Goal: Task Accomplishment & Management: Complete application form

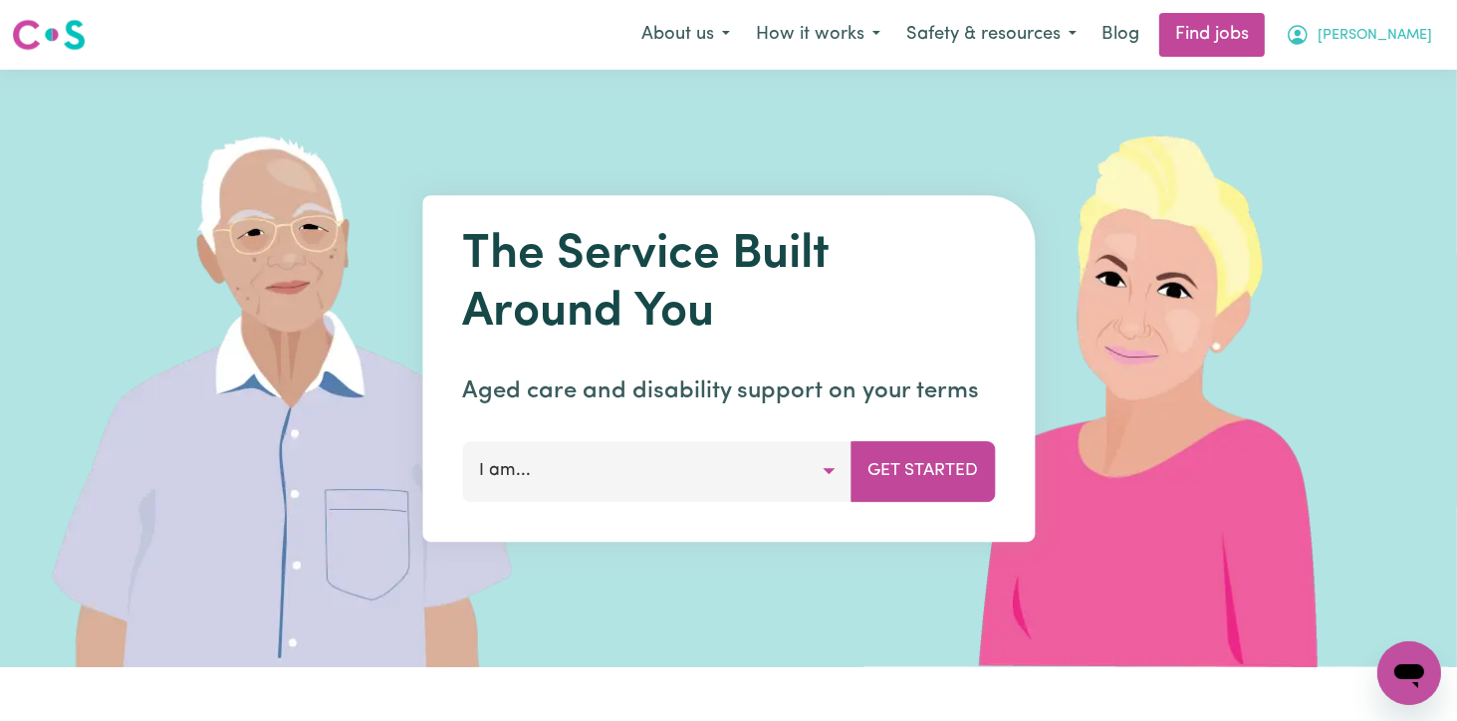
click at [1413, 39] on span "[PERSON_NAME]" at bounding box center [1375, 36] width 115 height 22
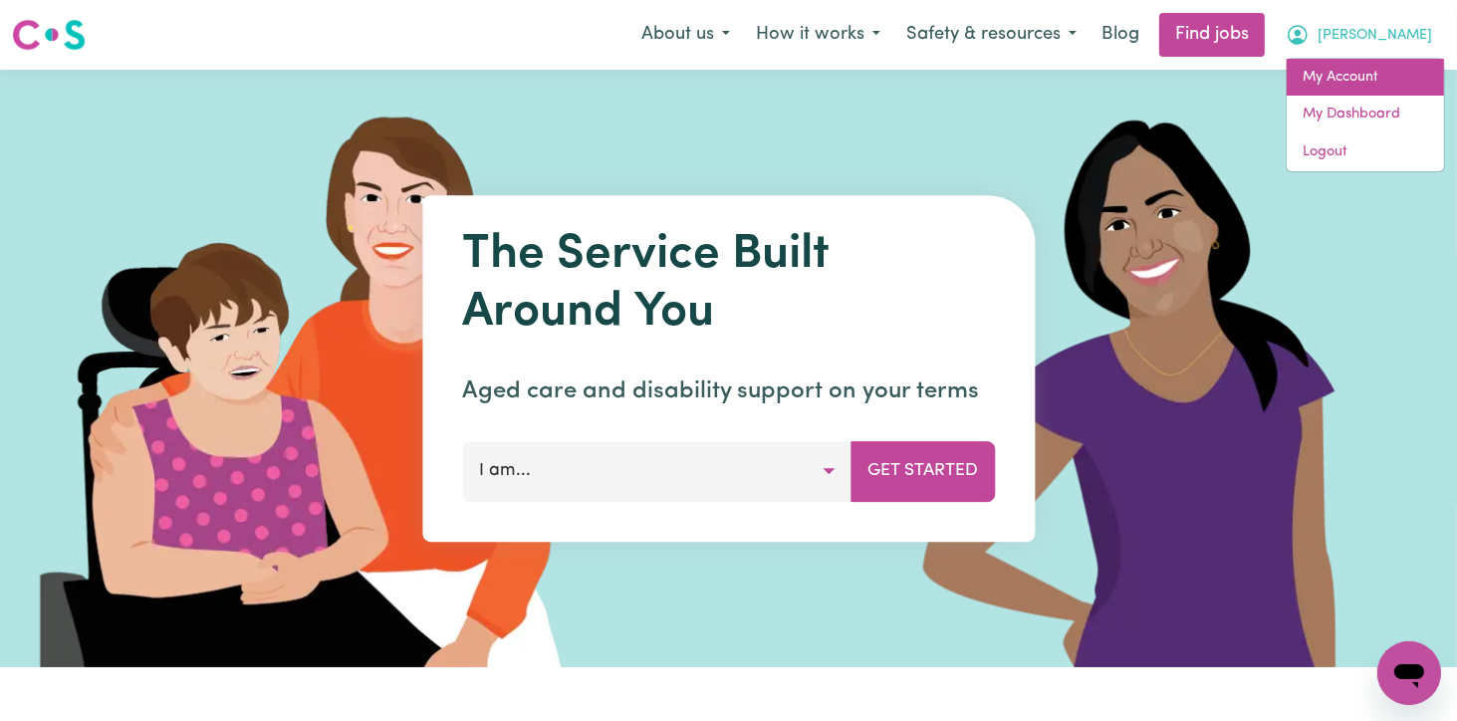
click at [1364, 79] on link "My Account" at bounding box center [1365, 78] width 157 height 38
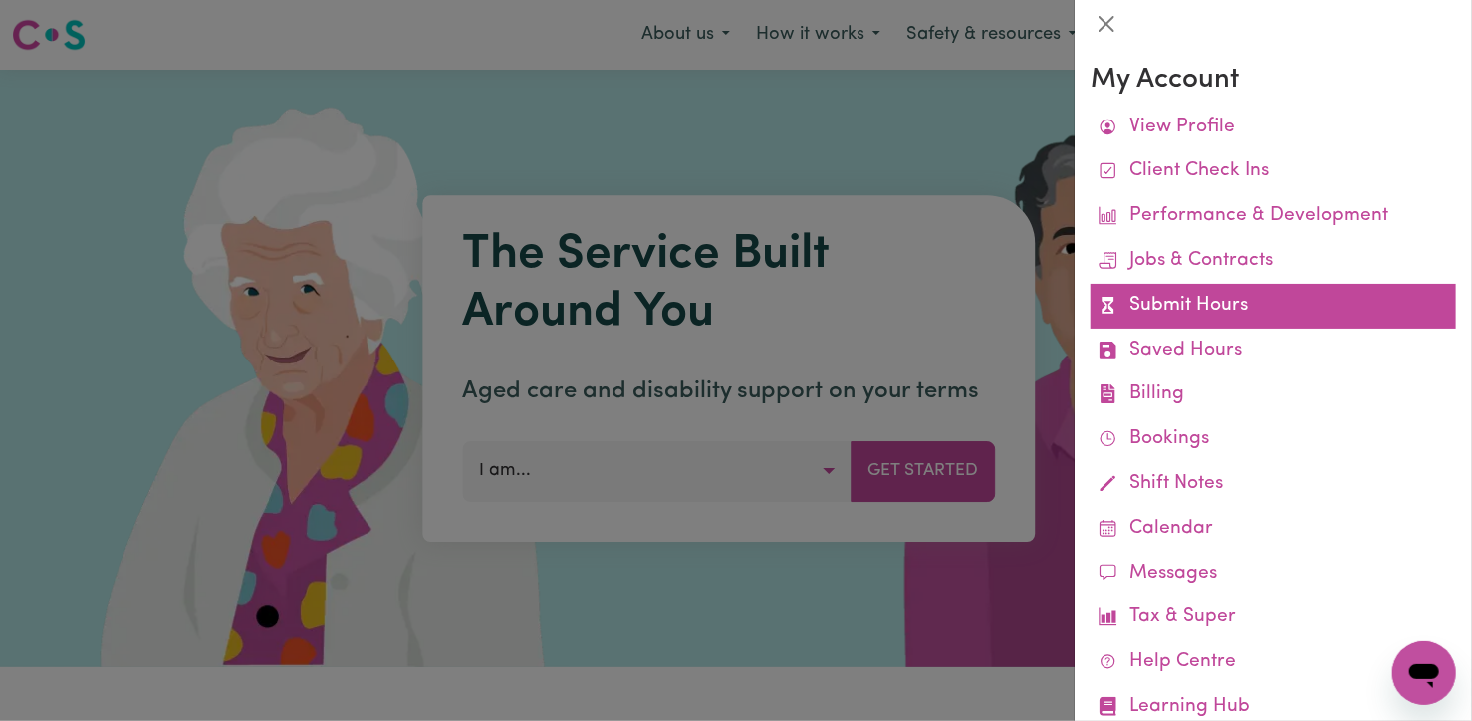
click at [1247, 305] on link "Submit Hours" at bounding box center [1274, 306] width 366 height 45
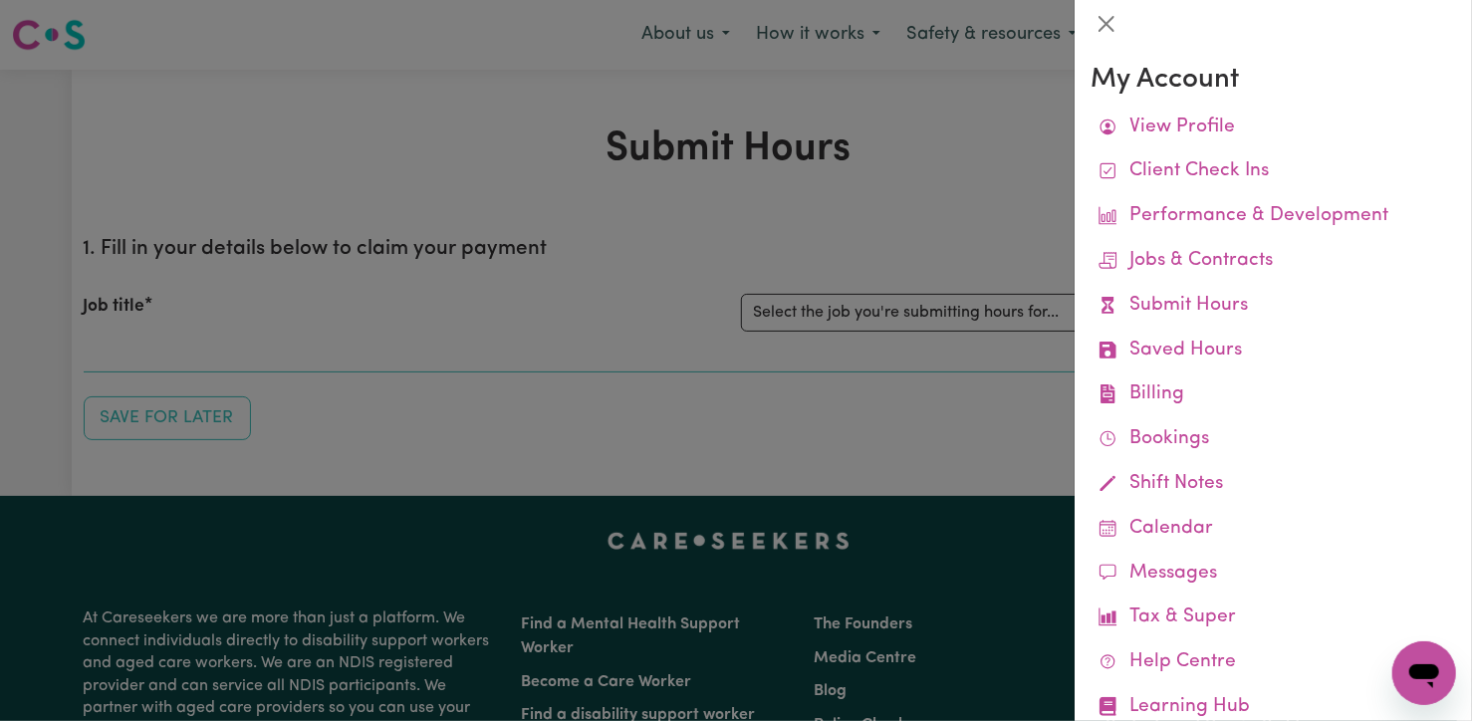
click at [884, 318] on div at bounding box center [736, 360] width 1472 height 721
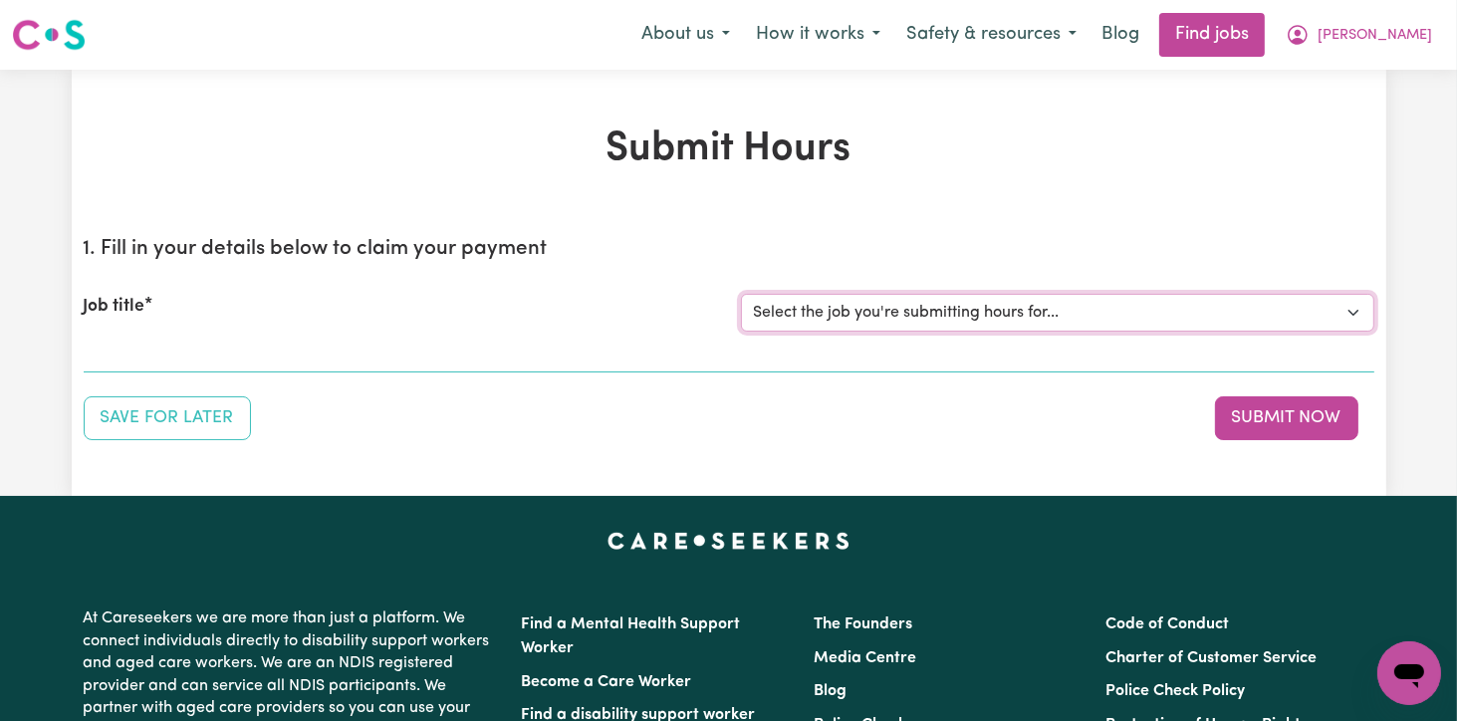
click at [1361, 310] on select "Select the job you're submitting hours for... [[PERSON_NAME]] Support Worker Fo…" at bounding box center [1057, 313] width 633 height 38
click at [741, 294] on select "Select the job you're submitting hours for... [[PERSON_NAME]] Support Worker Fo…" at bounding box center [1057, 313] width 633 height 38
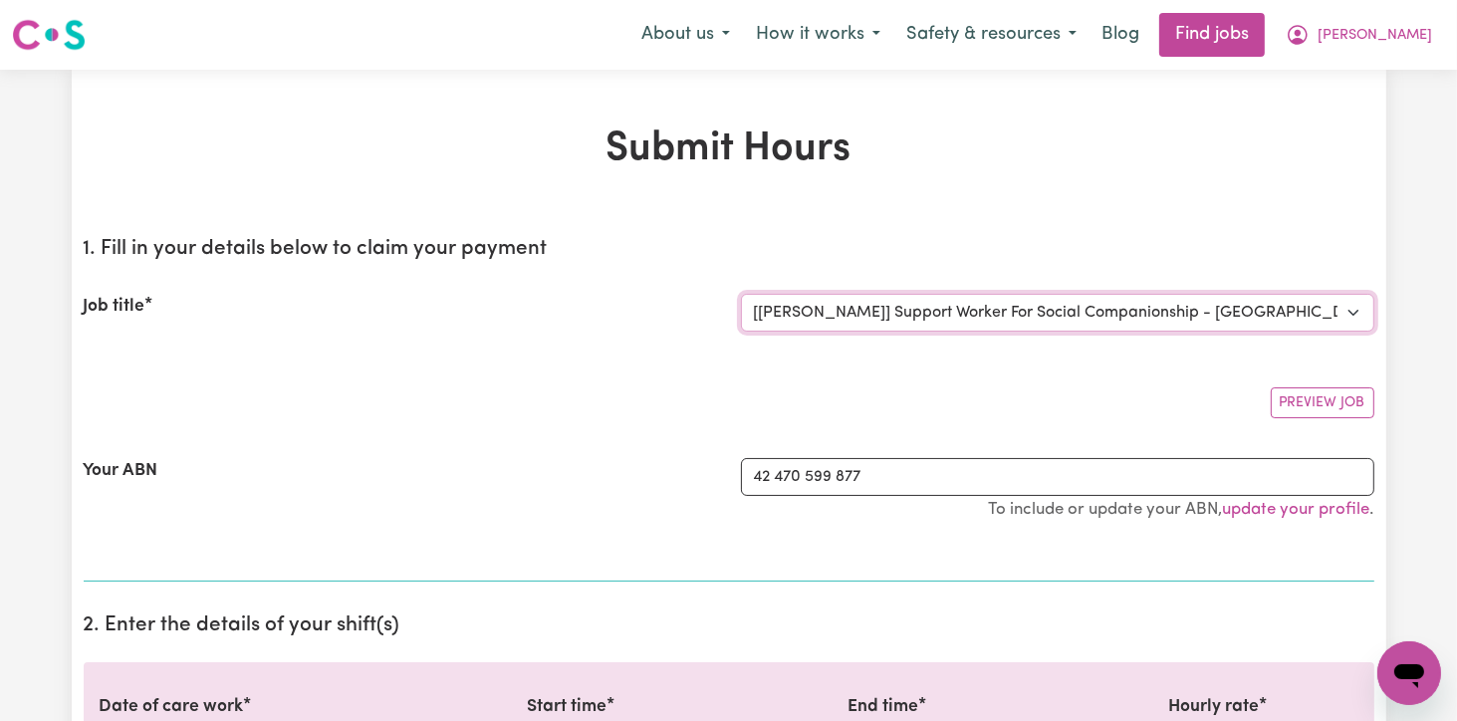
select select "0"
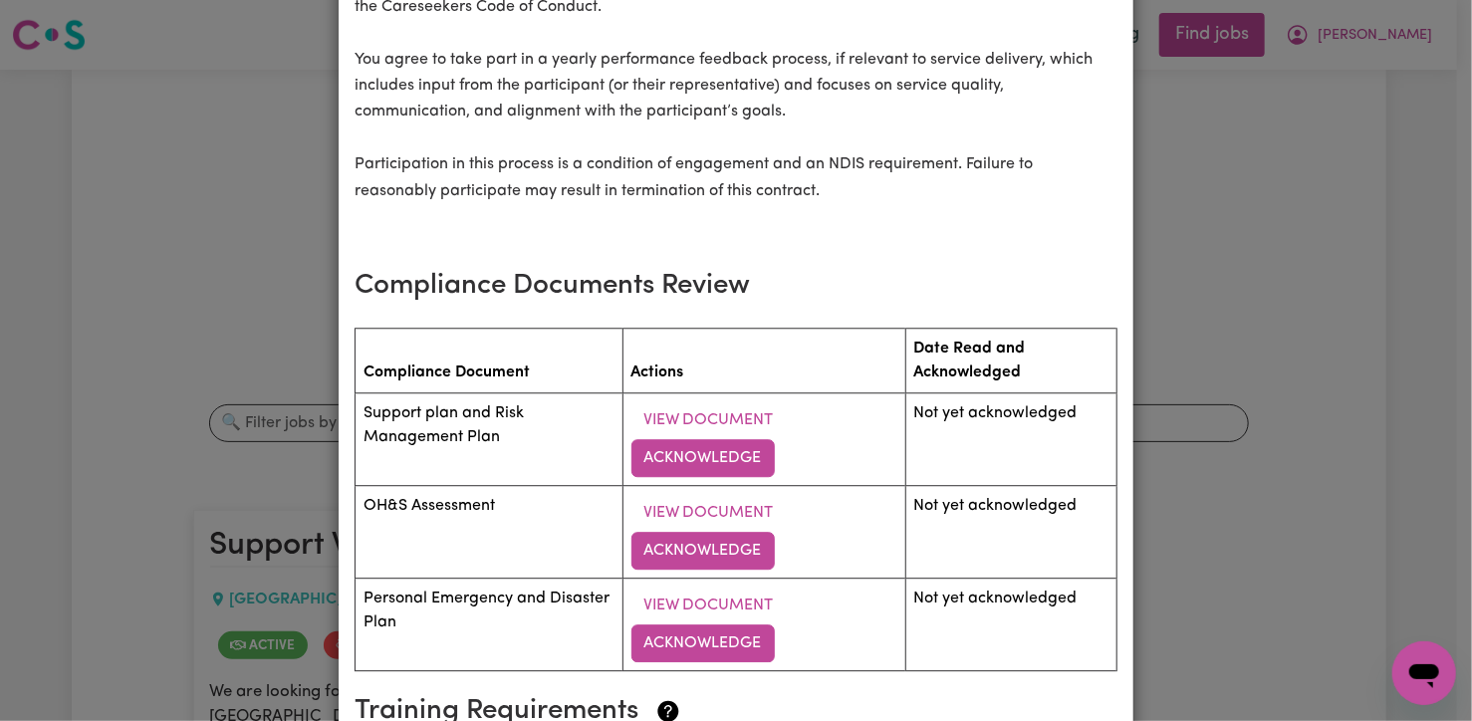
scroll to position [2490, 0]
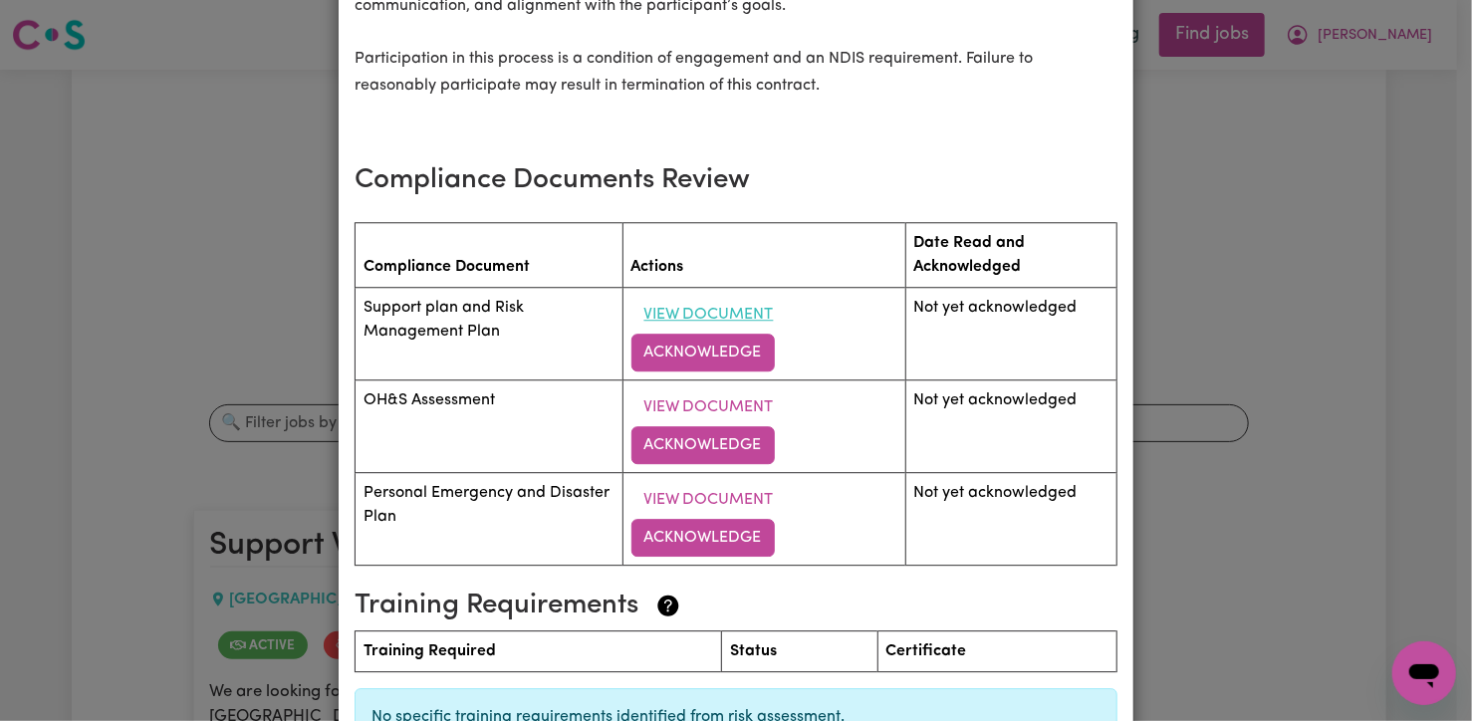
click at [714, 320] on button "View Document" at bounding box center [709, 315] width 155 height 38
click at [740, 354] on button "Acknowledge" at bounding box center [703, 353] width 143 height 38
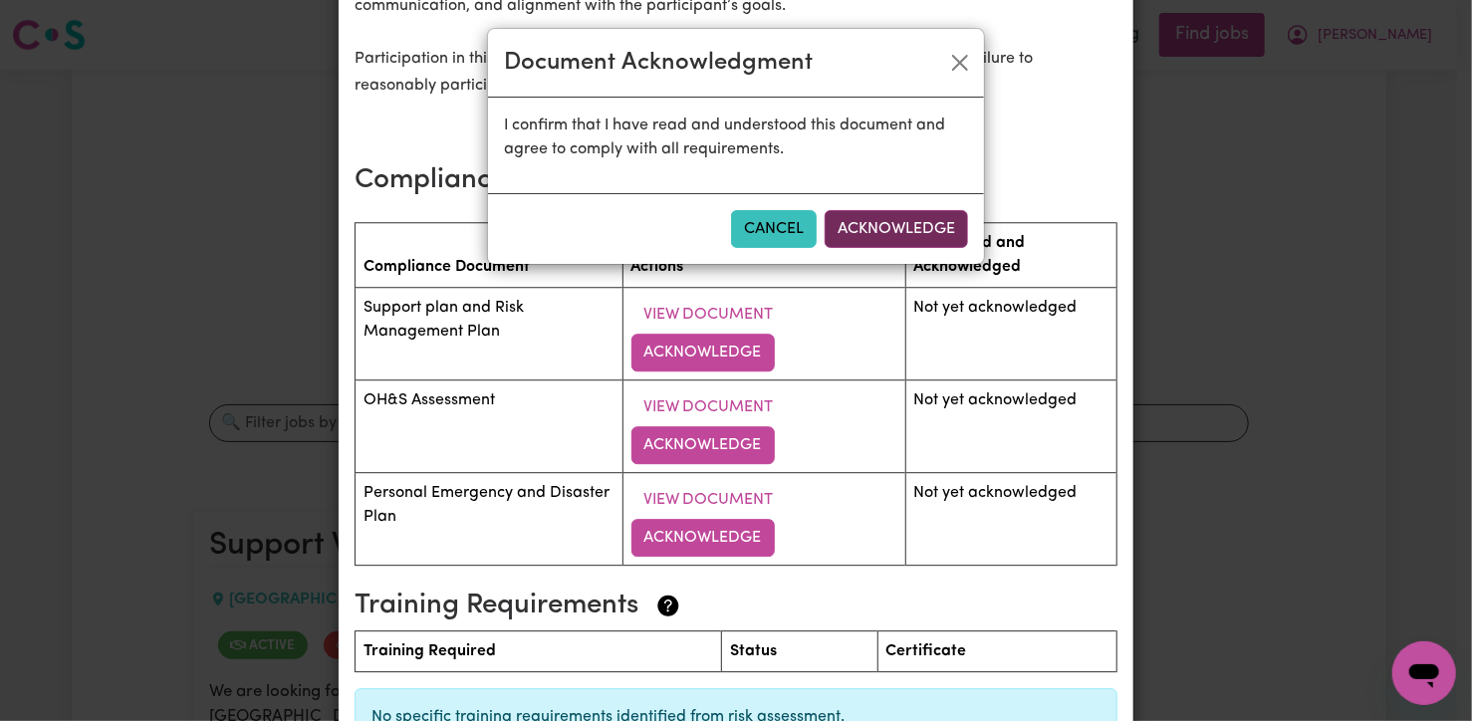
click at [870, 239] on button "Acknowledge" at bounding box center [896, 229] width 143 height 38
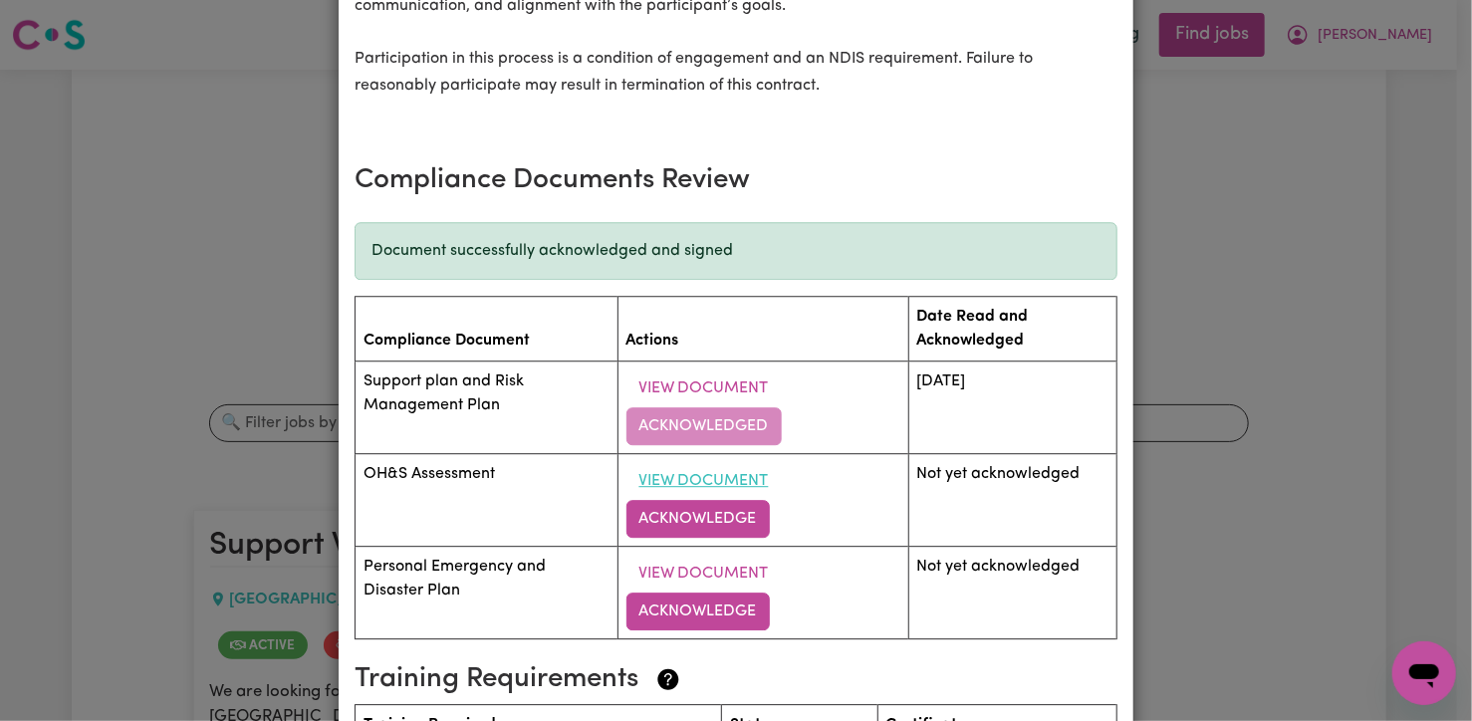
click at [713, 493] on button "View Document" at bounding box center [704, 481] width 155 height 38
click at [697, 533] on button "Acknowledge" at bounding box center [698, 519] width 143 height 38
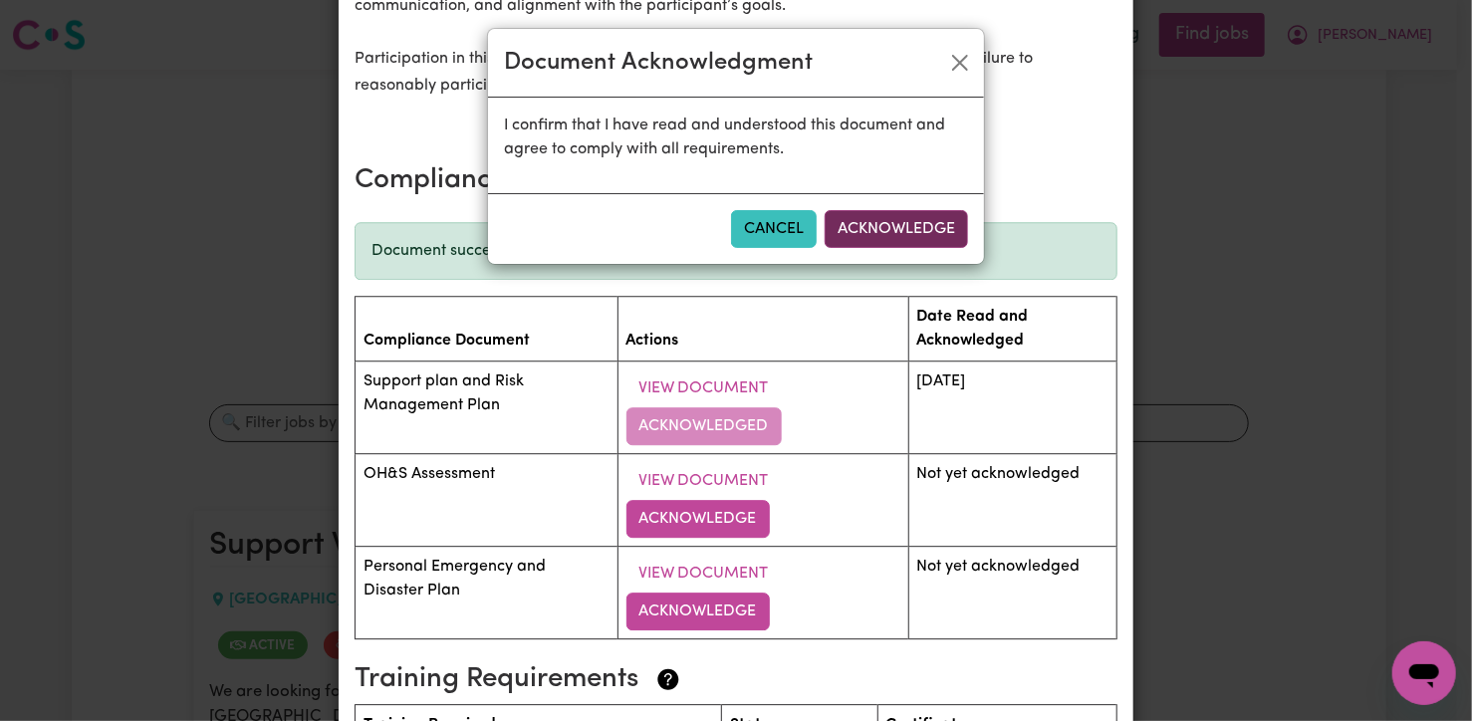
click at [881, 232] on button "Acknowledge" at bounding box center [896, 229] width 143 height 38
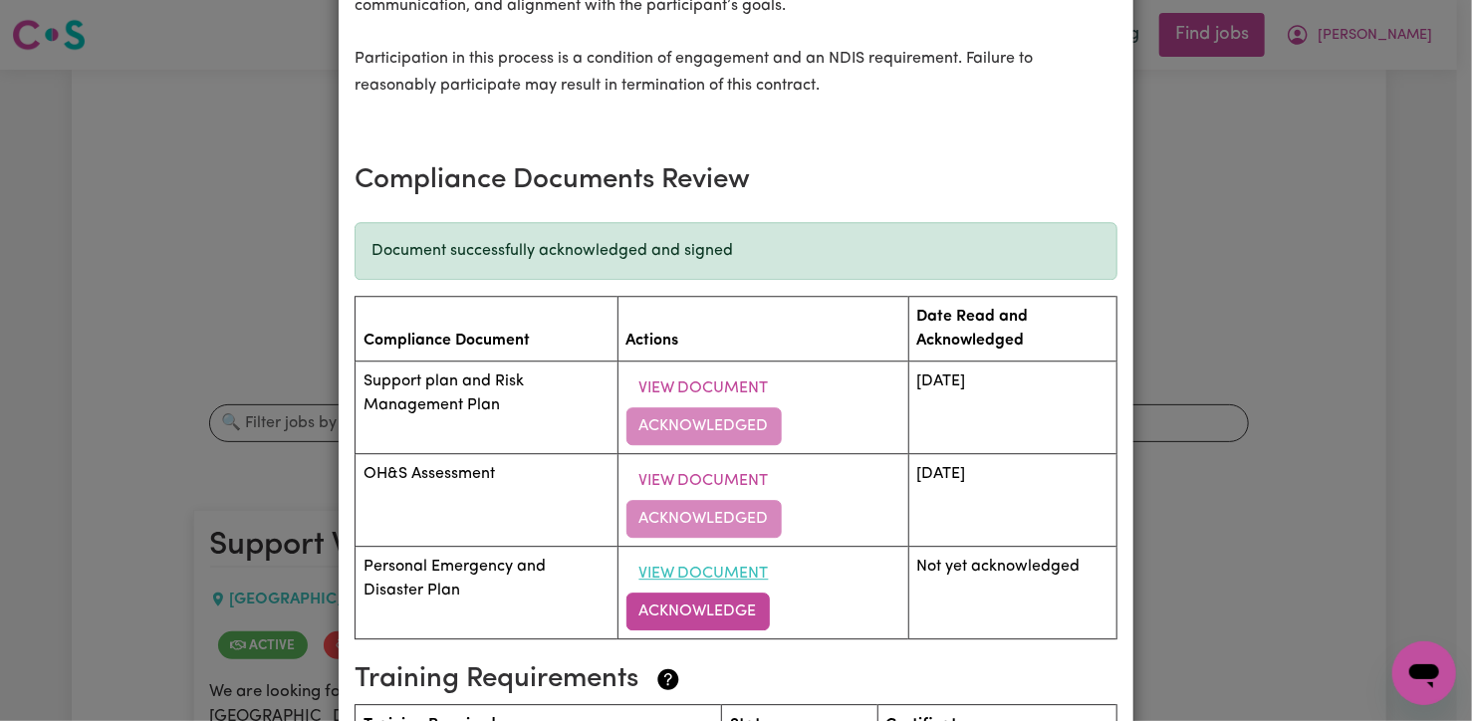
click at [701, 573] on button "View Document" at bounding box center [704, 574] width 155 height 38
click at [741, 616] on button "Acknowledge" at bounding box center [698, 612] width 143 height 38
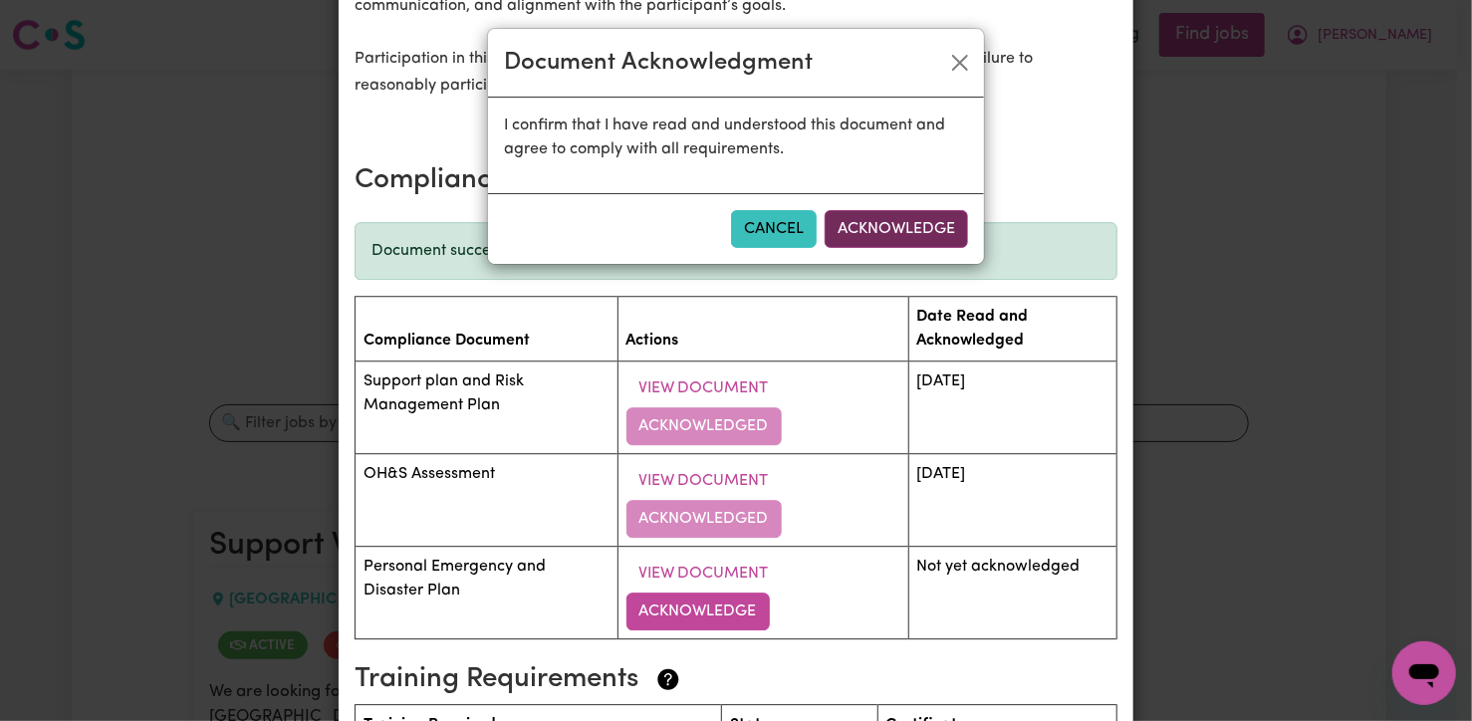
click at [914, 233] on button "Acknowledge" at bounding box center [896, 229] width 143 height 38
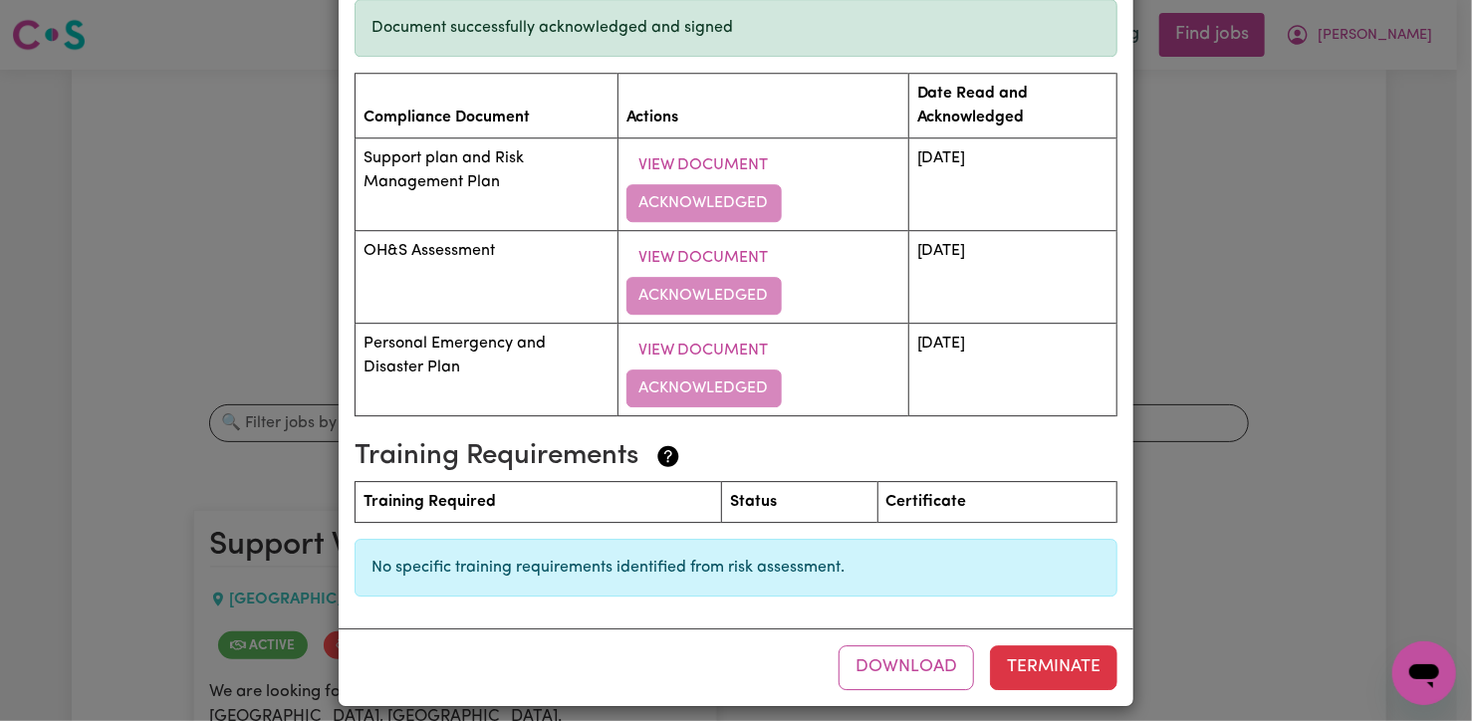
scroll to position [2731, 0]
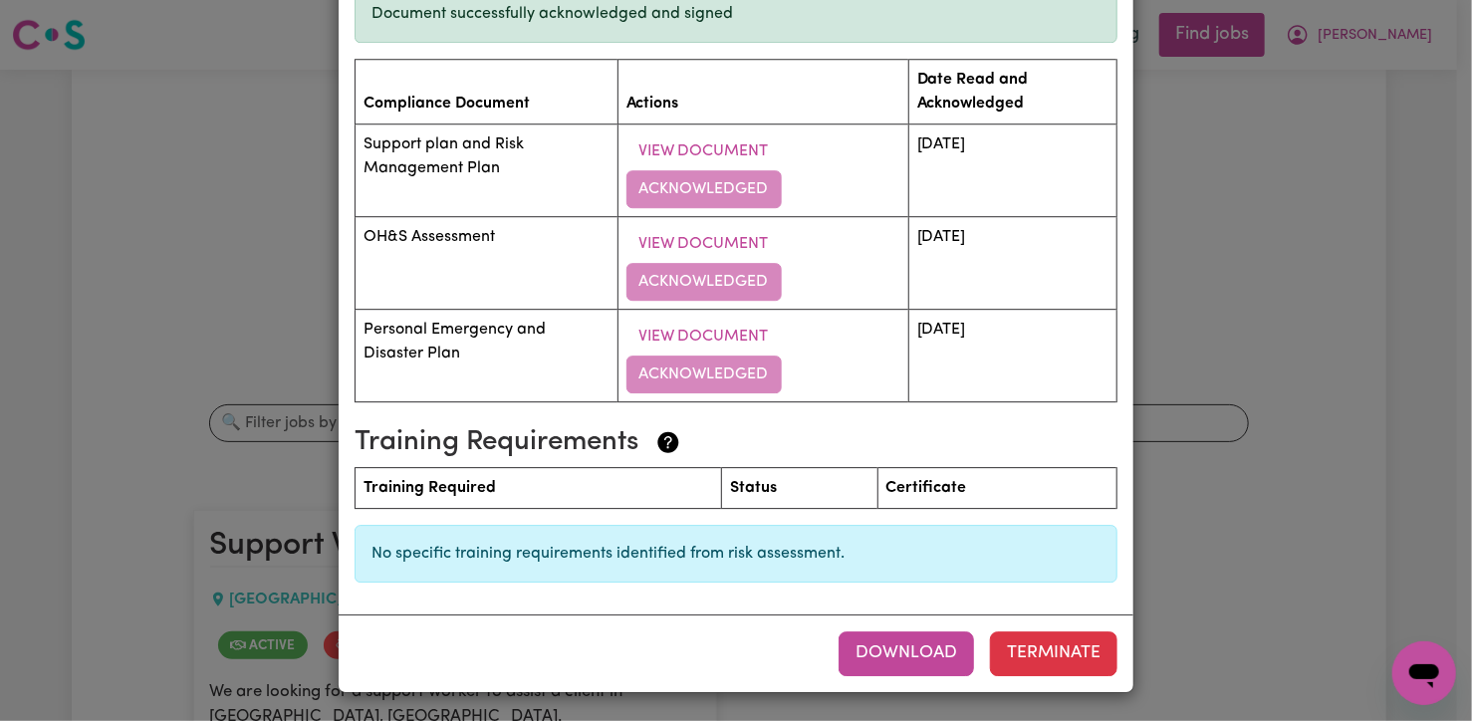
click at [899, 656] on button "Download" at bounding box center [906, 654] width 135 height 44
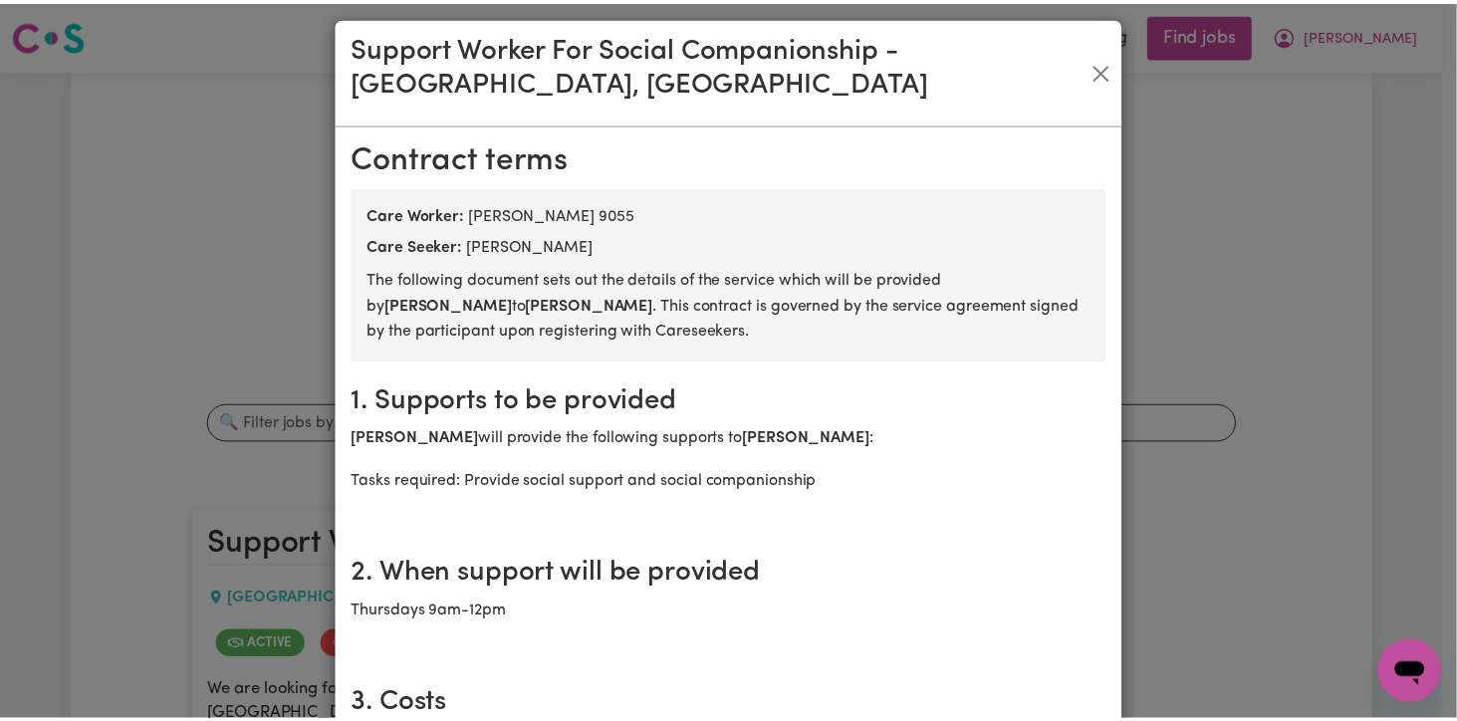
scroll to position [0, 0]
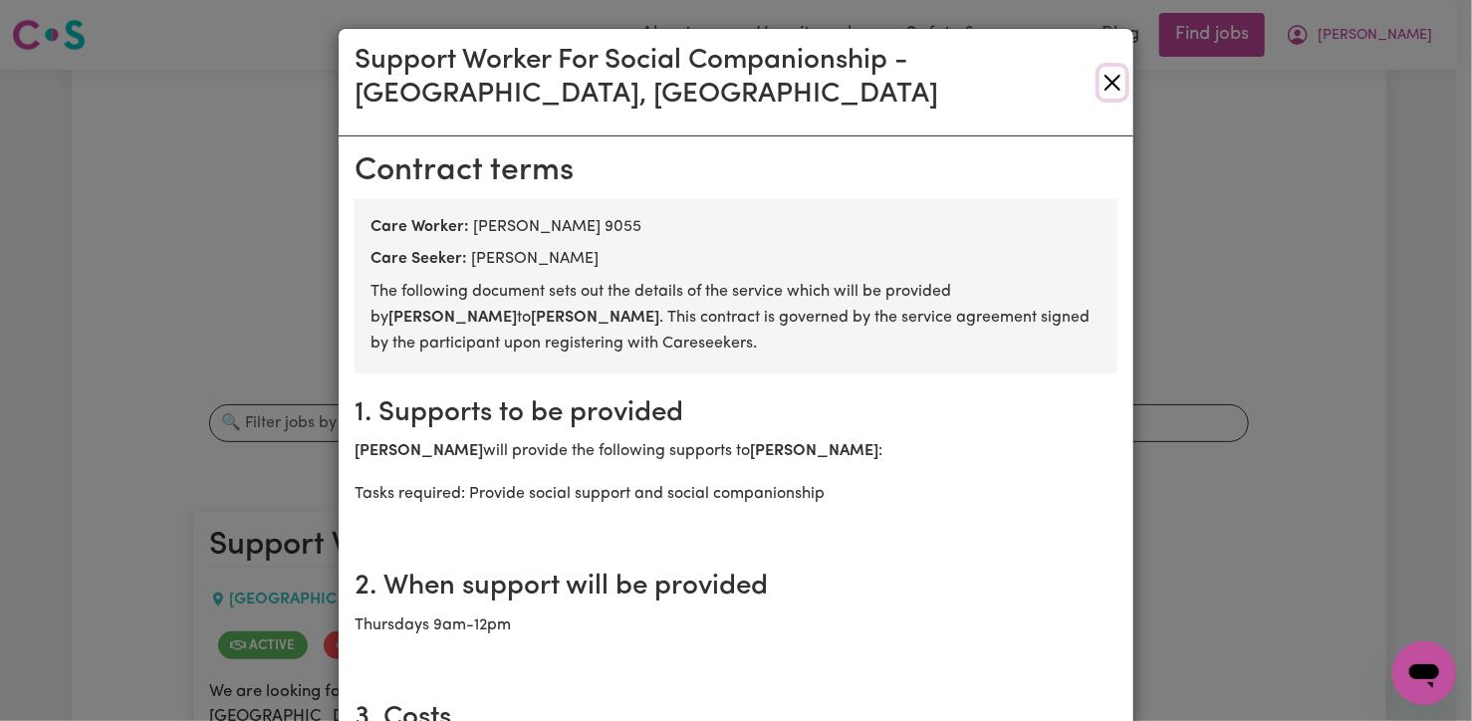
click at [1102, 78] on button "Close" at bounding box center [1113, 83] width 26 height 32
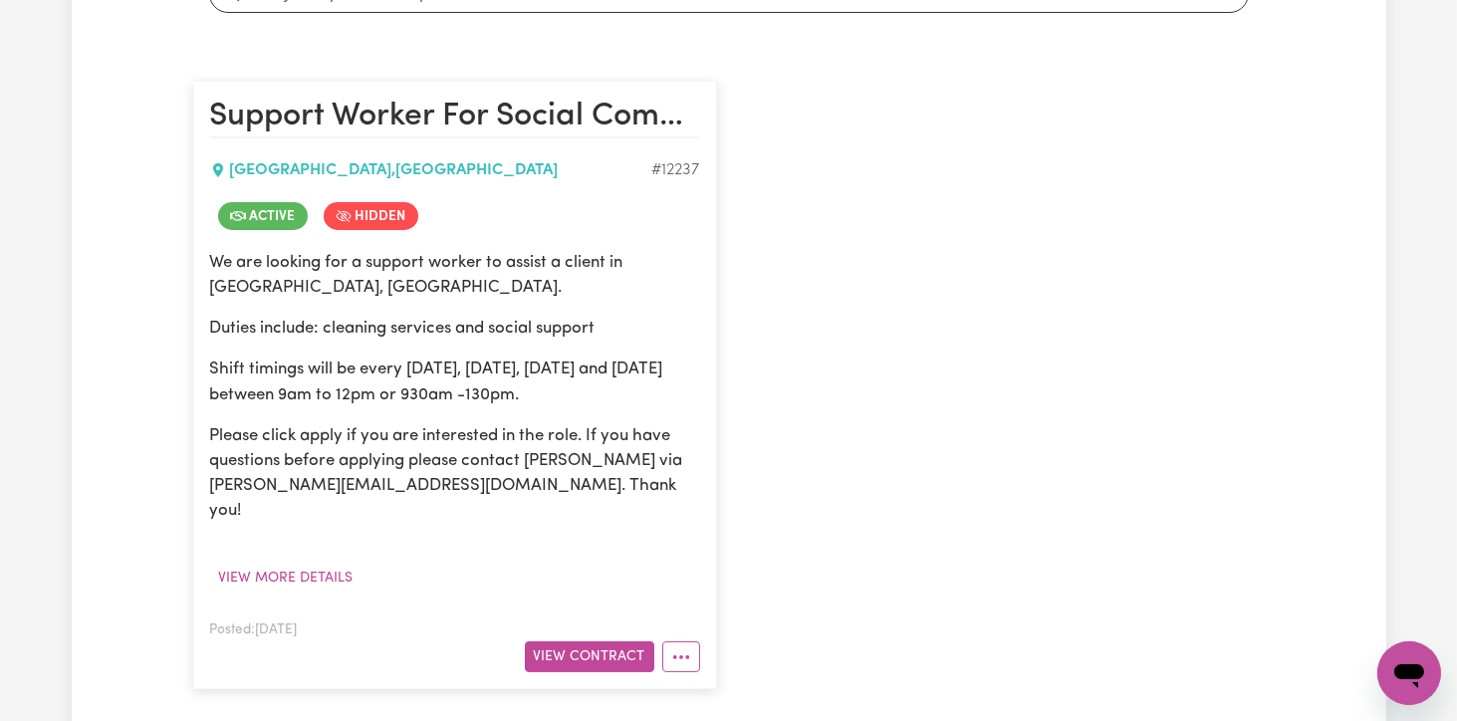
scroll to position [498, 0]
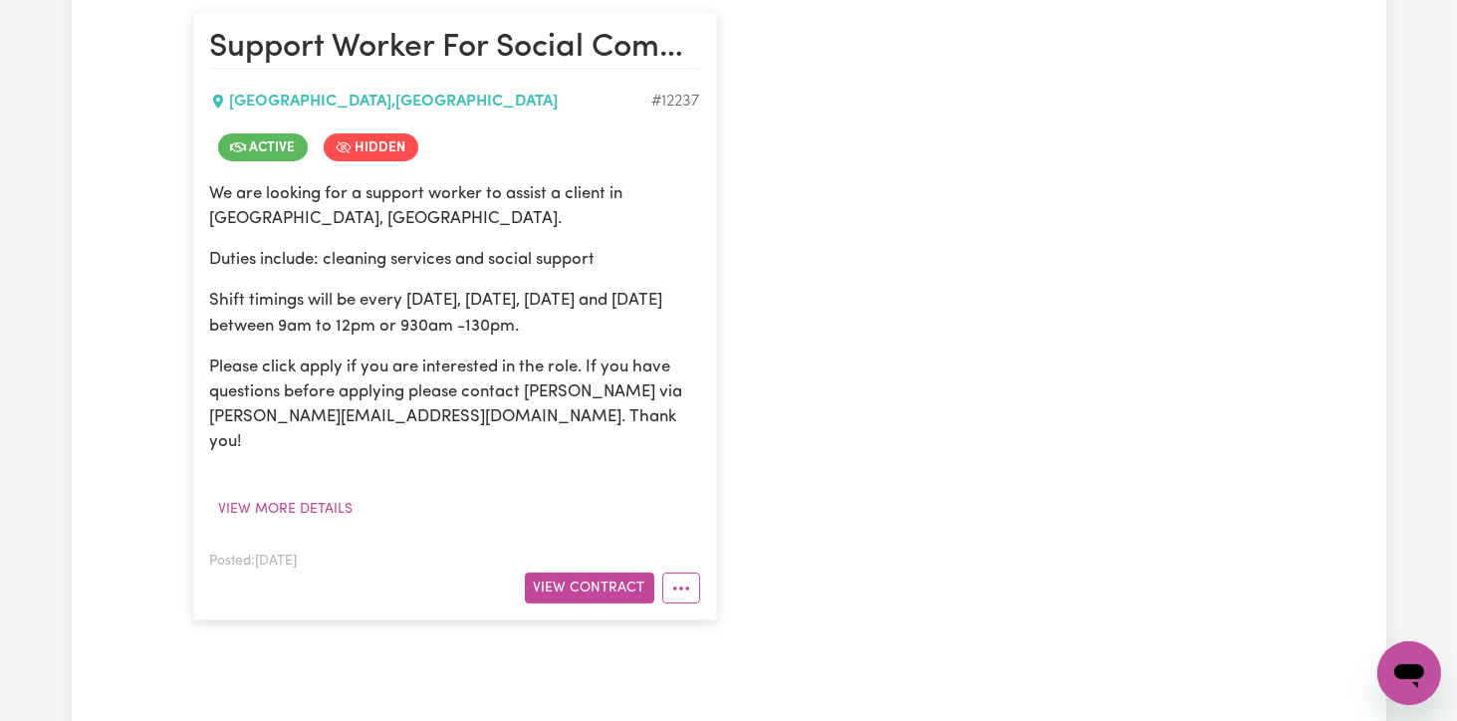
click at [988, 255] on div "Support Worker For Social Companionship - [GEOGRAPHIC_DATA], [GEOGRAPHIC_DATA] …" at bounding box center [729, 316] width 1096 height 648
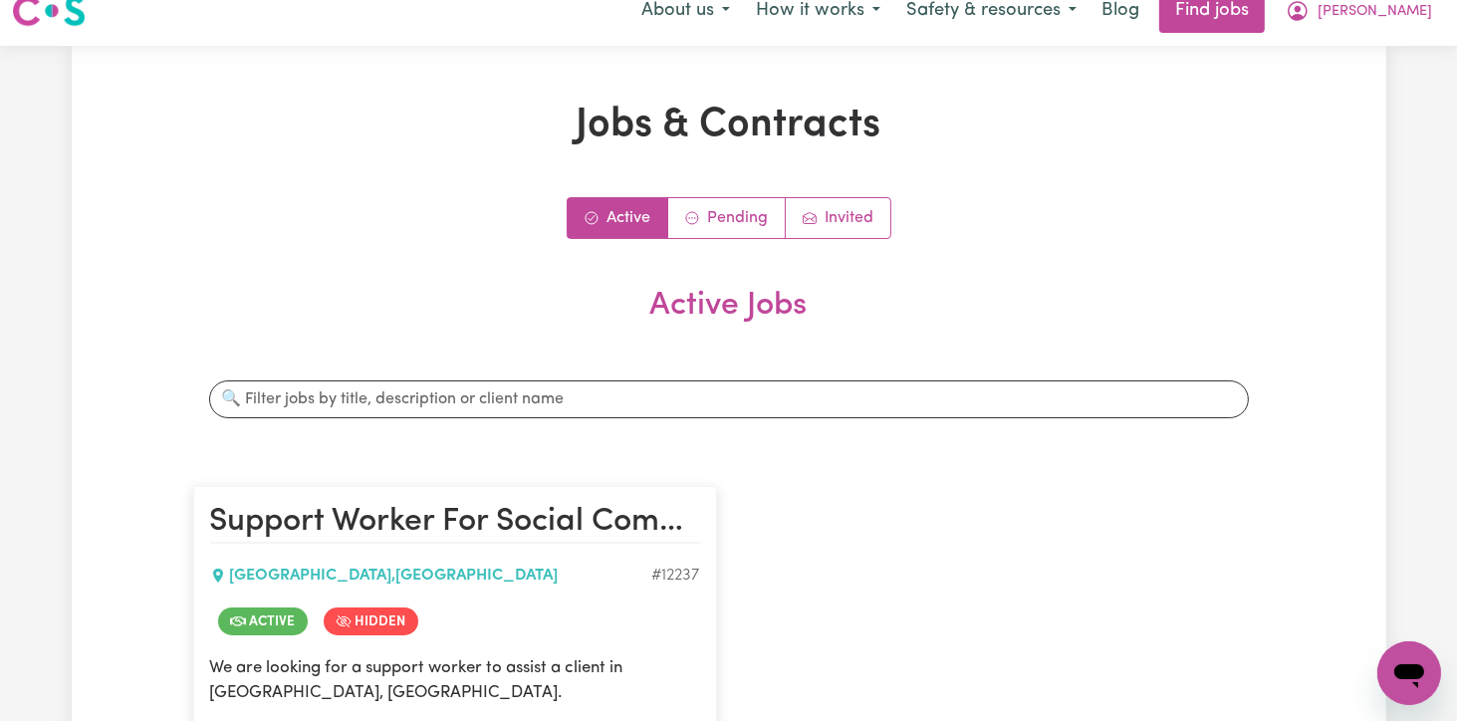
scroll to position [0, 0]
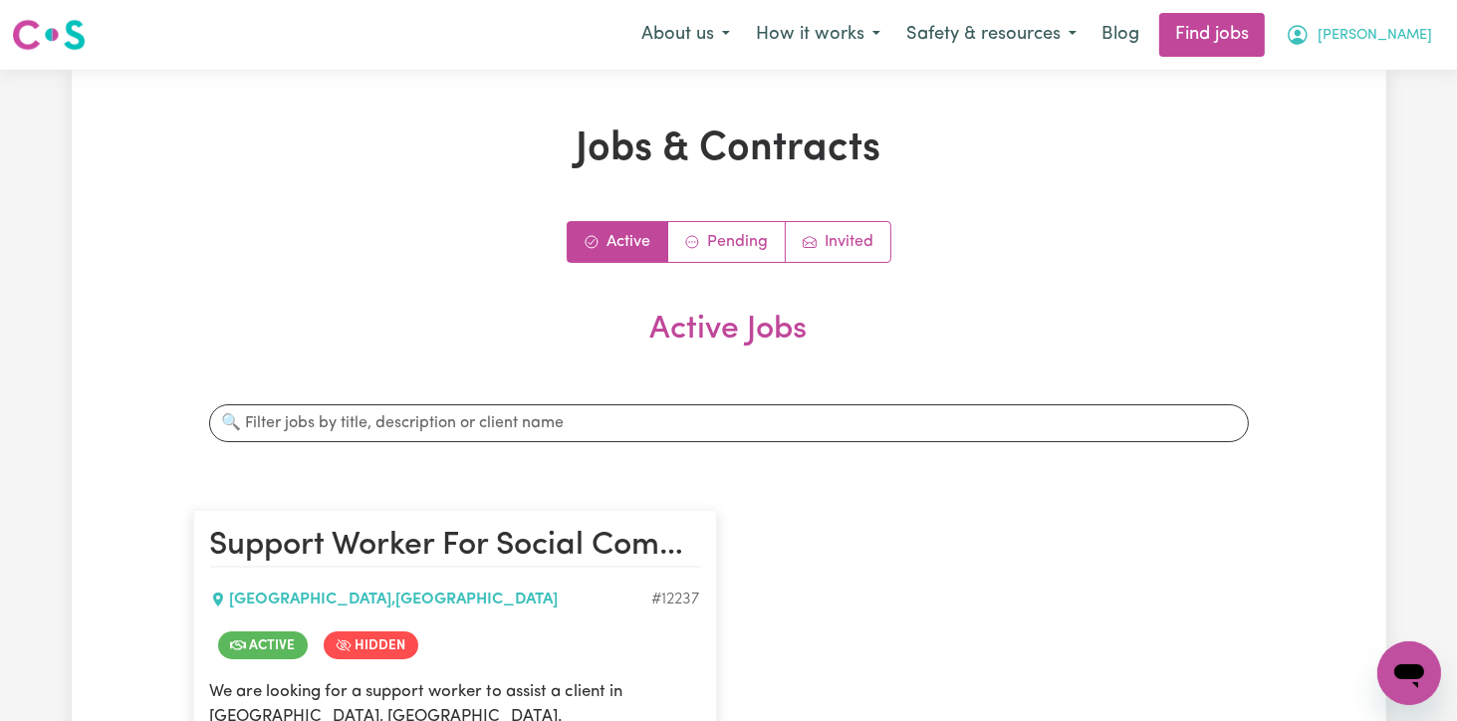
click at [1402, 39] on span "[PERSON_NAME]" at bounding box center [1375, 36] width 115 height 22
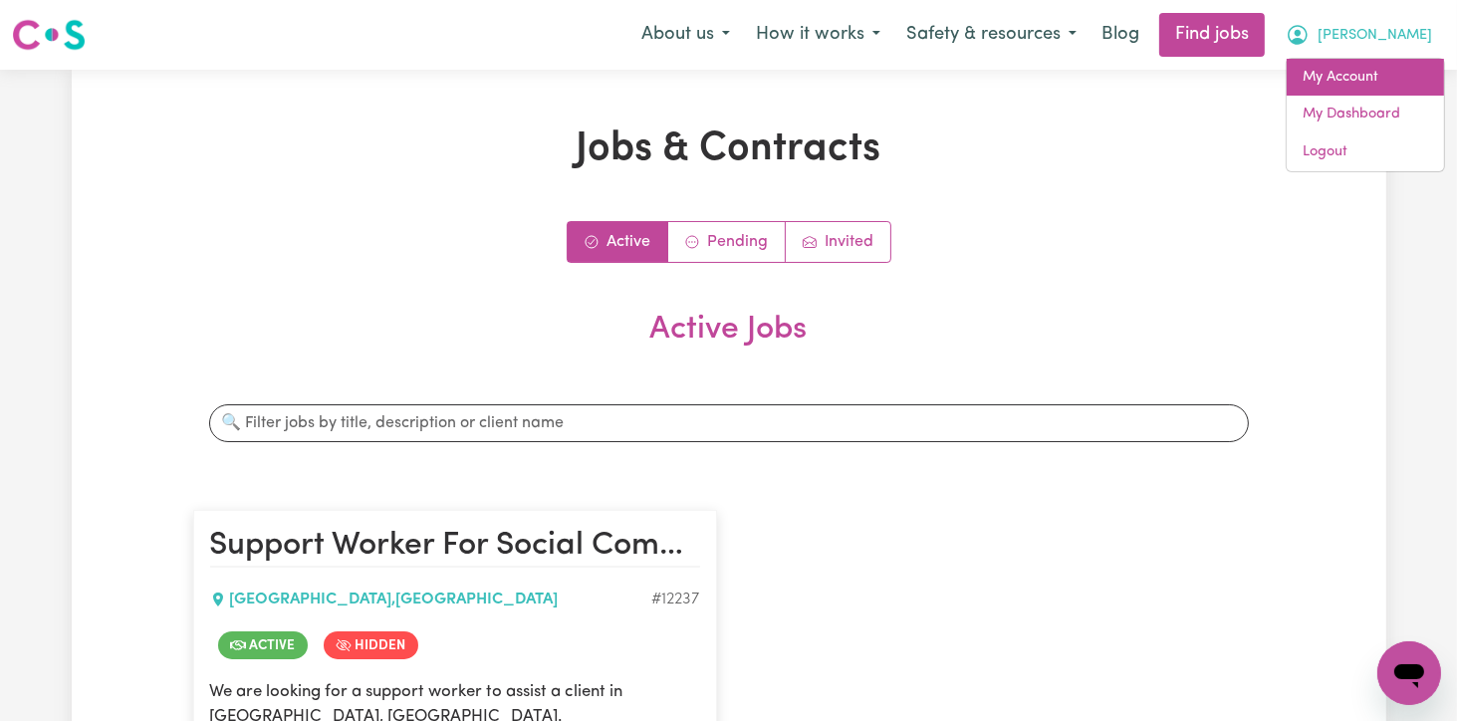
click at [1323, 74] on link "My Account" at bounding box center [1365, 78] width 157 height 38
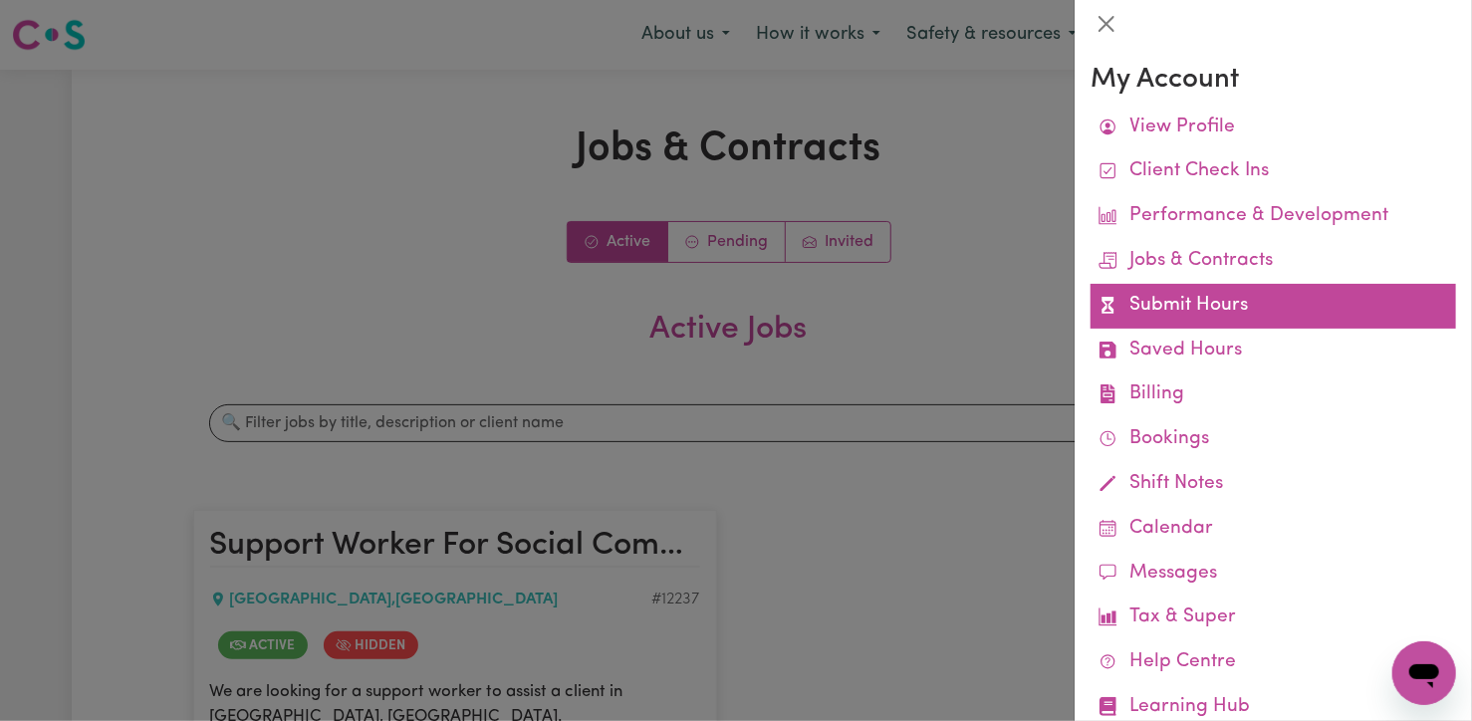
click at [1187, 306] on link "Submit Hours" at bounding box center [1274, 306] width 366 height 45
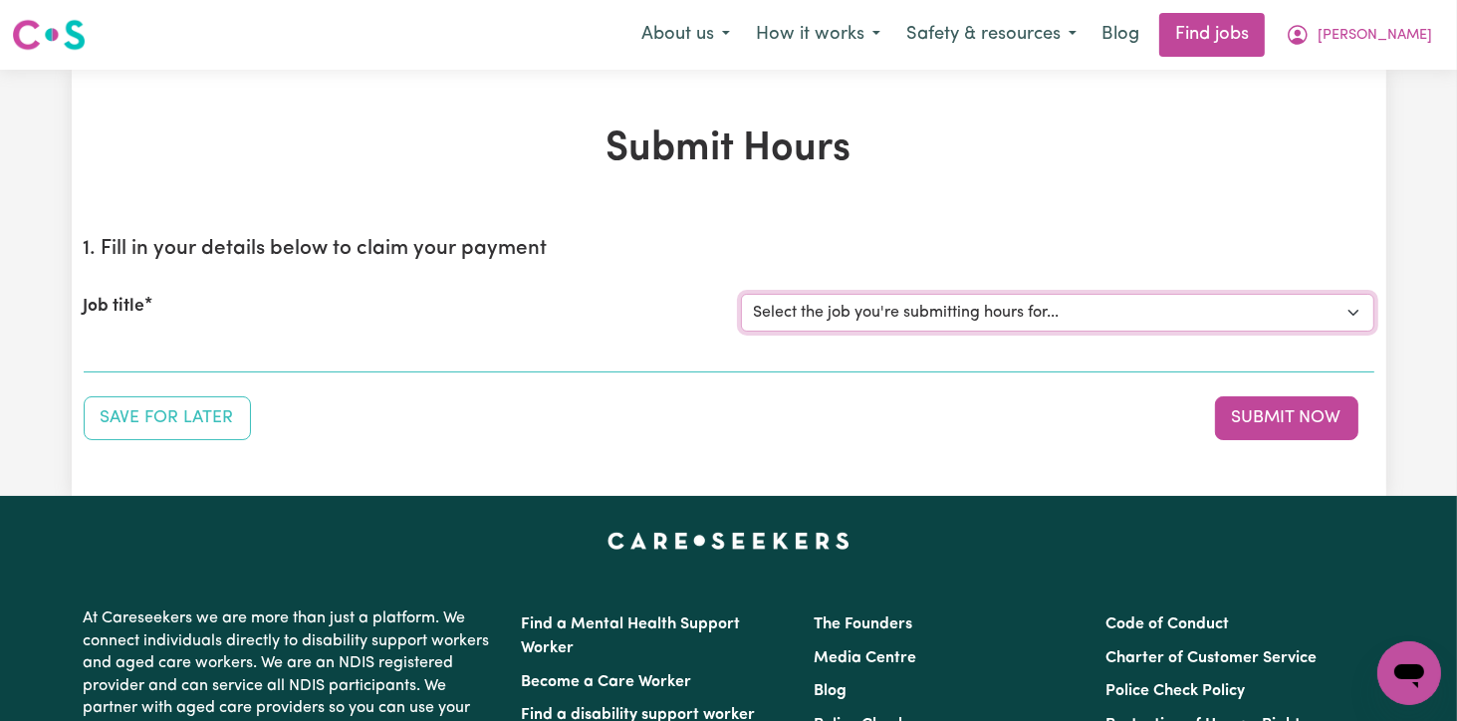
click at [1351, 314] on select "Select the job you're submitting hours for... [[PERSON_NAME]] Support Worker Fo…" at bounding box center [1057, 313] width 633 height 38
select select "12237"
click at [741, 294] on select "Select the job you're submitting hours for... [[PERSON_NAME]] Support Worker Fo…" at bounding box center [1057, 313] width 633 height 38
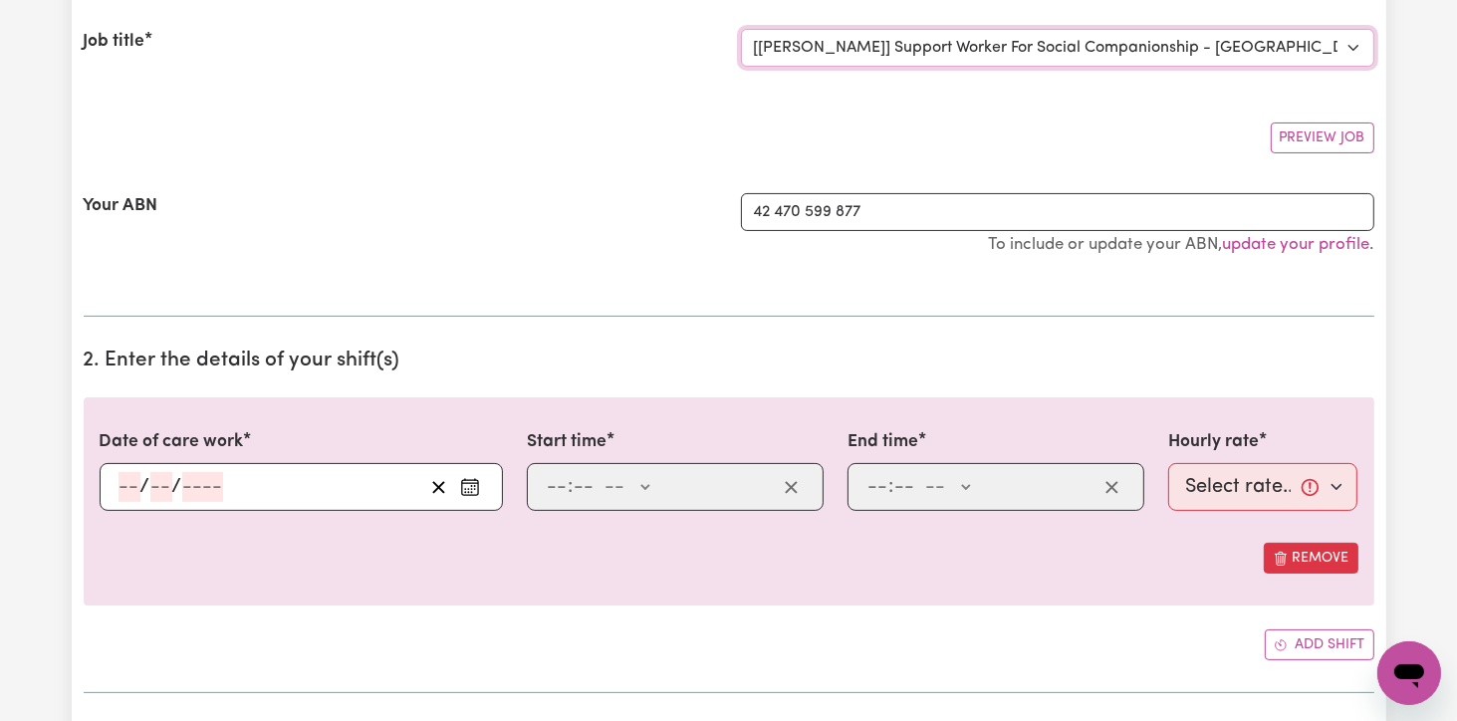
scroll to position [299, 0]
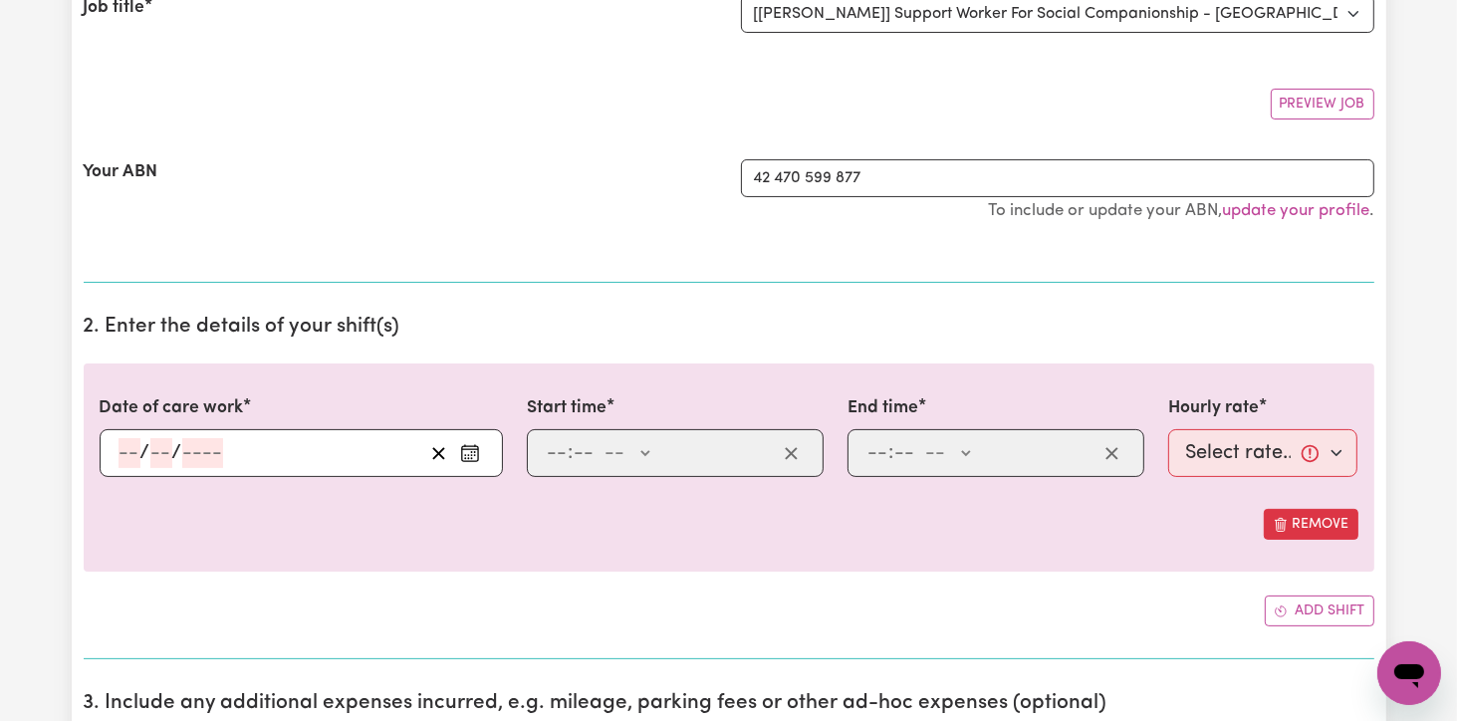
click at [133, 461] on input "number" at bounding box center [130, 453] width 22 height 30
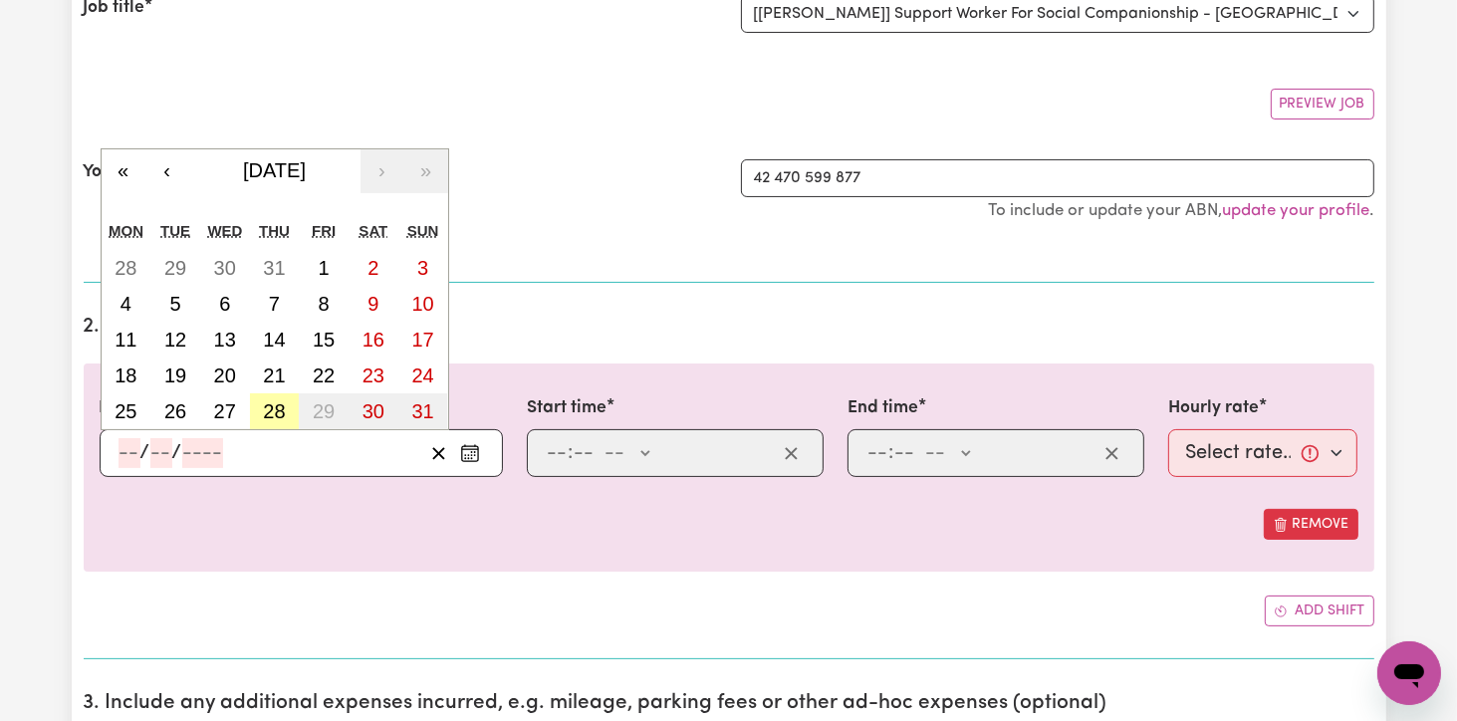
click at [261, 405] on button "28" at bounding box center [275, 411] width 50 height 36
type input "[DATE]"
type input "28"
type input "8"
type input "2025"
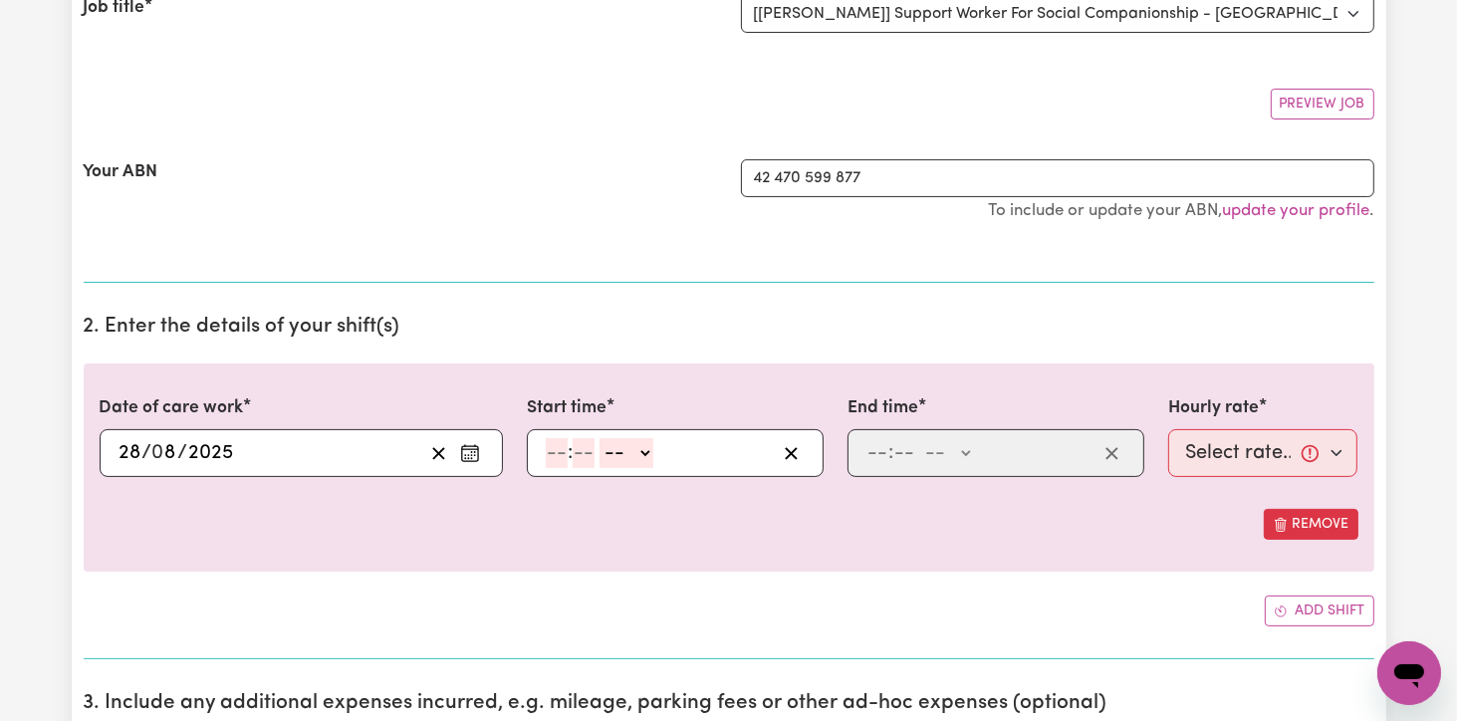
click at [554, 450] on input "number" at bounding box center [557, 453] width 22 height 30
type input "9"
type input "0"
click at [647, 457] on select "-- AM PM" at bounding box center [624, 453] width 54 height 30
select select "am"
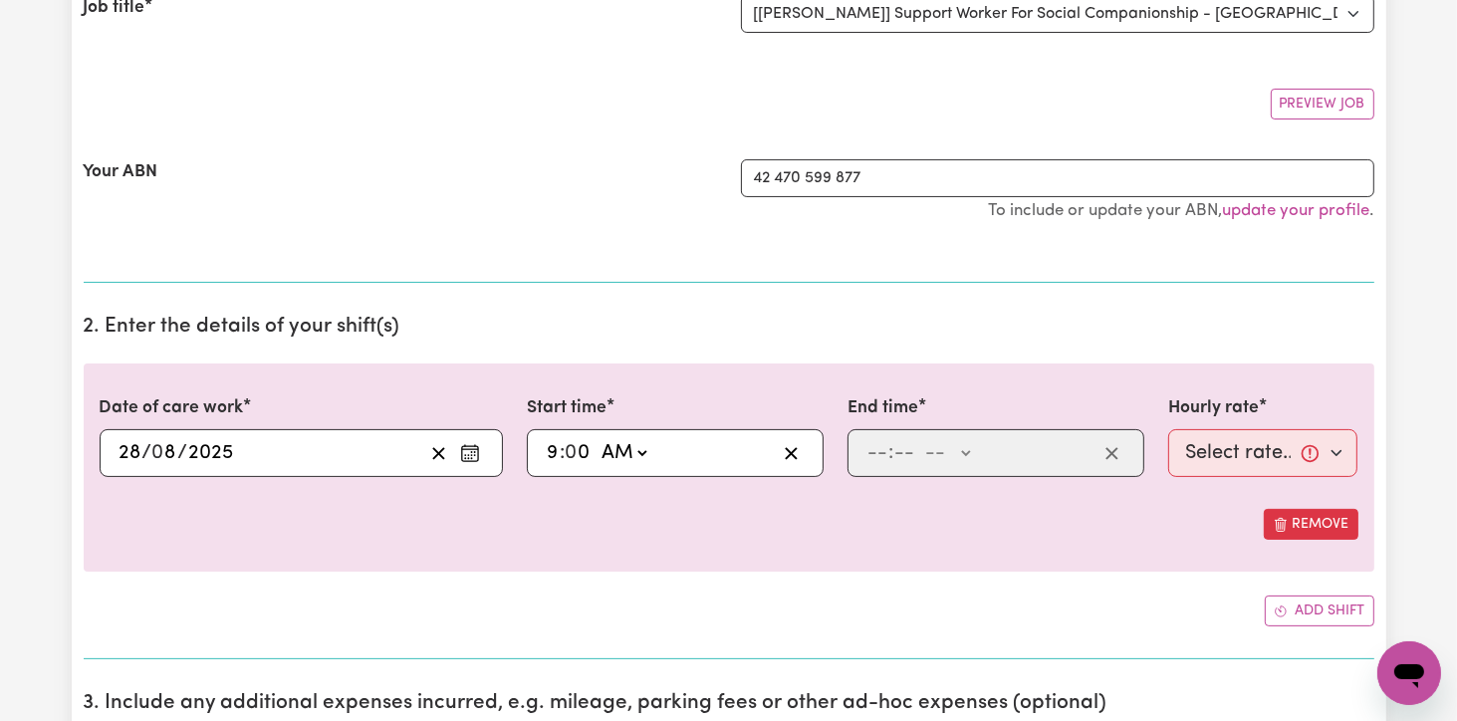
click at [597, 438] on select "-- AM PM" at bounding box center [624, 453] width 54 height 30
type input "09:00"
click at [867, 449] on input "number" at bounding box center [878, 453] width 22 height 30
type input "12"
type input "0"
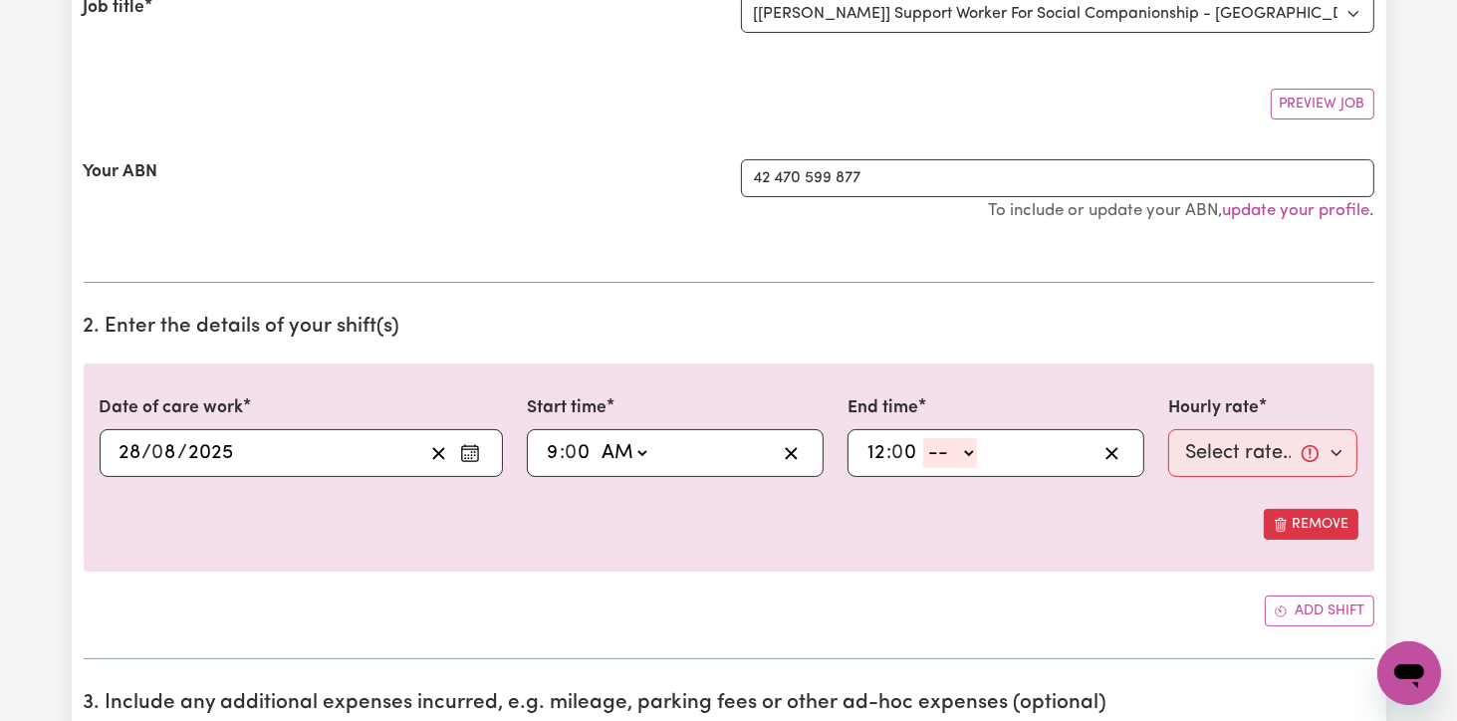
click at [972, 453] on select "-- AM PM" at bounding box center [950, 453] width 54 height 30
select select "pm"
click at [923, 438] on select "-- AM PM" at bounding box center [950, 453] width 54 height 30
type input "12:00"
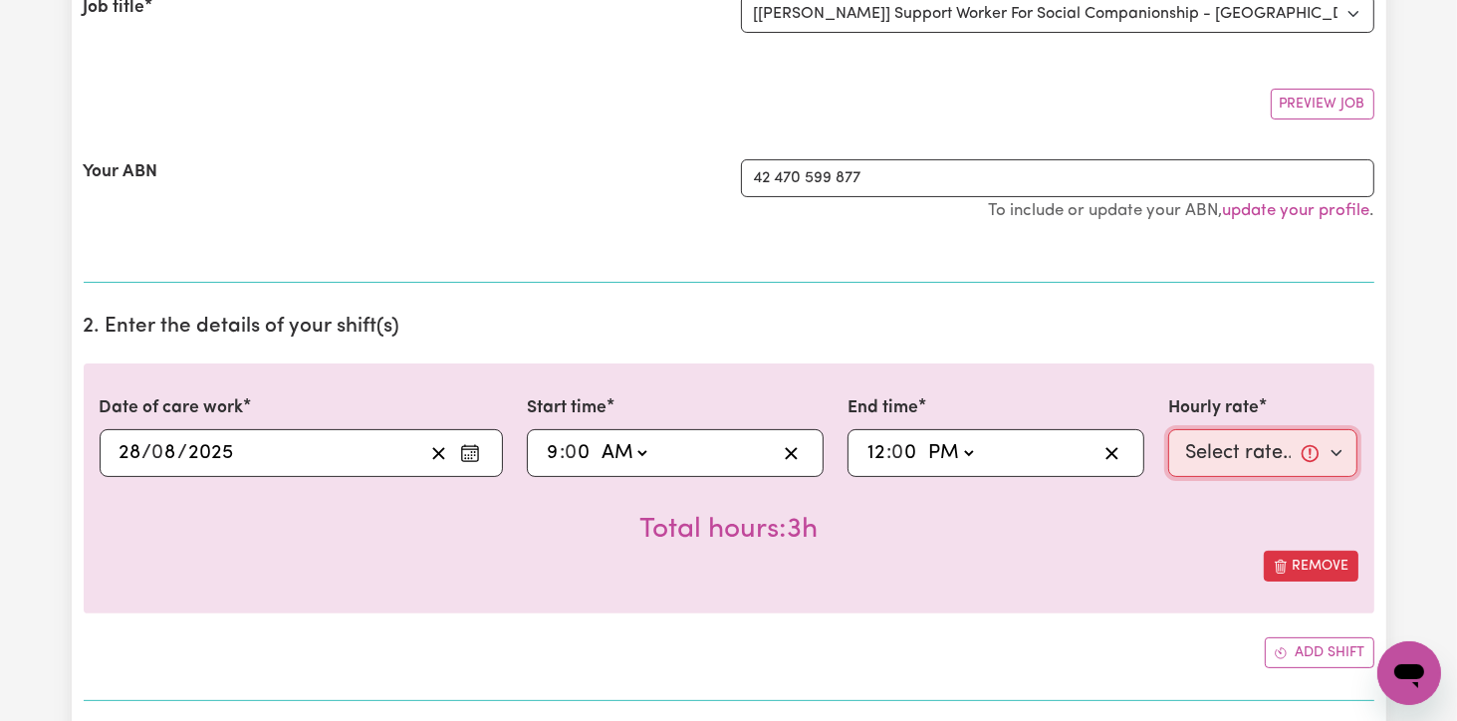
click at [1345, 445] on select "Select rate... $82.49 (Weekday)" at bounding box center [1263, 453] width 190 height 48
select select "82.49-Weekday"
click at [1168, 429] on select "Select rate... $82.49 (Weekday)" at bounding box center [1263, 453] width 190 height 48
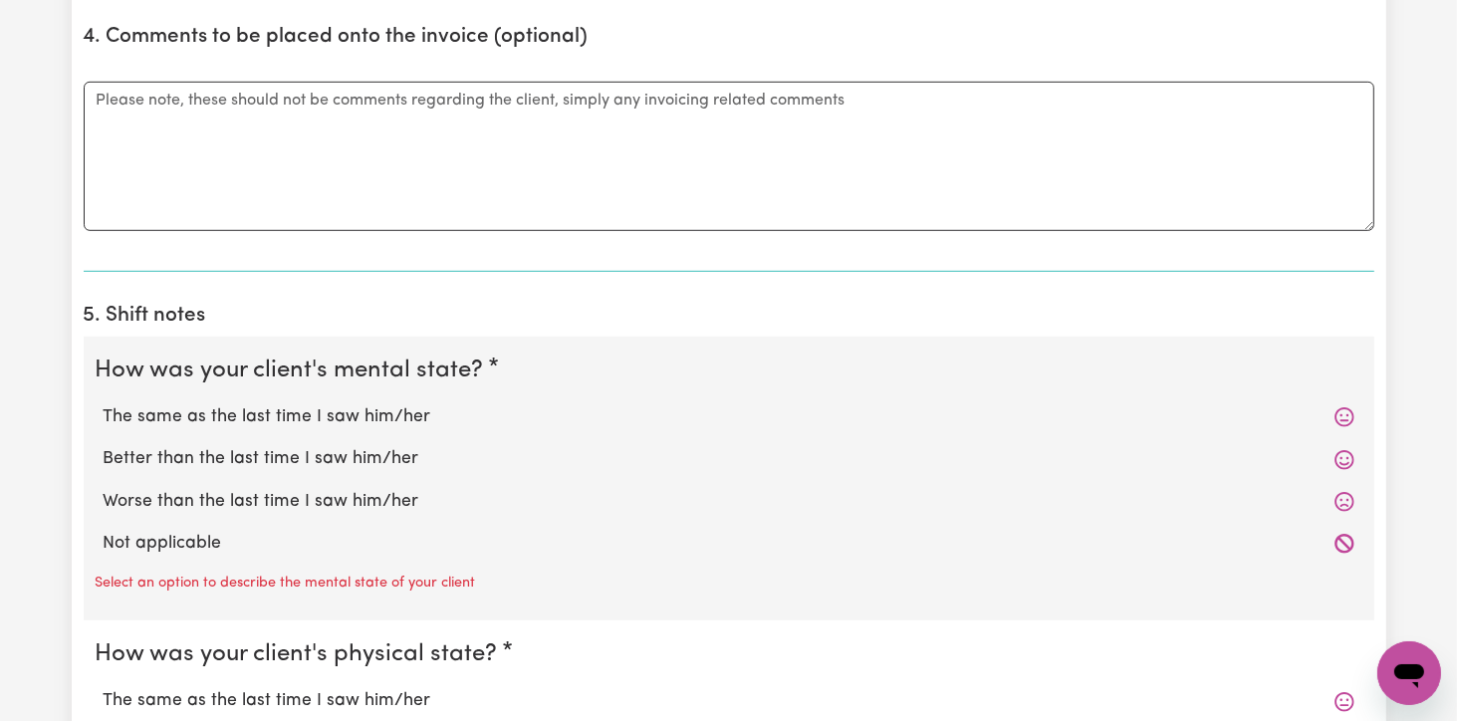
scroll to position [1327, 0]
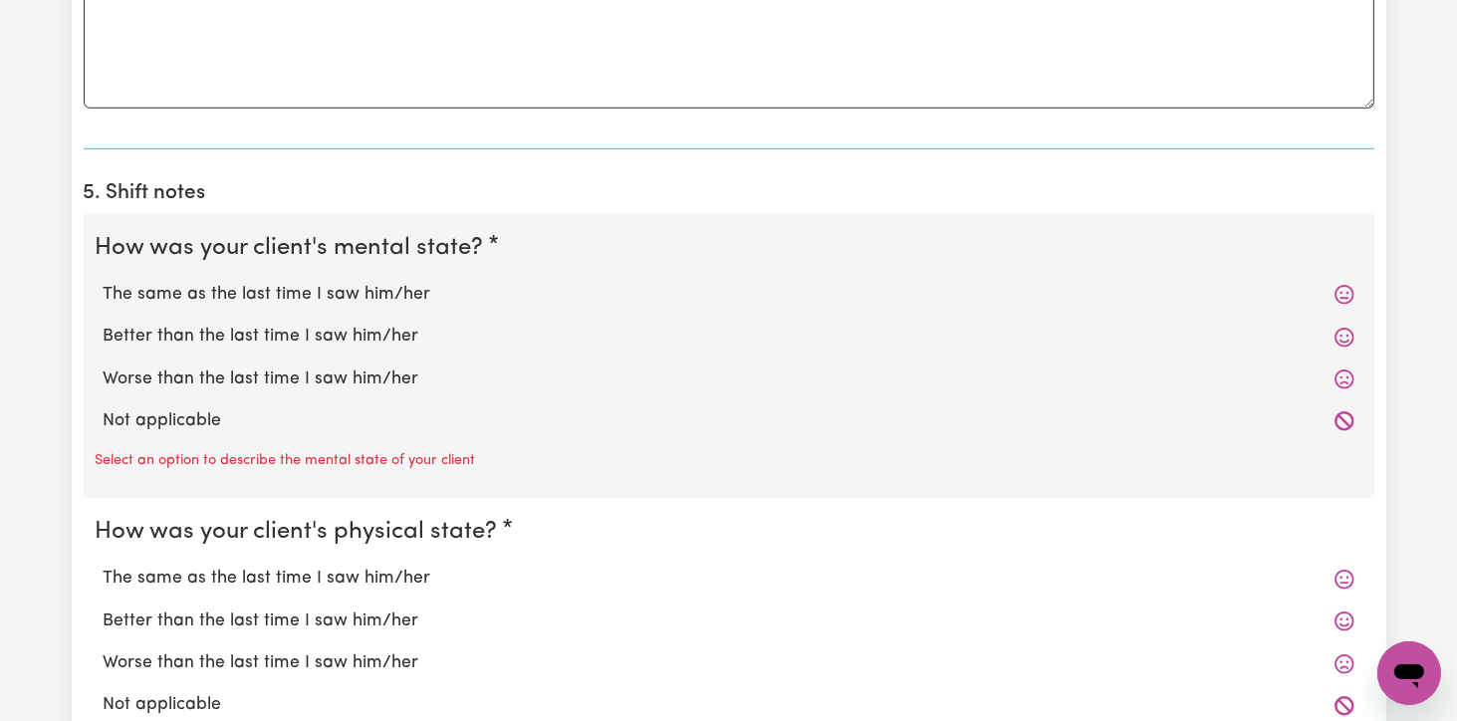
click at [234, 290] on label "The same as the last time I saw him/her" at bounding box center [729, 295] width 1251 height 26
click at [104, 282] on input "The same as the last time I saw him/her" at bounding box center [103, 281] width 1 height 1
radio input "true"
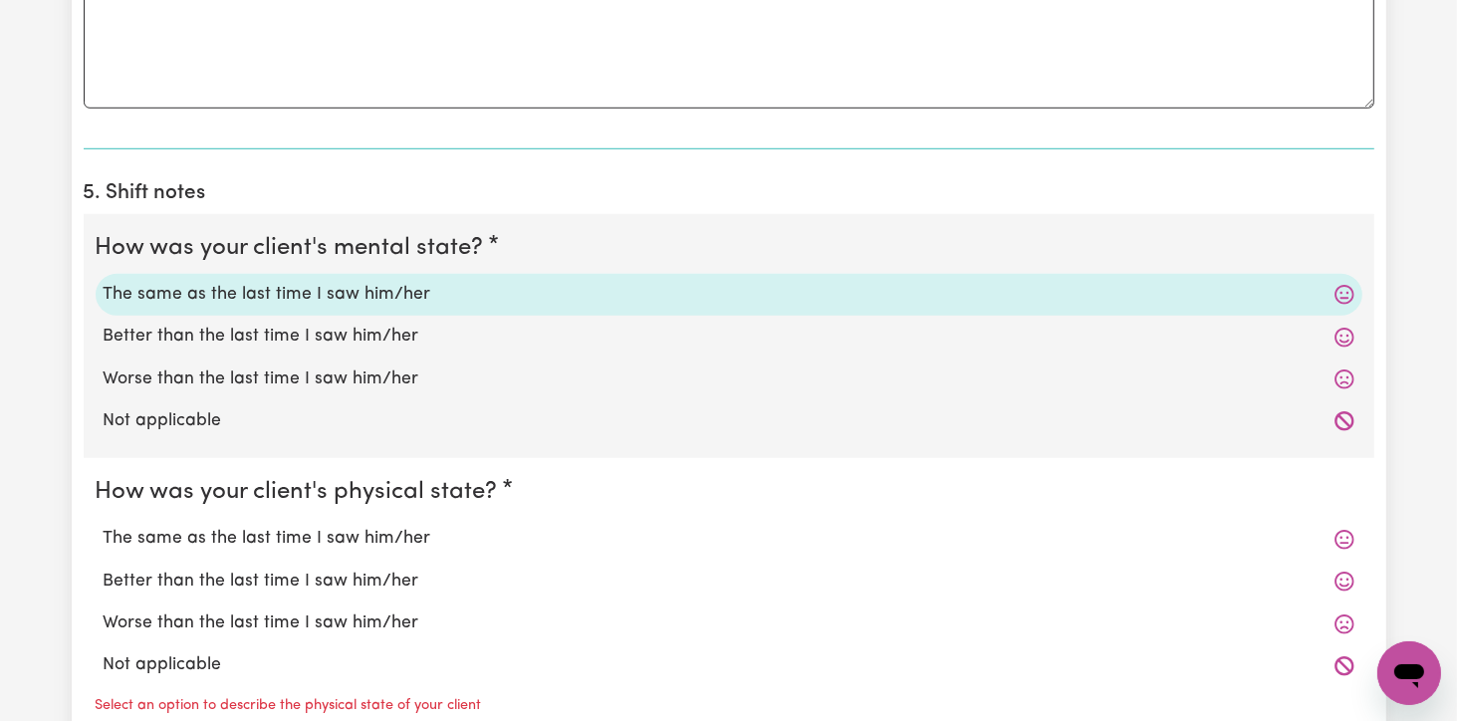
click at [267, 544] on label "The same as the last time I saw him/her" at bounding box center [729, 539] width 1251 height 26
click at [104, 526] on input "The same as the last time I saw him/her" at bounding box center [103, 525] width 1 height 1
radio input "true"
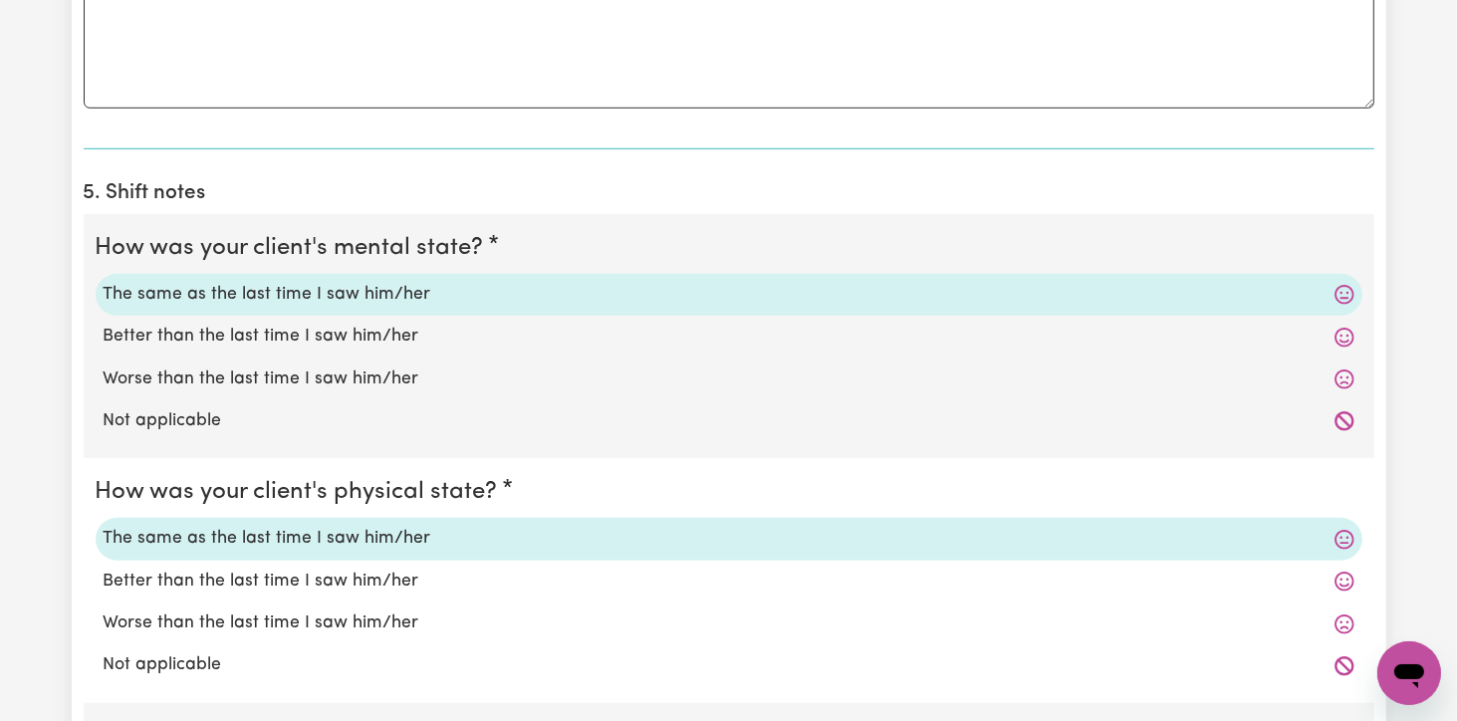
scroll to position [1626, 0]
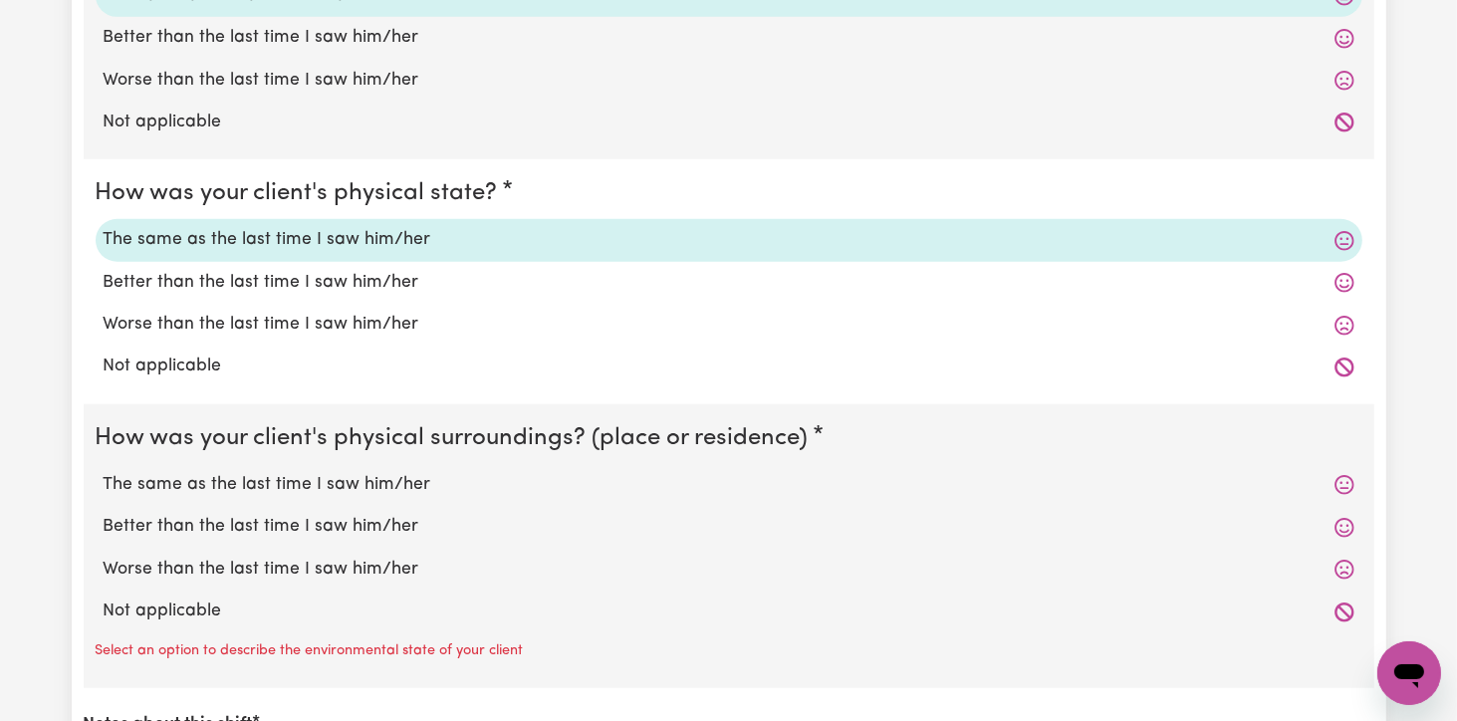
click at [267, 473] on label "The same as the last time I saw him/her" at bounding box center [729, 485] width 1251 height 26
click at [104, 472] on input "The same as the last time I saw him/her" at bounding box center [103, 471] width 1 height 1
radio input "true"
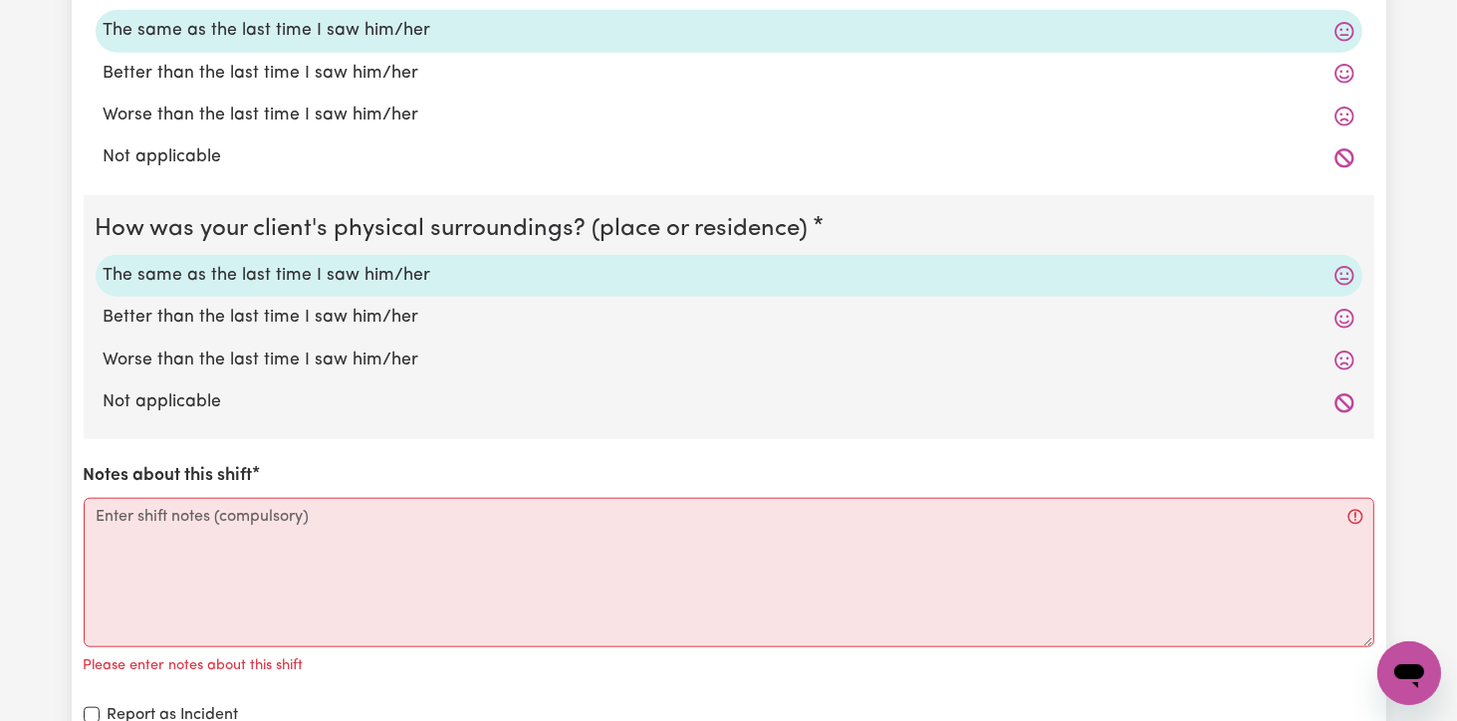
scroll to position [1924, 0]
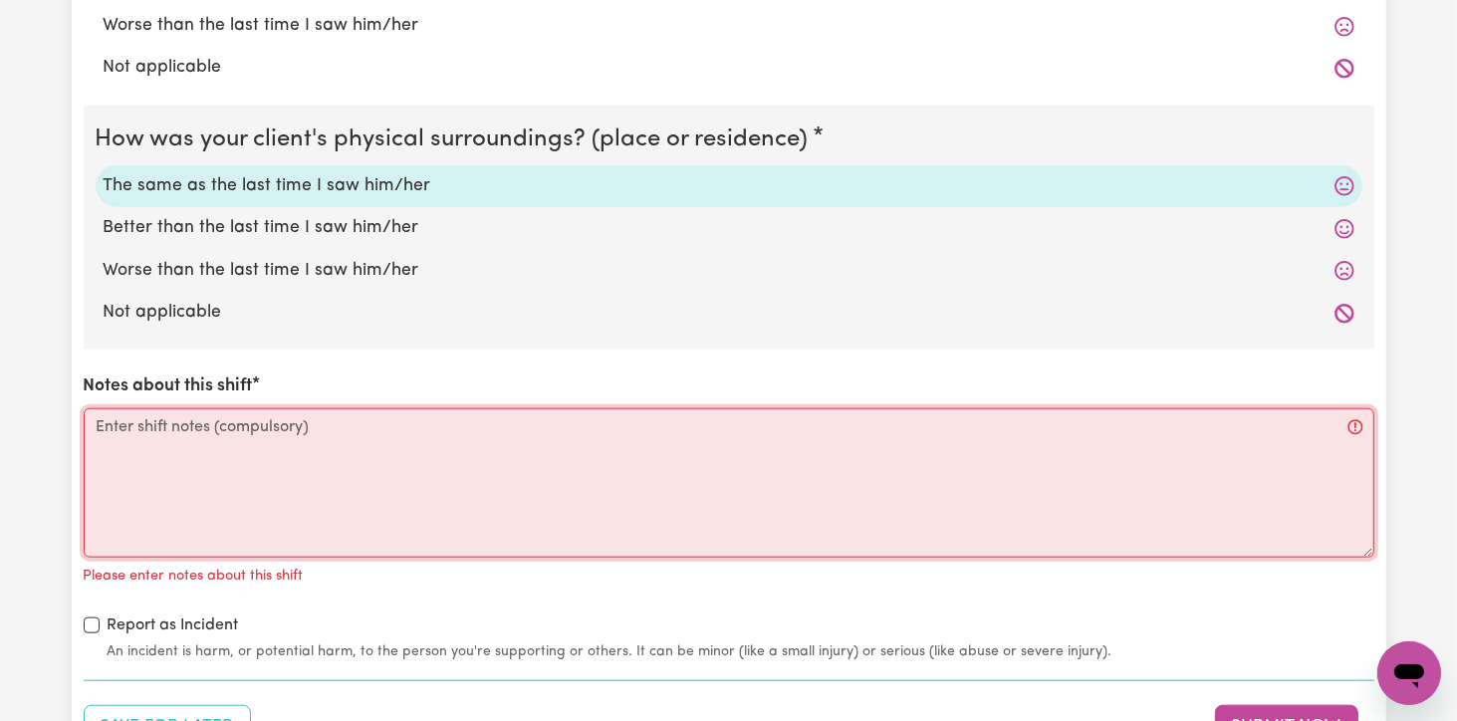
click at [101, 421] on textarea "Notes about this shift" at bounding box center [729, 482] width 1291 height 149
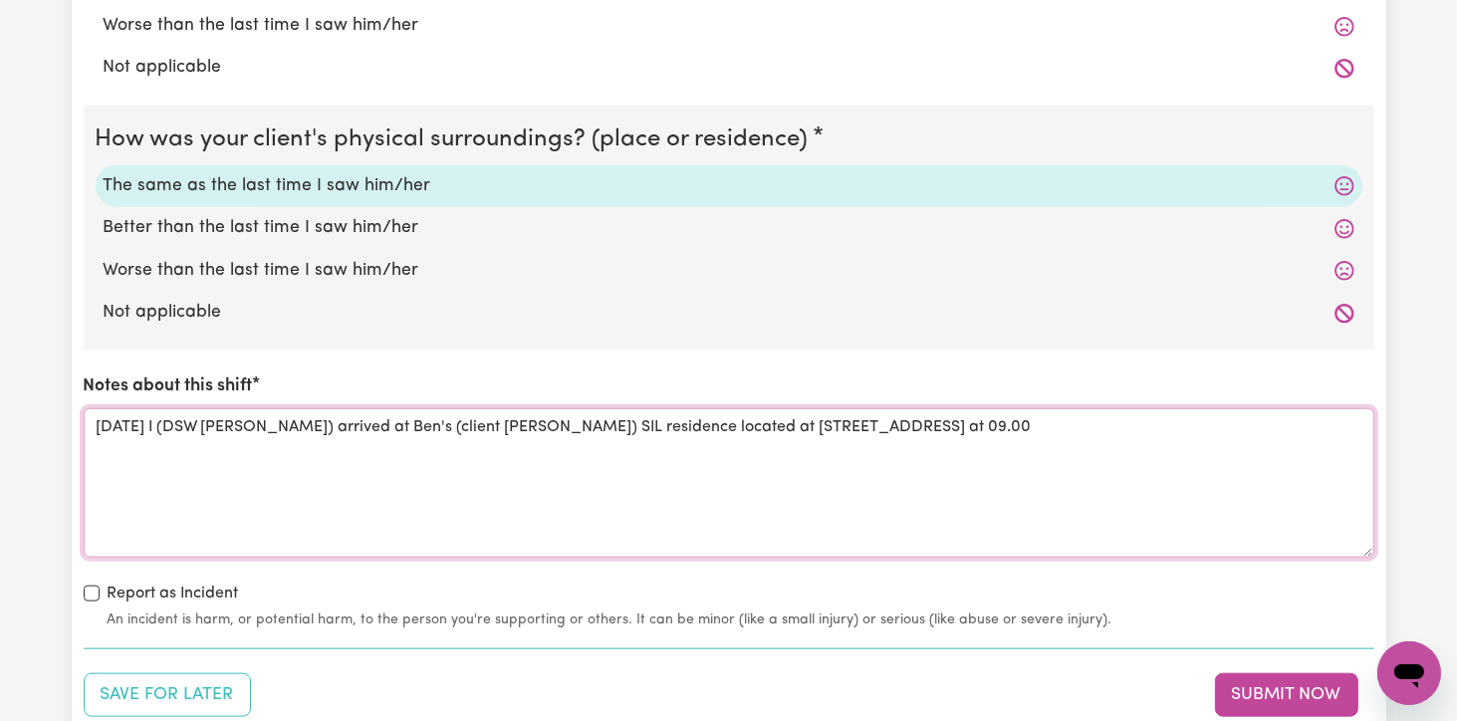
click at [976, 421] on textarea "[DATE] I (DSW [PERSON_NAME]) arrived at Ben's (client [PERSON_NAME]) SIL reside…" at bounding box center [729, 482] width 1291 height 149
click at [1266, 409] on textarea "[DATE] I (DSW [PERSON_NAME]) arrived at Ben's (client [PERSON_NAME]) SIL reside…" at bounding box center [729, 482] width 1291 height 149
click at [1322, 419] on textarea "[DATE] I (DSW [PERSON_NAME]) arrived at Ben's (client [PERSON_NAME]) SIL reside…" at bounding box center [729, 482] width 1291 height 149
click at [1361, 420] on textarea "[DATE] I (DSW [PERSON_NAME]) arrived at Ben's (client [PERSON_NAME]) SIL reside…" at bounding box center [729, 482] width 1291 height 149
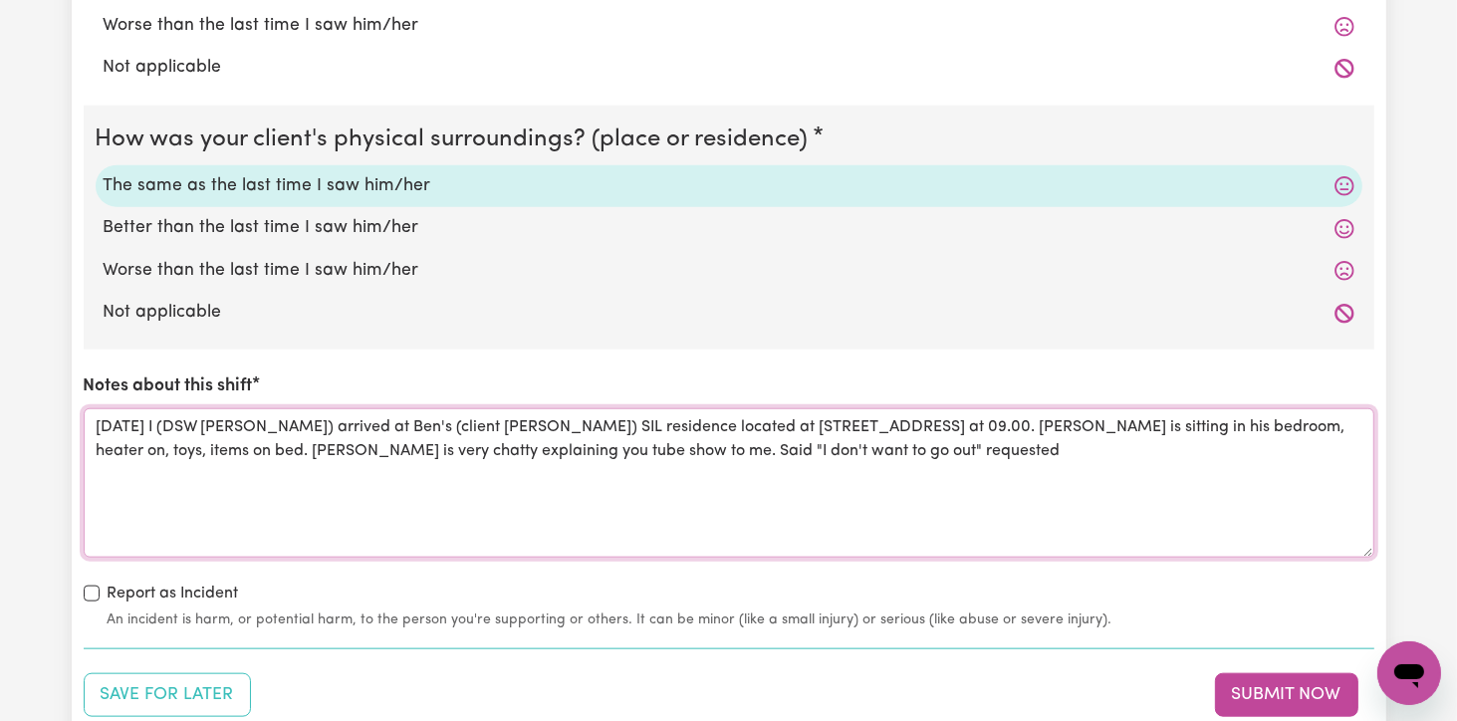
click at [1004, 450] on textarea "[DATE] I (DSW [PERSON_NAME]) arrived at Ben's (client [PERSON_NAME]) SIL reside…" at bounding box center [729, 482] width 1291 height 149
click at [1094, 442] on textarea "[DATE] I (DSW [PERSON_NAME]) arrived at Ben's (client [PERSON_NAME]) SIL reside…" at bounding box center [729, 482] width 1291 height 149
click at [1090, 446] on textarea "[DATE] I (DSW [PERSON_NAME]) arrived at Ben's (client [PERSON_NAME]) SIL reside…" at bounding box center [729, 482] width 1291 height 149
click at [1172, 493] on textarea "[DATE] I (DSW [PERSON_NAME]) arrived at Ben's (client [PERSON_NAME]) SIL reside…" at bounding box center [729, 482] width 1291 height 149
click at [1092, 442] on textarea "[DATE] I (DSW [PERSON_NAME]) arrived at Ben's (client [PERSON_NAME]) SIL reside…" at bounding box center [729, 482] width 1291 height 149
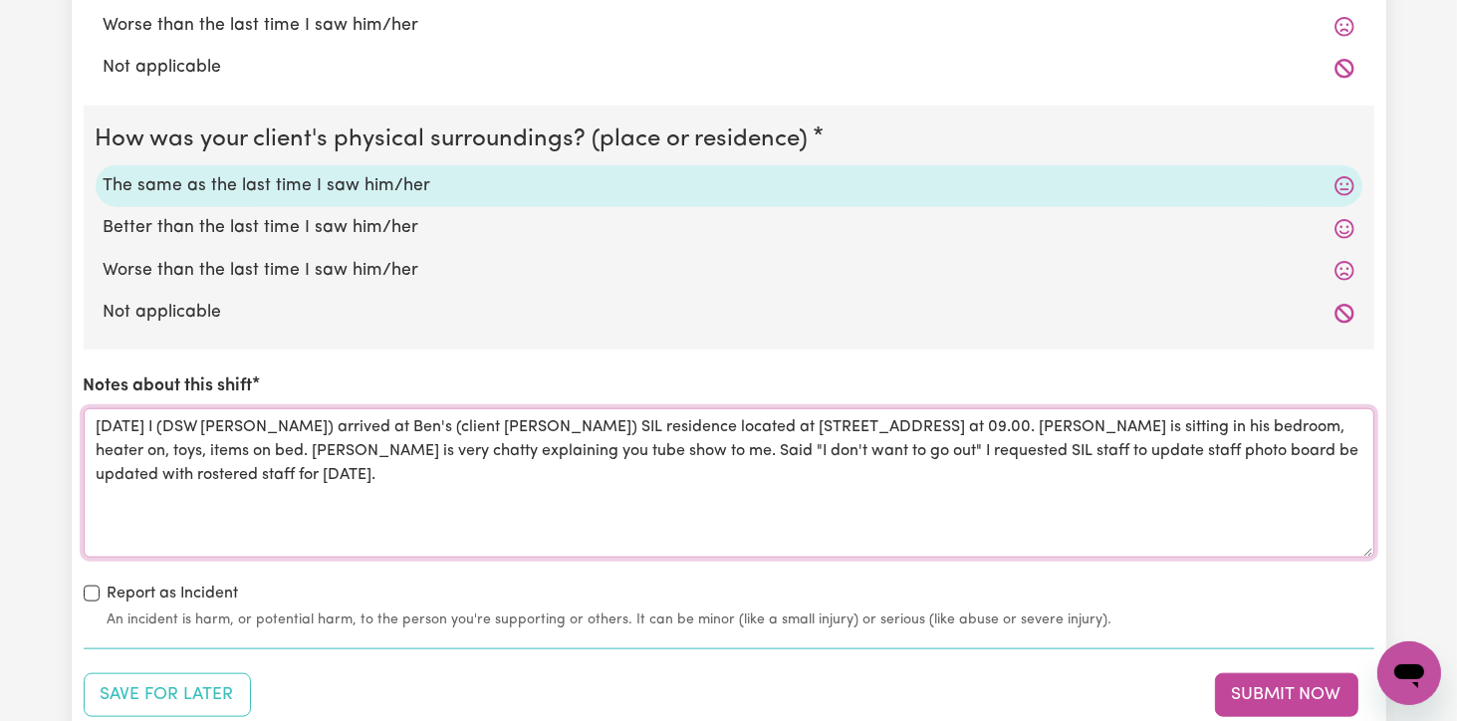
click at [1171, 444] on textarea "[DATE] I (DSW [PERSON_NAME]) arrived at Ben's (client [PERSON_NAME]) SIL reside…" at bounding box center [729, 482] width 1291 height 149
click at [181, 474] on textarea "[DATE] I (DSW [PERSON_NAME]) arrived at Ben's (client [PERSON_NAME]) SIL reside…" at bounding box center [729, 482] width 1291 height 149
click at [321, 475] on textarea "[DATE] I (DSW [PERSON_NAME]) arrived at Ben's (client [PERSON_NAME]) SIL reside…" at bounding box center [729, 482] width 1291 height 149
click at [637, 476] on textarea "[DATE] I (DSW [PERSON_NAME]) arrived at Ben's (client [PERSON_NAME]) SIL reside…" at bounding box center [729, 482] width 1291 height 149
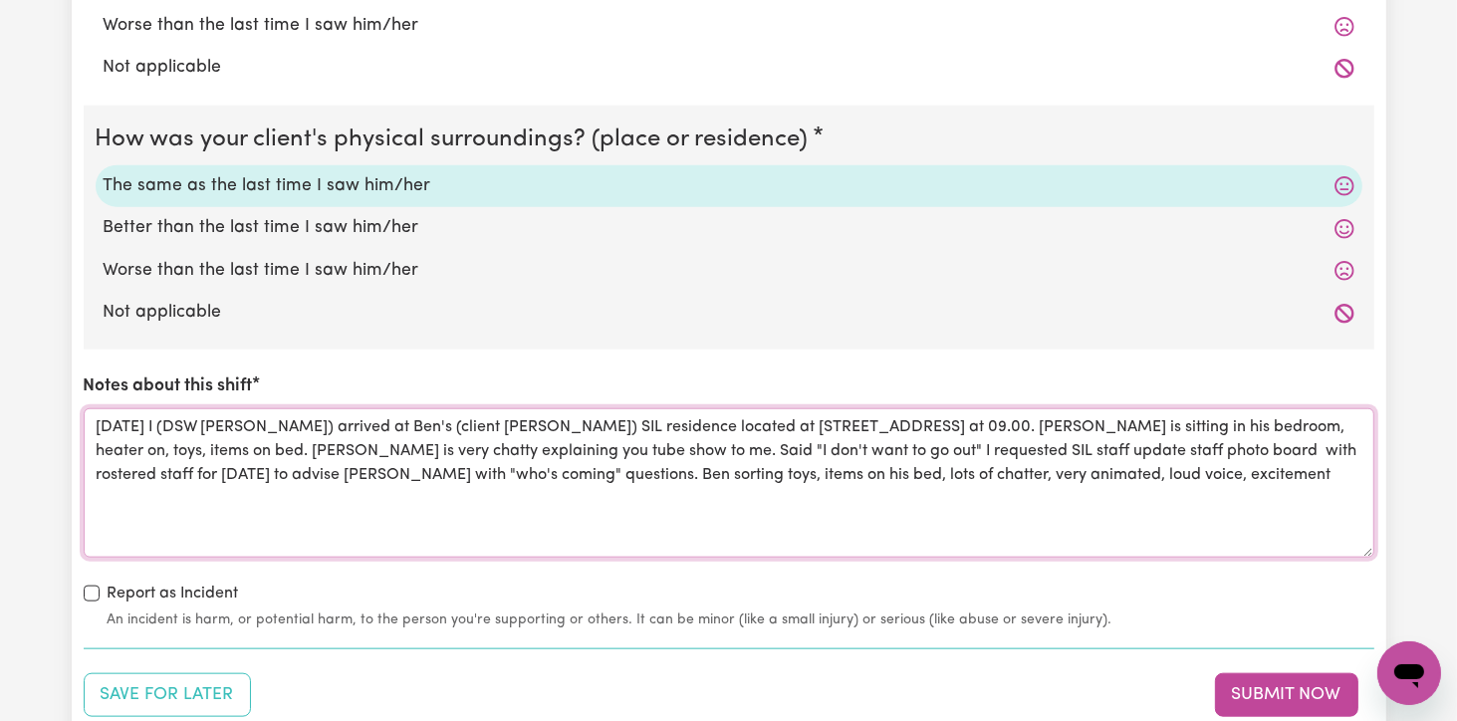
click at [678, 476] on textarea "[DATE] I (DSW [PERSON_NAME]) arrived at Ben's (client [PERSON_NAME]) SIL reside…" at bounding box center [729, 482] width 1291 height 149
drag, startPoint x: 993, startPoint y: 472, endPoint x: 683, endPoint y: 473, distance: 309.8
click at [683, 473] on textarea "[DATE] I (DSW [PERSON_NAME]) arrived at Ben's (client [PERSON_NAME]) SIL reside…" at bounding box center [729, 482] width 1291 height 149
drag, startPoint x: 697, startPoint y: 468, endPoint x: 684, endPoint y: 515, distance: 48.6
click at [684, 515] on textarea "[DATE] I (DSW [PERSON_NAME]) arrived at Ben's (client [PERSON_NAME]) SIL reside…" at bounding box center [729, 482] width 1291 height 149
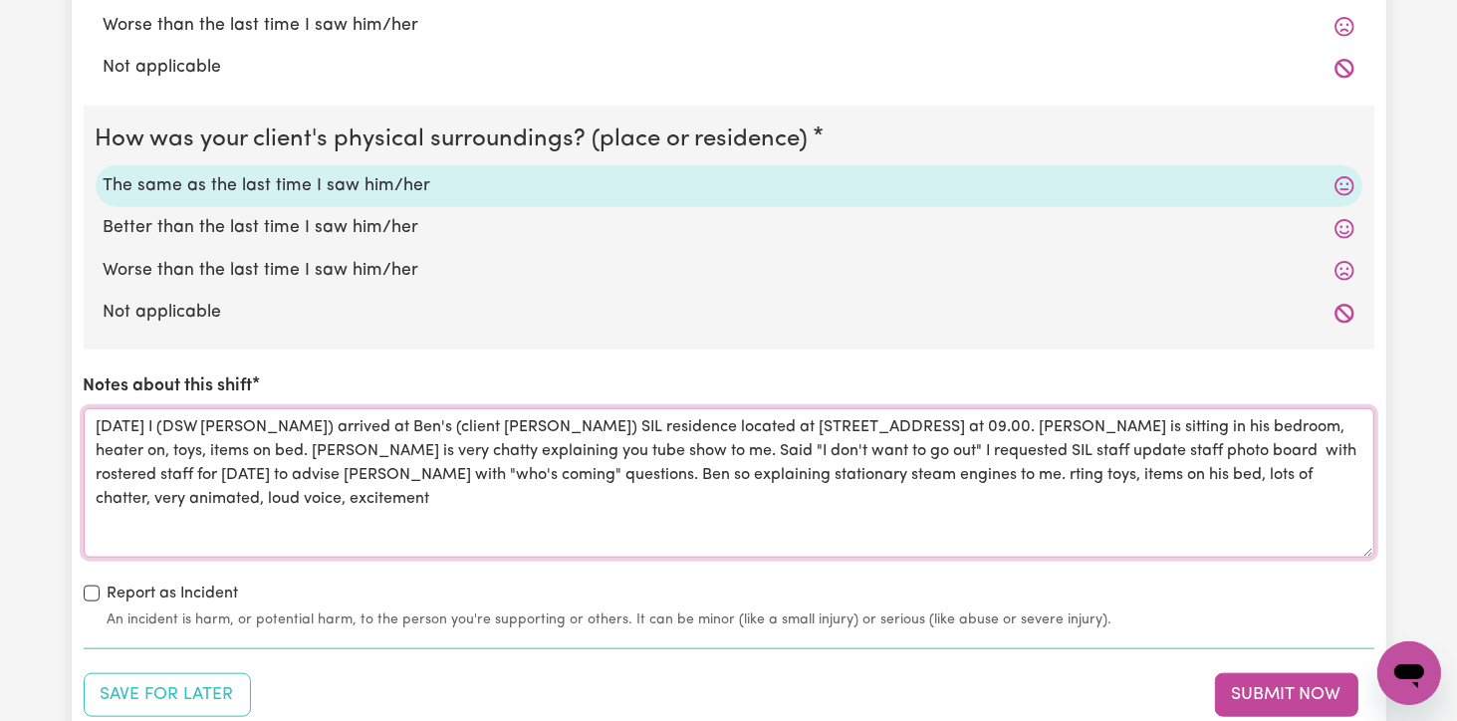
drag, startPoint x: 679, startPoint y: 471, endPoint x: 661, endPoint y: 473, distance: 18.0
click at [661, 473] on textarea "[DATE] I (DSW [PERSON_NAME]) arrived at Ben's (client [PERSON_NAME]) SIL reside…" at bounding box center [729, 482] width 1291 height 149
click at [983, 472] on textarea "[DATE] I (DSW [PERSON_NAME]) arrived at Ben's (client [PERSON_NAME]) SIL reside…" at bounding box center [729, 482] width 1291 height 149
drag, startPoint x: 975, startPoint y: 469, endPoint x: 665, endPoint y: 479, distance: 309.9
click at [665, 479] on textarea "[DATE] I (DSW [PERSON_NAME]) arrived at Ben's (client [PERSON_NAME]) SIL reside…" at bounding box center [729, 482] width 1291 height 149
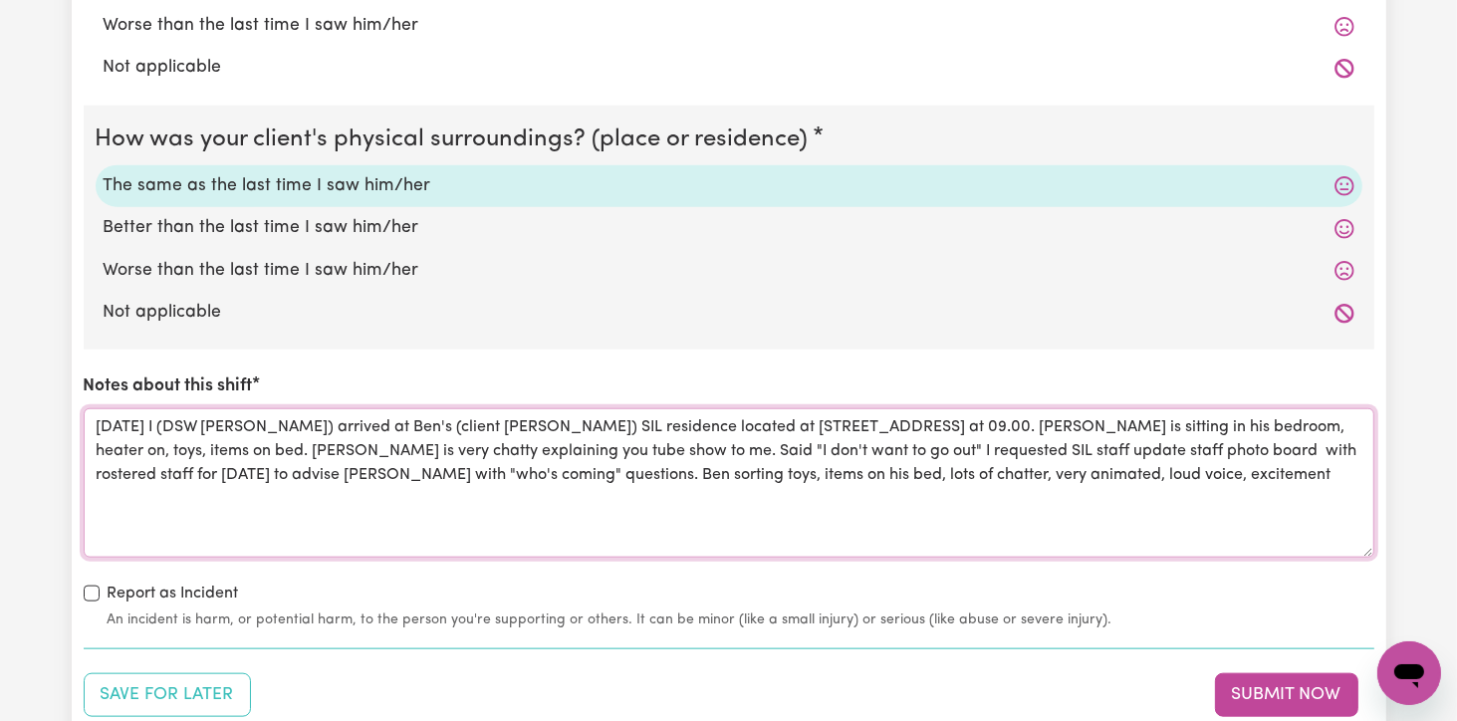
click at [1271, 470] on textarea "[DATE] I (DSW [PERSON_NAME]) arrived at Ben's (client [PERSON_NAME]) SIL reside…" at bounding box center [729, 482] width 1291 height 149
paste textarea "explaining stationary steam engines to me."
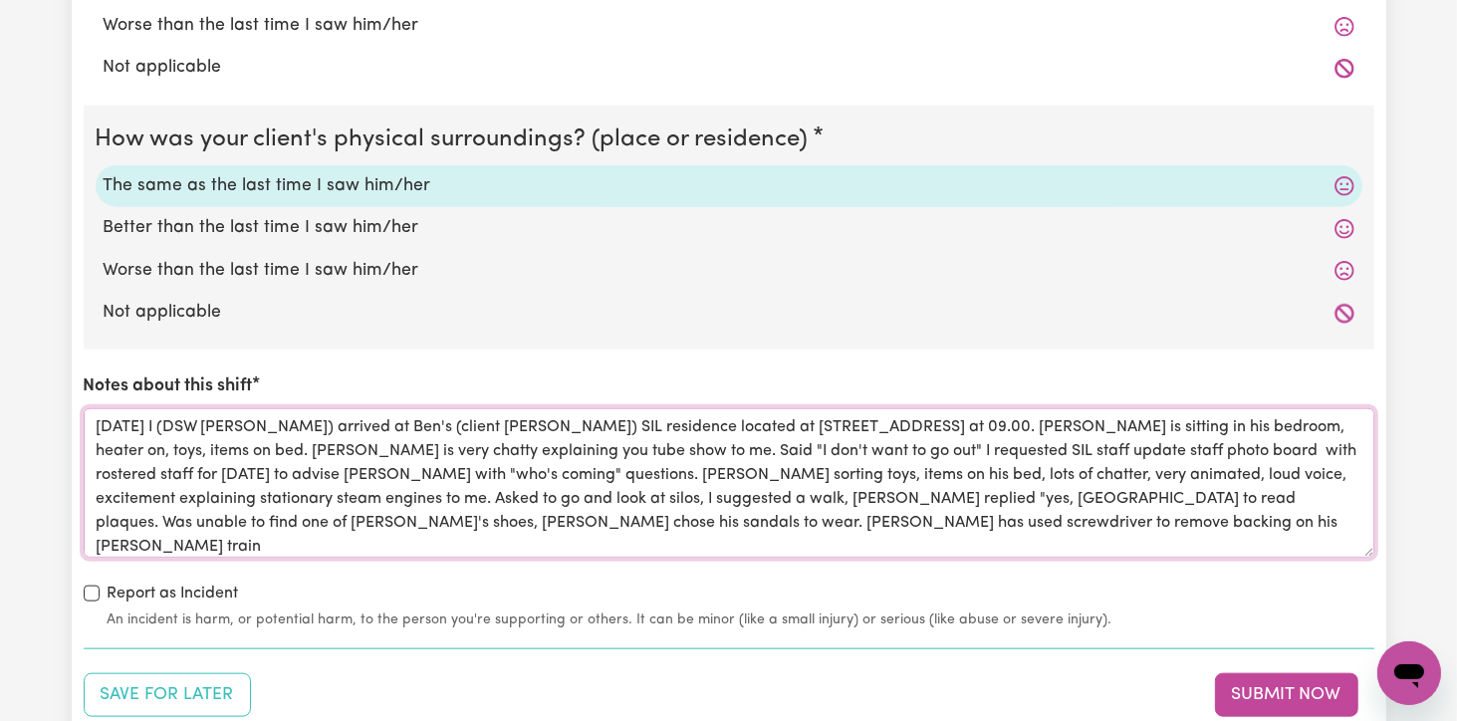
click at [705, 521] on textarea "[DATE] I (DSW [PERSON_NAME]) arrived at Ben's (client [PERSON_NAME]) SIL reside…" at bounding box center [729, 482] width 1291 height 149
click at [786, 525] on textarea "[DATE] I (DSW [PERSON_NAME]) arrived at Ben's (client [PERSON_NAME]) SIL reside…" at bounding box center [729, 482] width 1291 height 149
click at [793, 522] on textarea "[DATE] I (DSW [PERSON_NAME]) arrived at Ben's (client [PERSON_NAME]) SIL reside…" at bounding box center [729, 482] width 1291 height 149
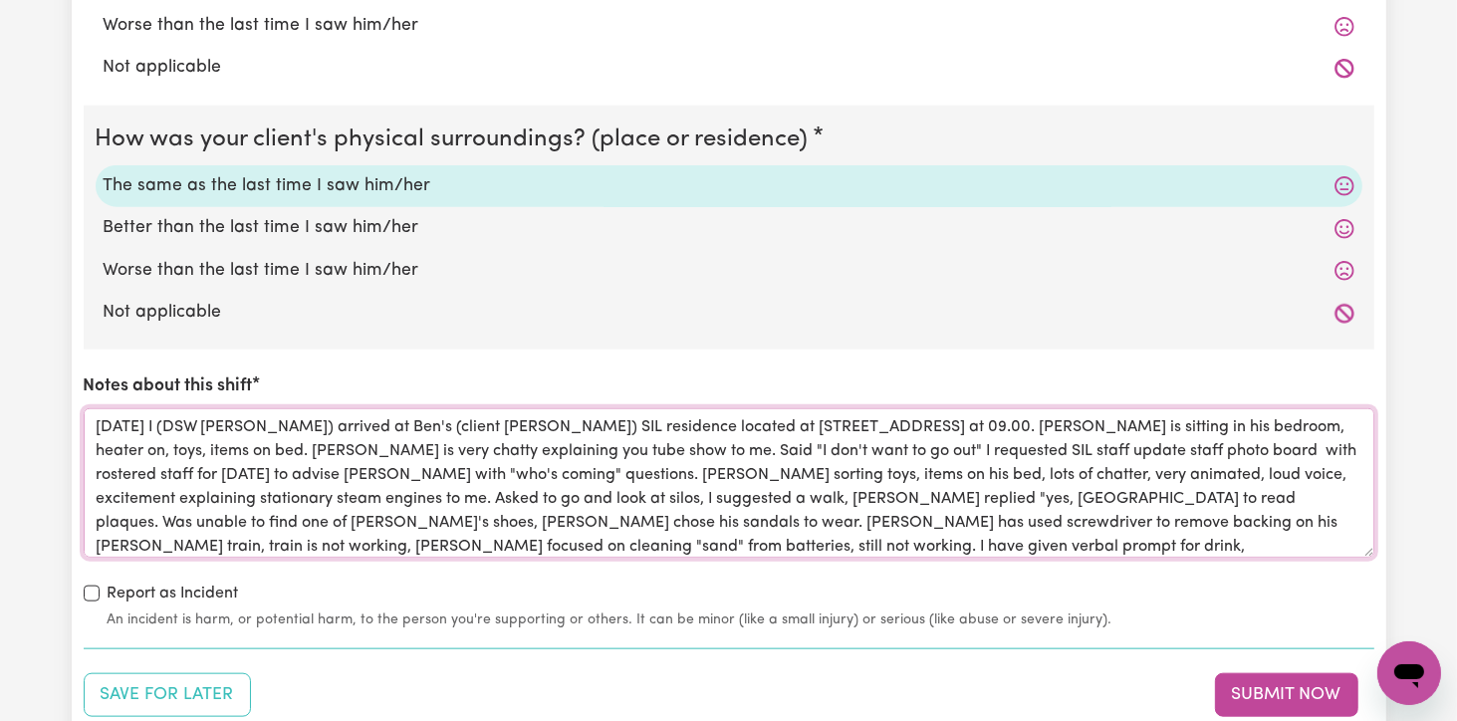
click at [865, 544] on textarea "[DATE] I (DSW [PERSON_NAME]) arrived at Ben's (client [PERSON_NAME]) SIL reside…" at bounding box center [729, 482] width 1291 height 149
click at [1037, 539] on textarea "[DATE] I (DSW [PERSON_NAME]) arrived at Ben's (client [PERSON_NAME]) SIL reside…" at bounding box center [729, 482] width 1291 height 149
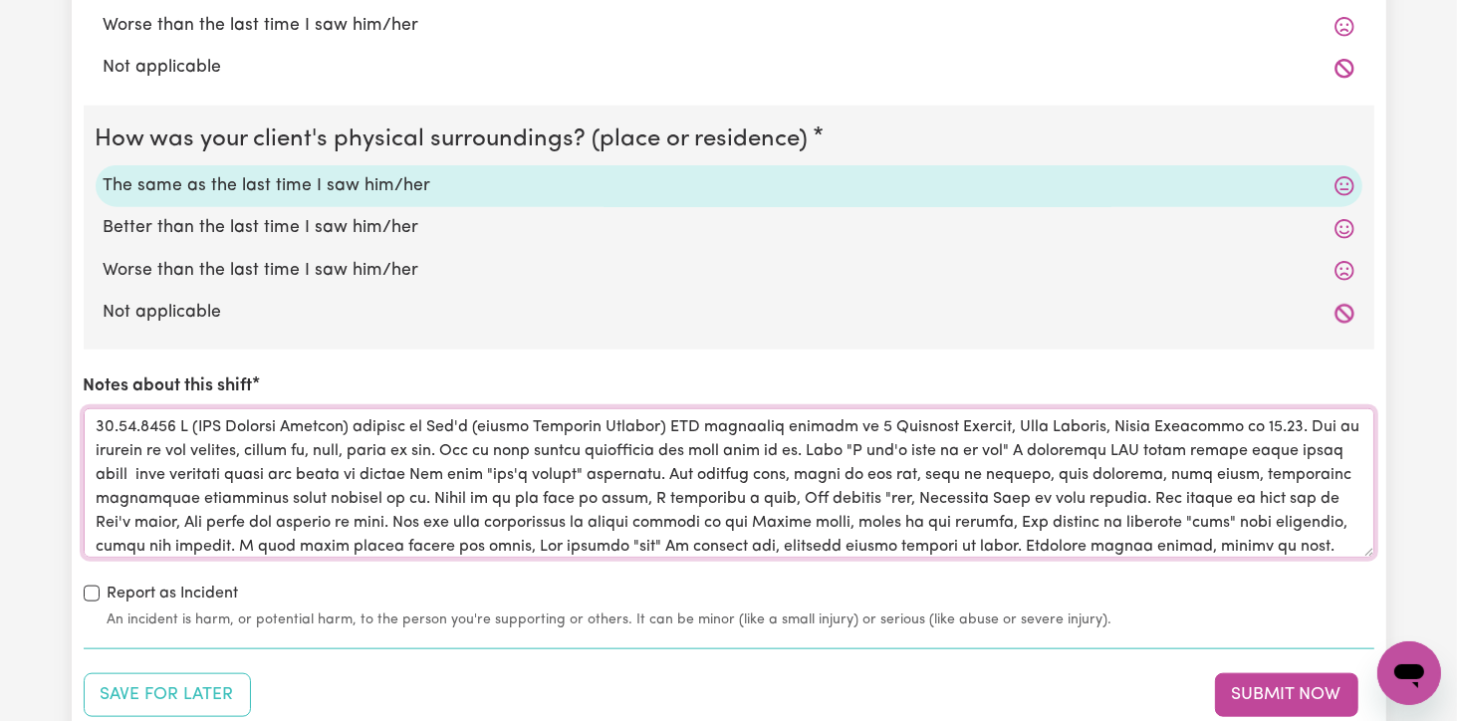
scroll to position [23, 0]
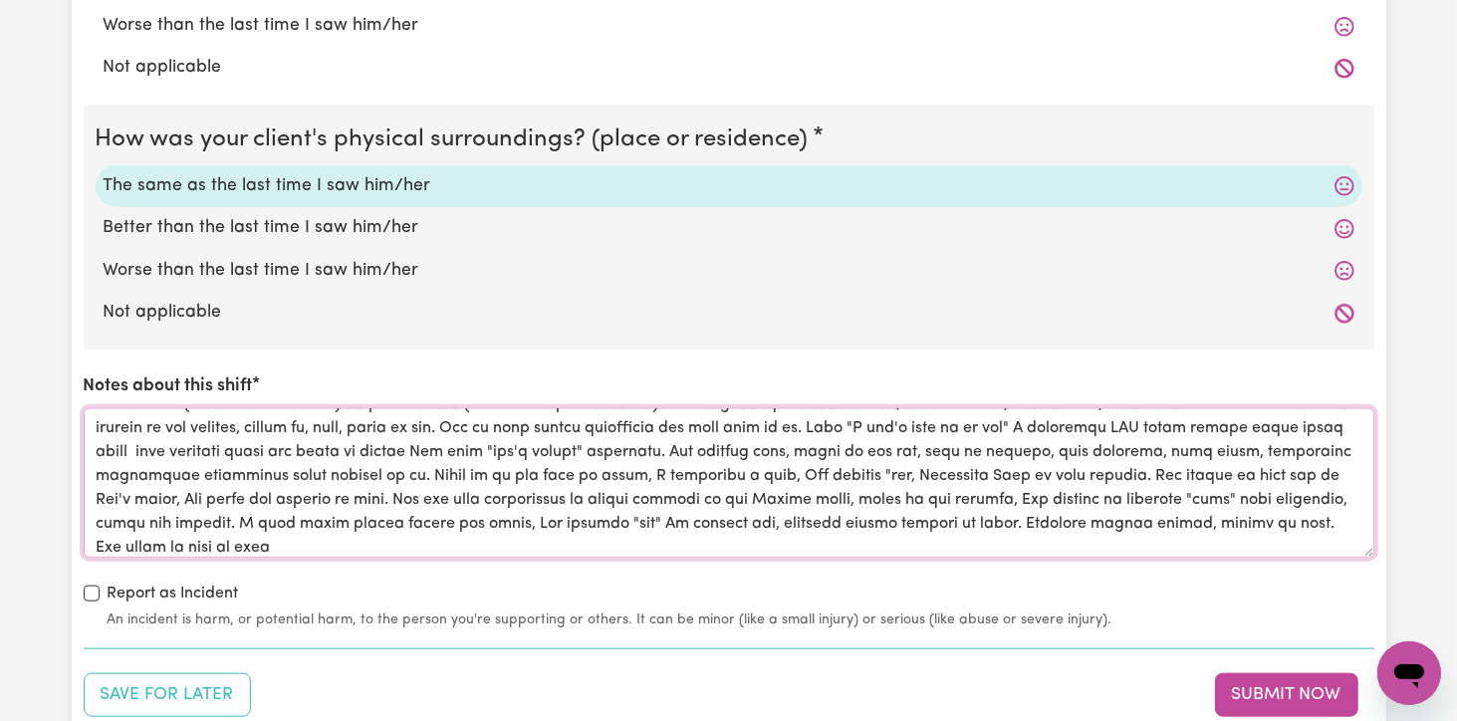
drag, startPoint x: 1311, startPoint y: 519, endPoint x: 1280, endPoint y: 526, distance: 31.7
click at [1280, 526] on textarea "Notes about this shift" at bounding box center [729, 482] width 1291 height 149
click at [305, 540] on textarea "Notes about this shift" at bounding box center [729, 482] width 1291 height 149
click at [1244, 545] on textarea "Notes about this shift" at bounding box center [729, 482] width 1291 height 149
click at [1352, 533] on textarea "Notes about this shift" at bounding box center [729, 482] width 1291 height 149
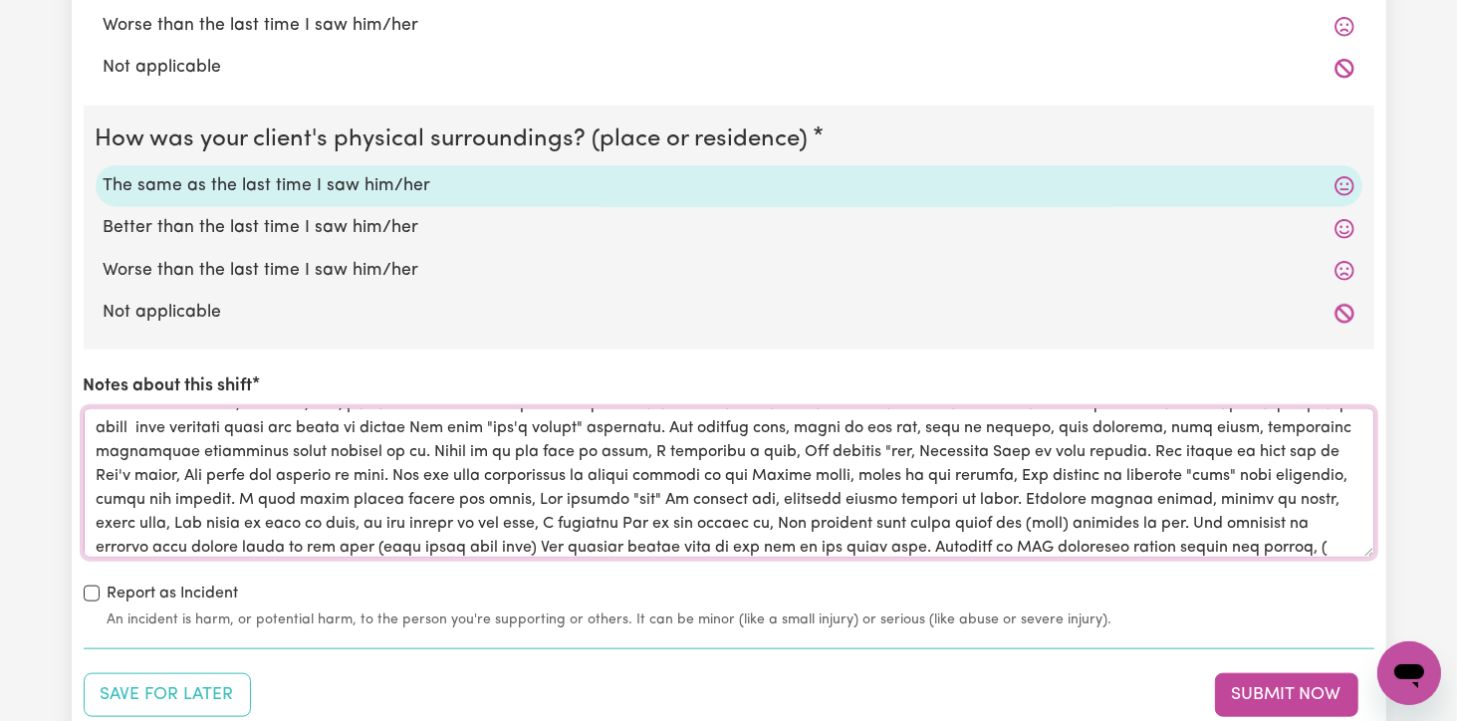
scroll to position [71, 0]
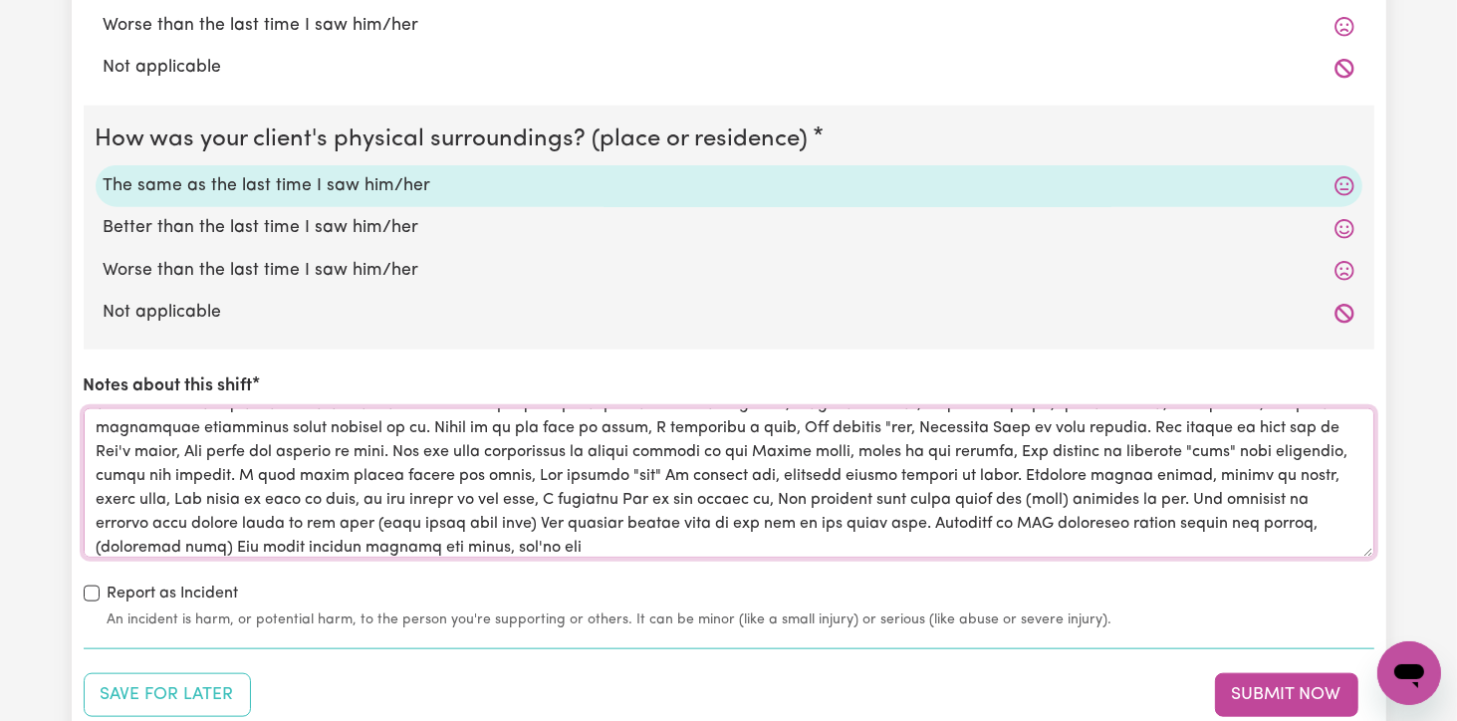
click at [486, 547] on textarea "Notes about this shift" at bounding box center [729, 482] width 1291 height 149
click at [562, 542] on textarea "Notes about this shift" at bounding box center [729, 482] width 1291 height 149
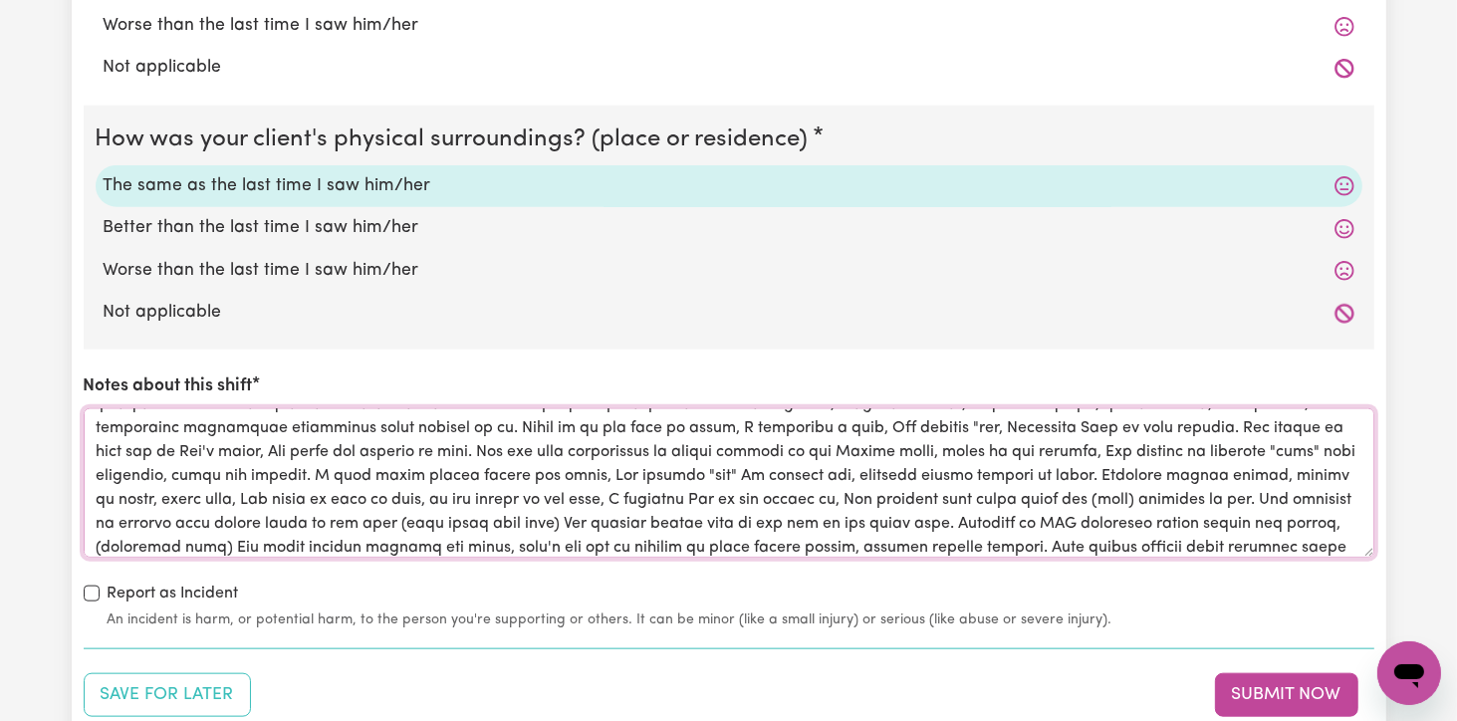
scroll to position [95, 0]
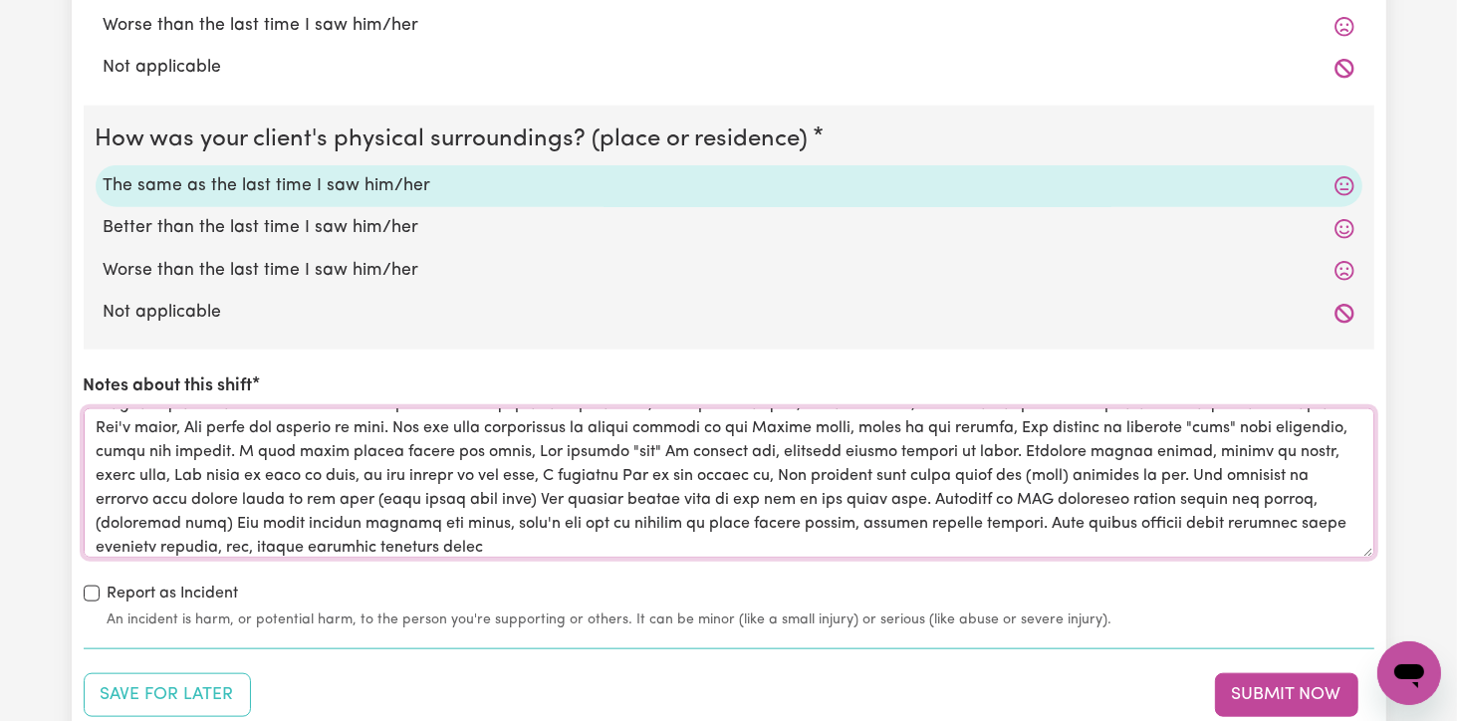
click at [502, 552] on textarea "Notes about this shift" at bounding box center [729, 482] width 1291 height 149
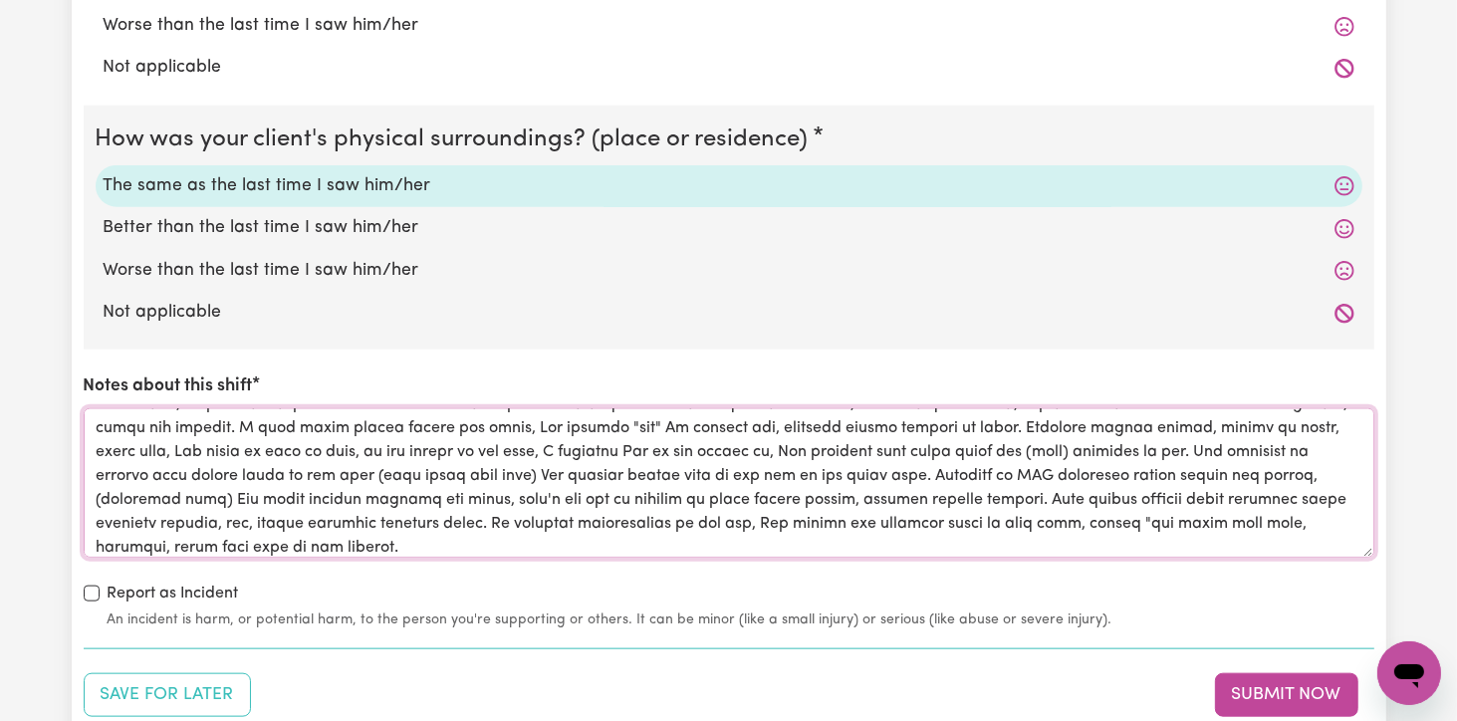
click at [763, 519] on textarea "Notes about this shift" at bounding box center [729, 482] width 1291 height 149
click at [401, 544] on textarea "Notes about this shift" at bounding box center [729, 482] width 1291 height 149
drag, startPoint x: 1040, startPoint y: 543, endPoint x: 1037, endPoint y: 533, distance: 10.4
click at [1037, 533] on textarea "Notes about this shift" at bounding box center [729, 482] width 1291 height 149
click at [1038, 539] on textarea "Notes about this shift" at bounding box center [729, 482] width 1291 height 149
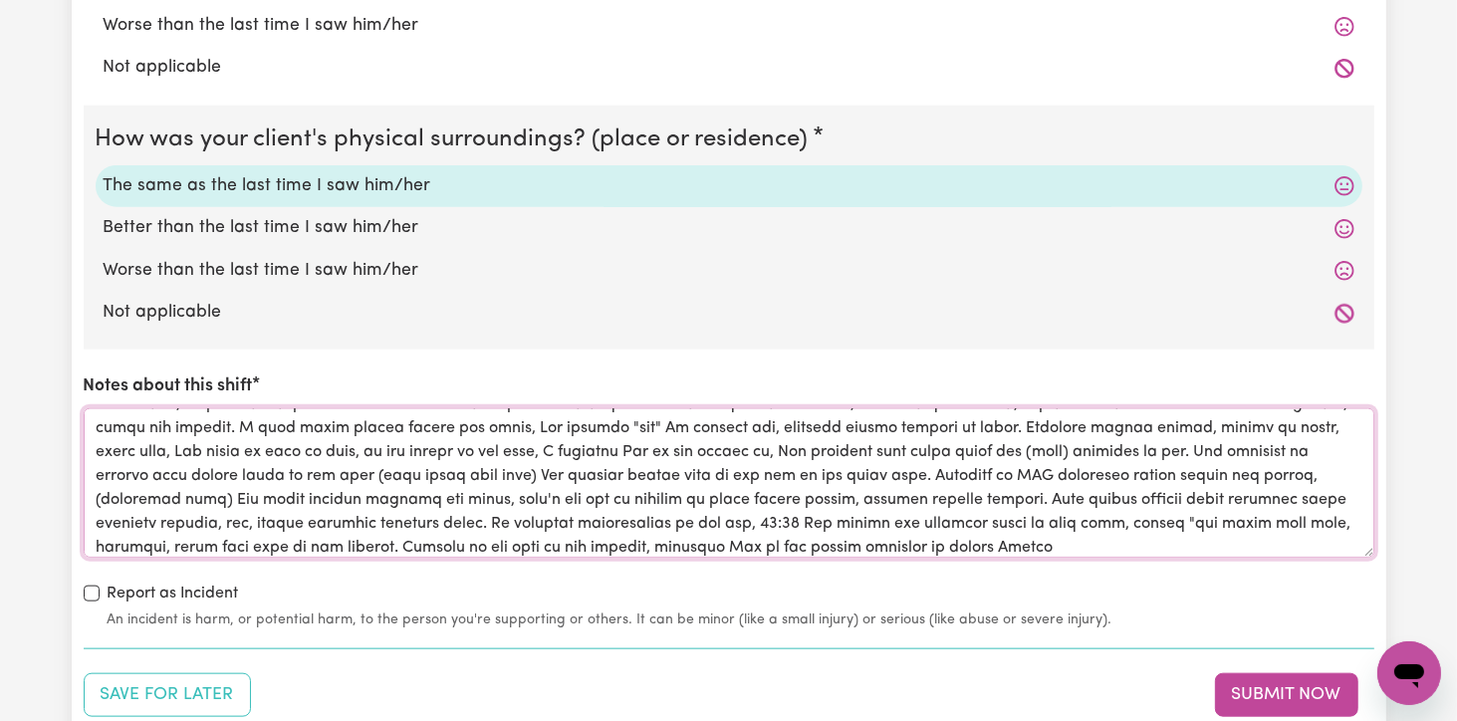
click at [1092, 549] on textarea "Notes about this shift" at bounding box center [729, 482] width 1291 height 149
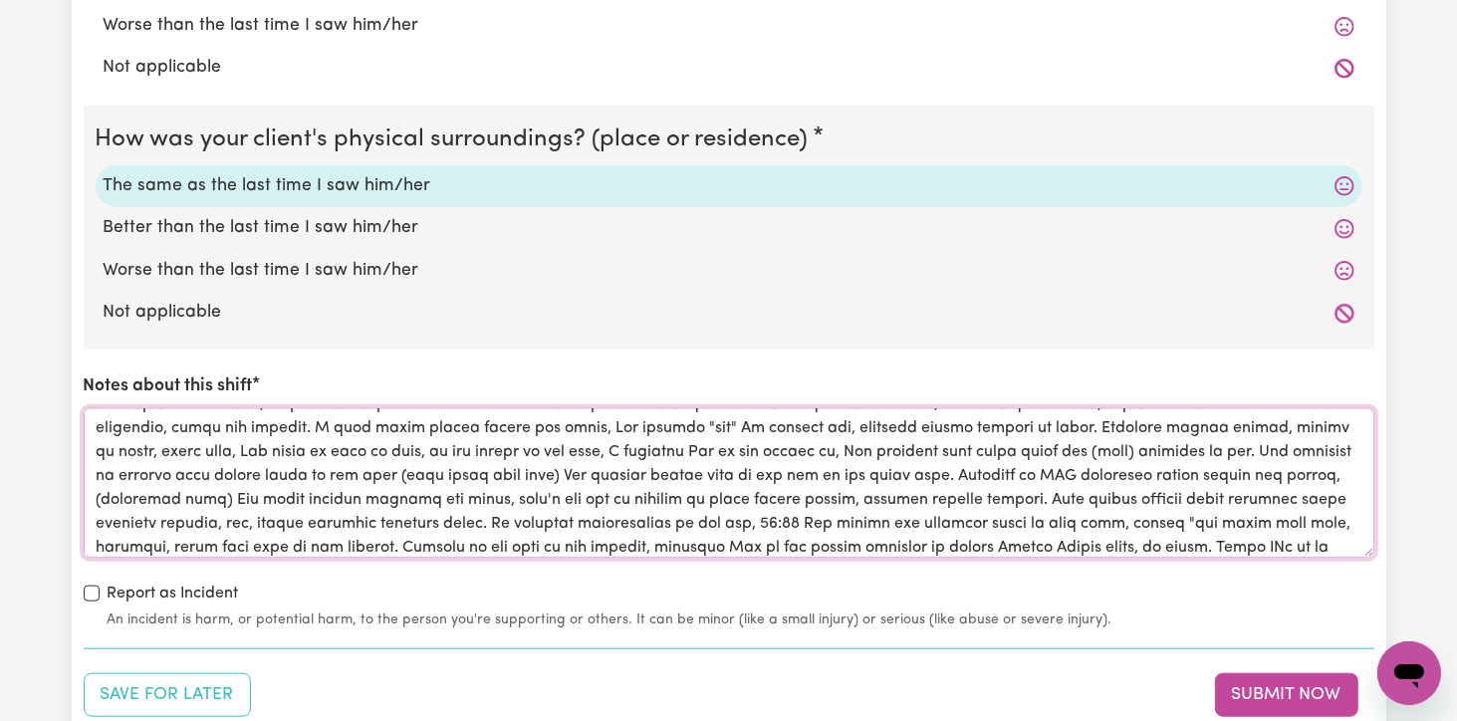
scroll to position [142, 0]
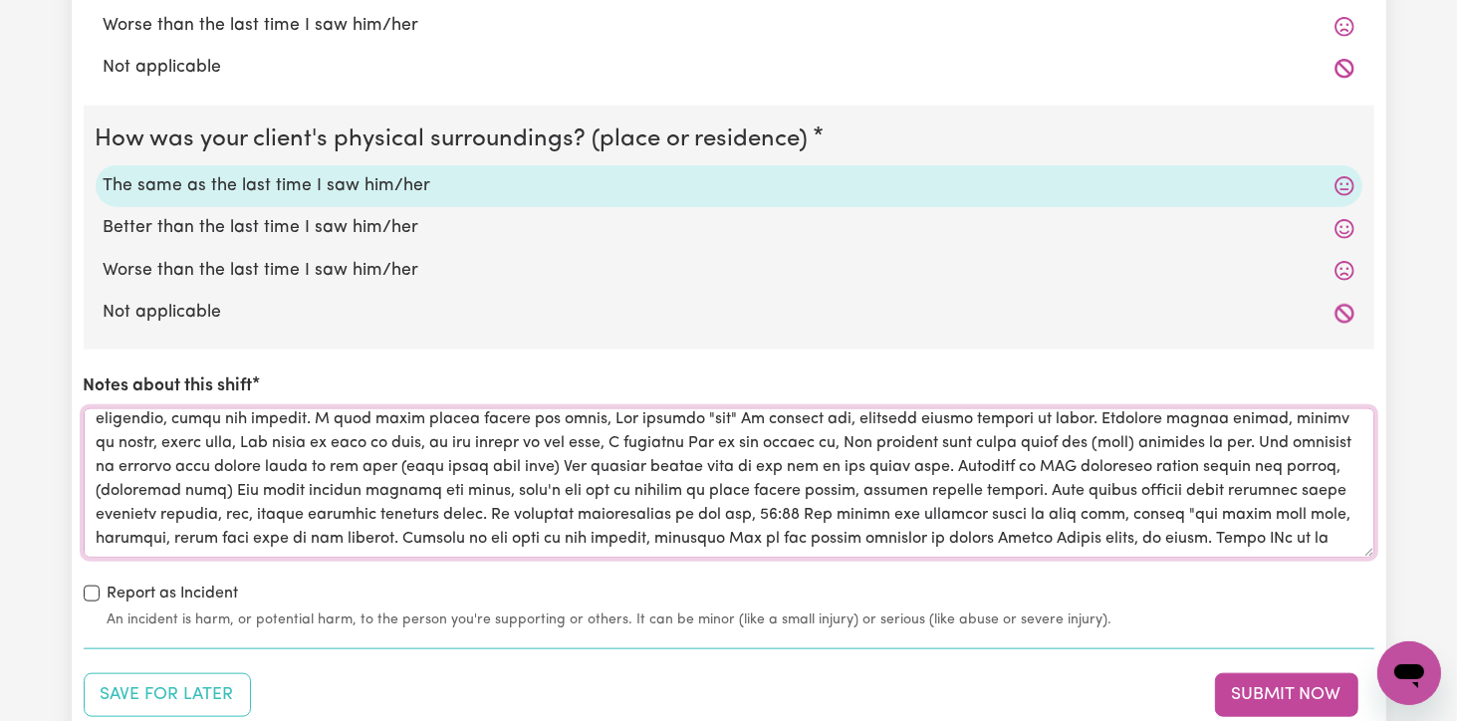
click at [1302, 515] on textarea "Notes about this shift" at bounding box center [729, 482] width 1291 height 149
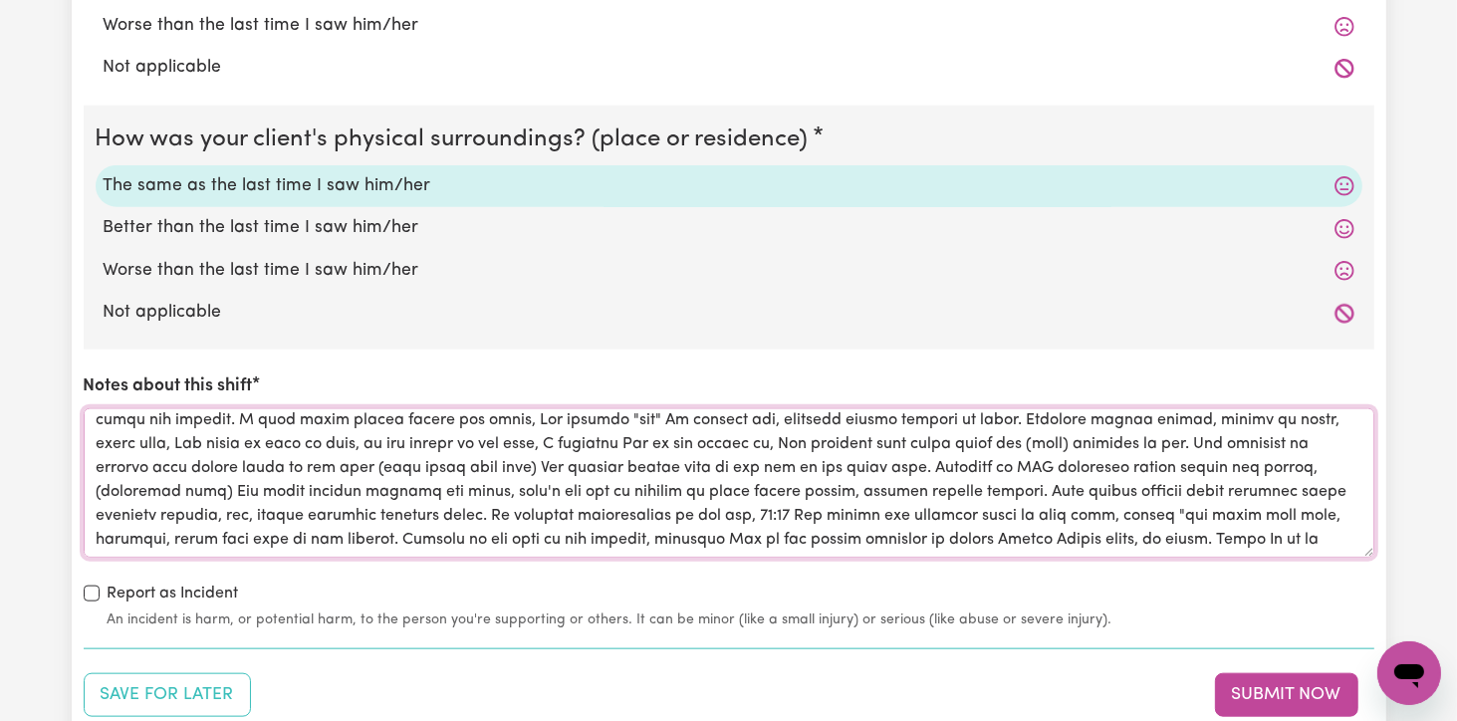
drag, startPoint x: 1338, startPoint y: 536, endPoint x: 1241, endPoint y: 538, distance: 96.6
click at [1241, 538] on textarea "Notes about this shift" at bounding box center [729, 482] width 1291 height 149
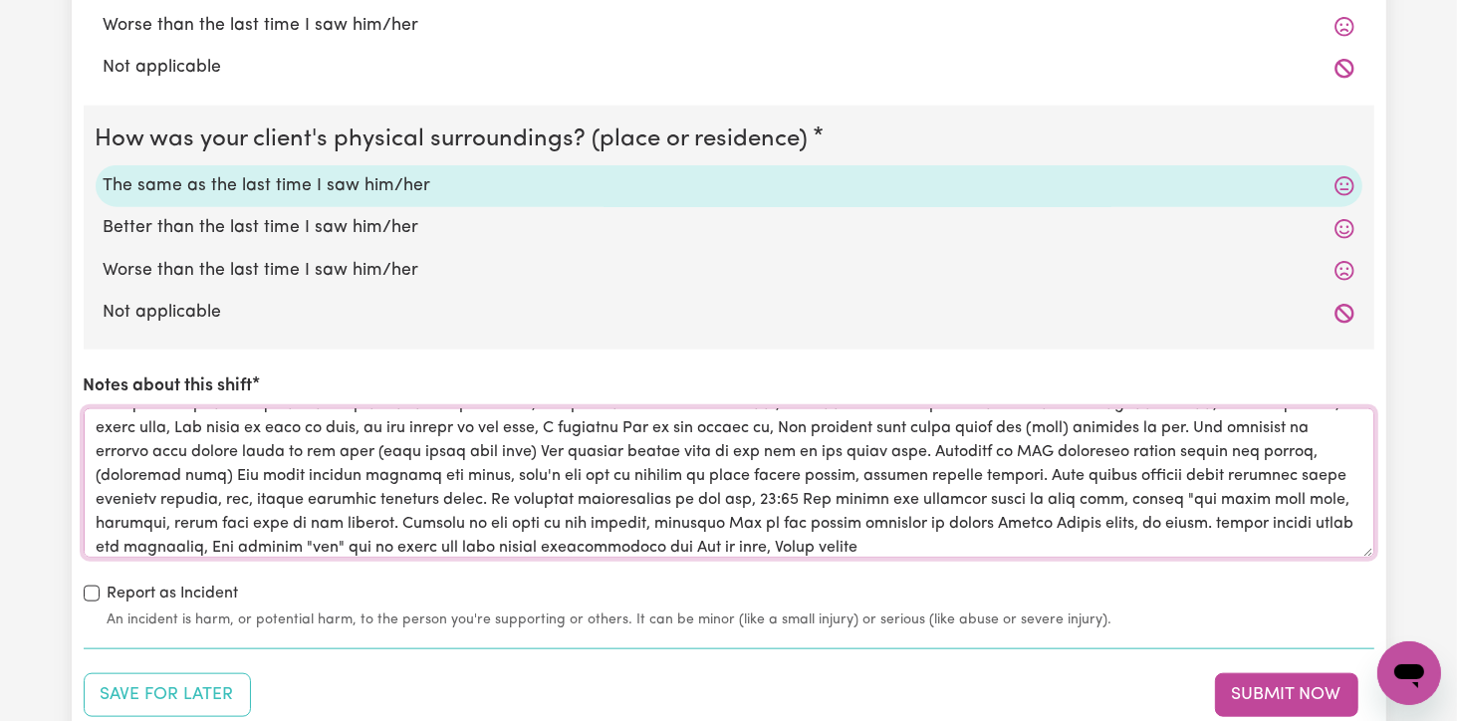
click at [786, 541] on textarea "Notes about this shift" at bounding box center [729, 482] width 1291 height 149
click at [881, 541] on textarea "Notes about this shift" at bounding box center [729, 482] width 1291 height 149
click at [1056, 518] on textarea "Notes about this shift" at bounding box center [729, 482] width 1291 height 149
click at [798, 535] on textarea "Notes about this shift" at bounding box center [729, 482] width 1291 height 149
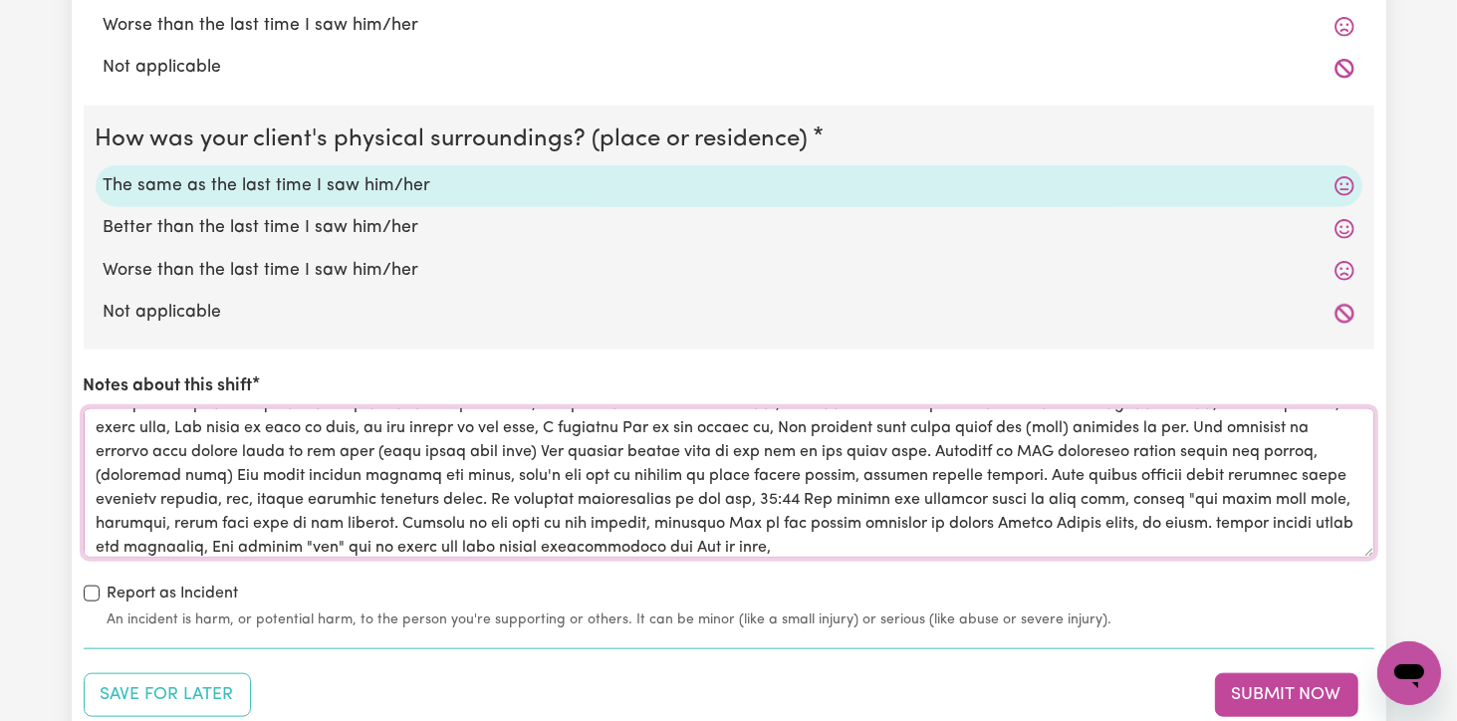
click at [725, 520] on textarea "Notes about this shift" at bounding box center [729, 482] width 1291 height 149
click at [753, 519] on textarea "Notes about this shift" at bounding box center [729, 482] width 1291 height 149
click at [951, 520] on textarea "Notes about this shift" at bounding box center [729, 482] width 1291 height 149
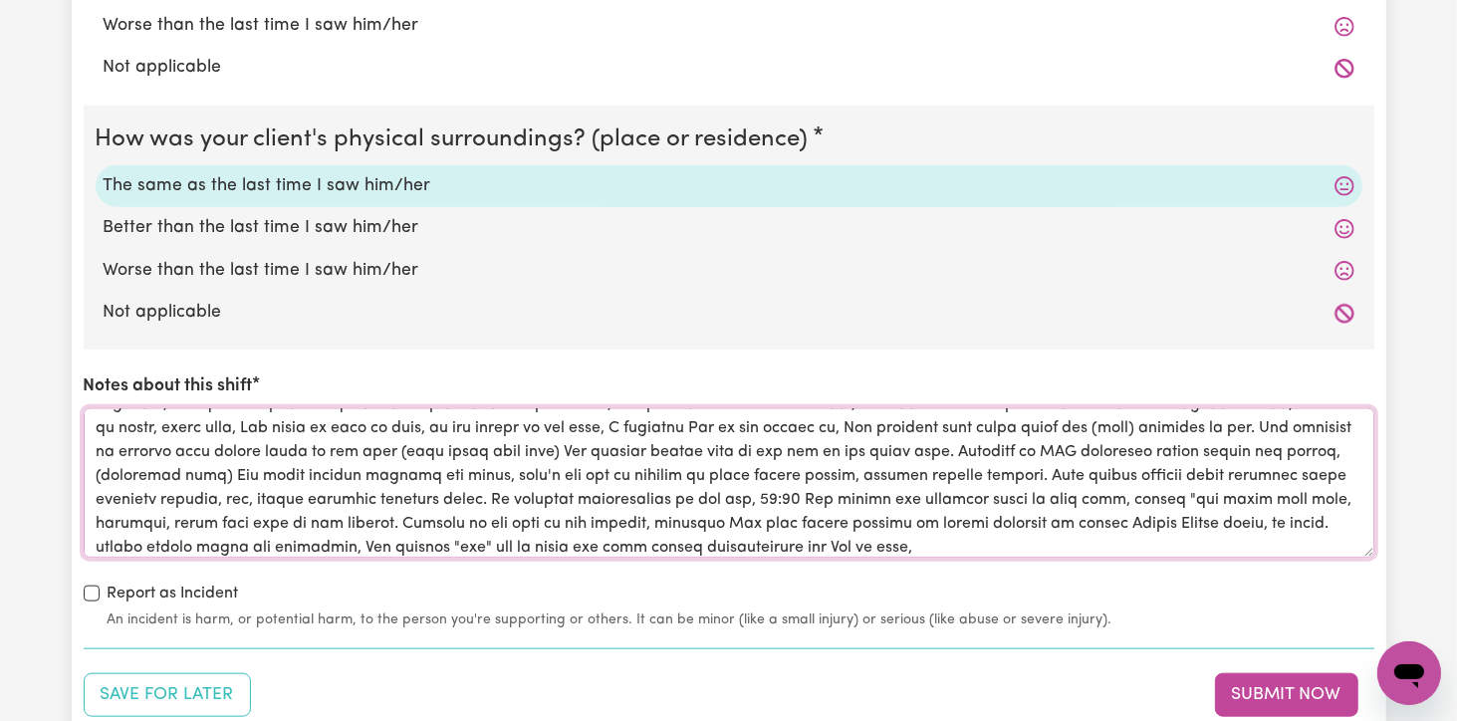
click at [1124, 523] on textarea "Notes about this shift" at bounding box center [729, 482] width 1291 height 149
click at [1278, 529] on textarea "Notes about this shift" at bounding box center [729, 482] width 1291 height 149
click at [926, 521] on textarea "Notes about this shift" at bounding box center [729, 482] width 1291 height 149
click at [975, 545] on textarea "Notes about this shift" at bounding box center [729, 482] width 1291 height 149
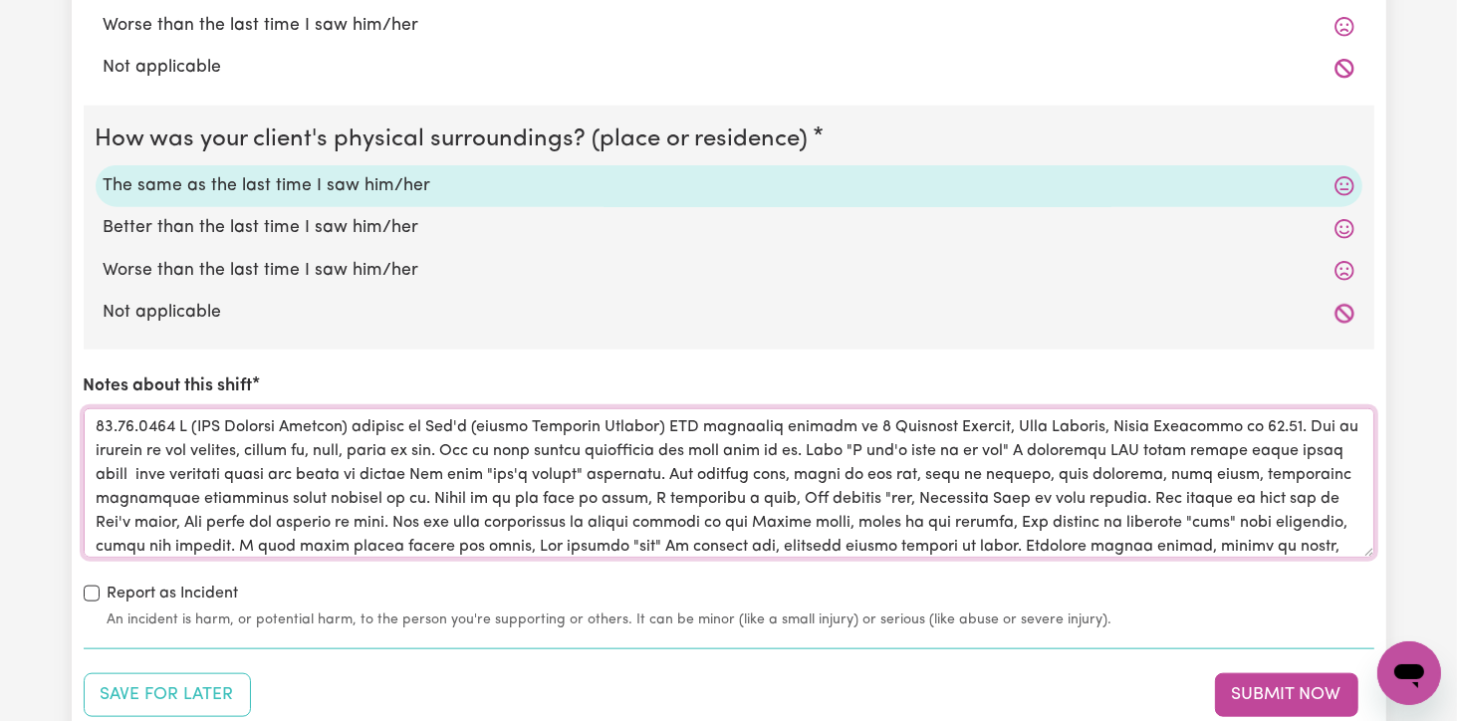
scroll to position [0, 0]
click at [1318, 420] on textarea "Notes about this shift" at bounding box center [729, 482] width 1291 height 149
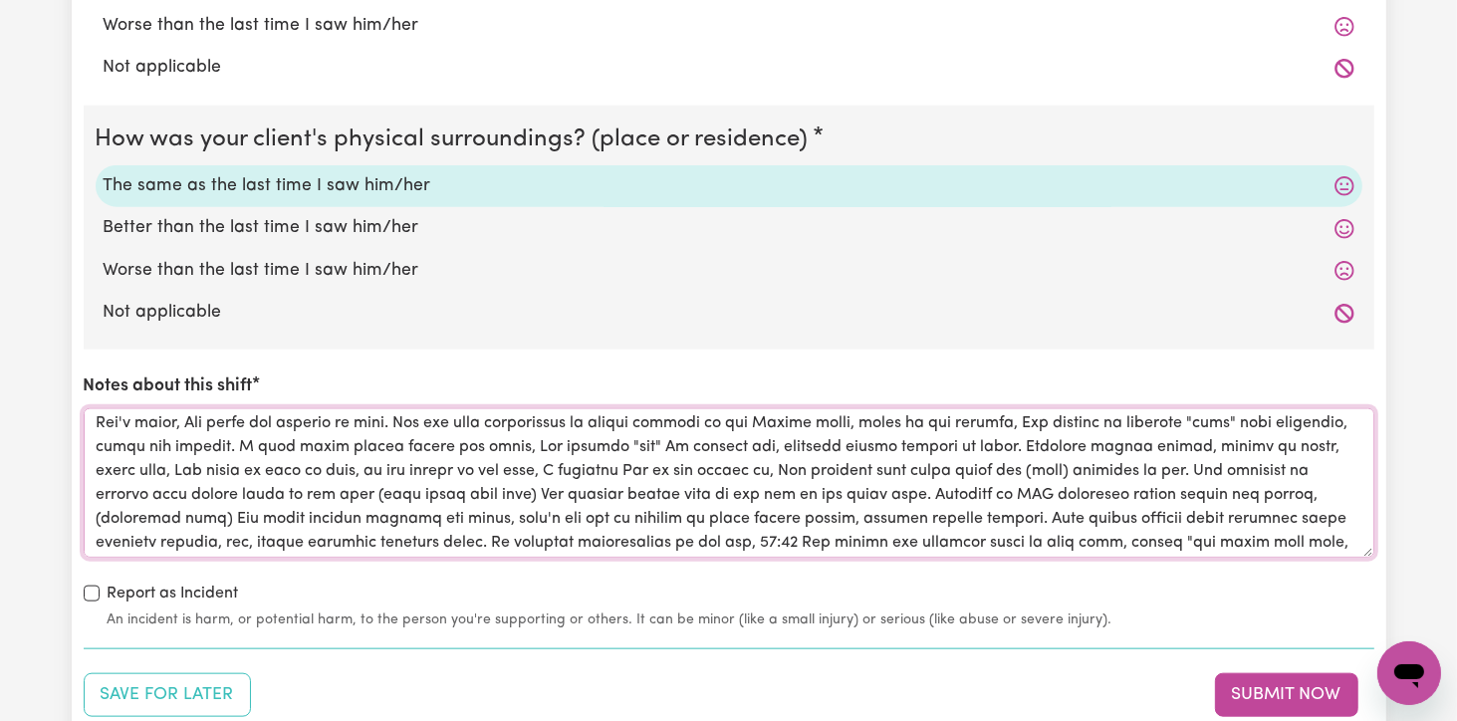
scroll to position [174, 0]
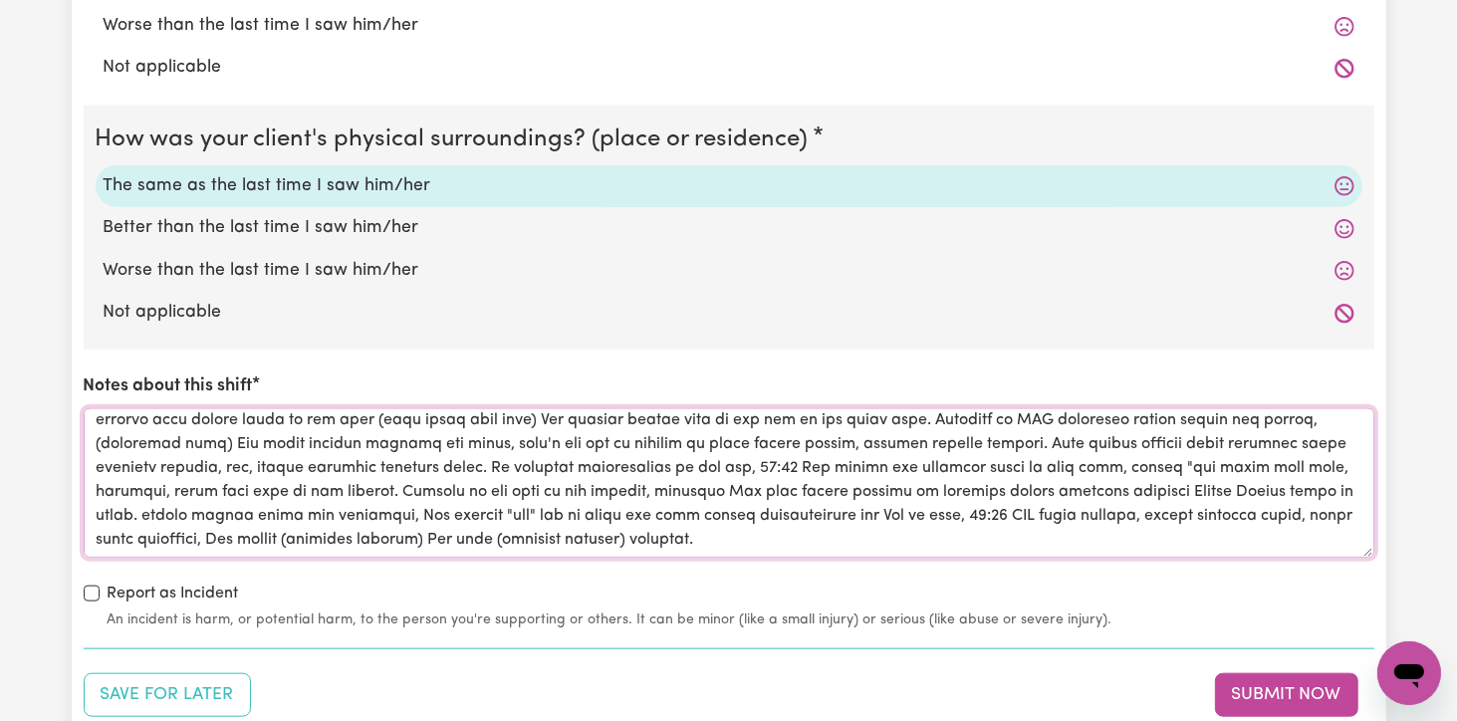
click at [865, 437] on textarea "Notes about this shift" at bounding box center [729, 482] width 1291 height 149
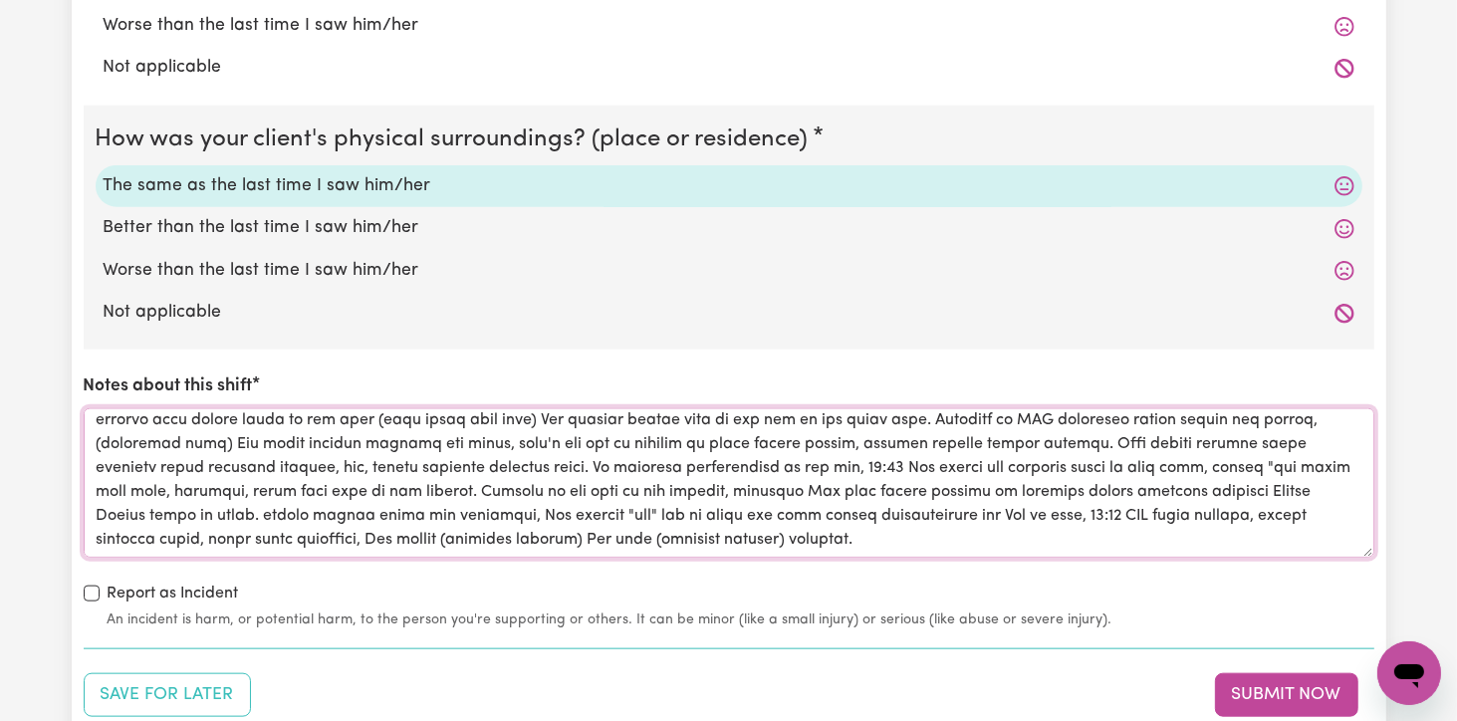
click at [1066, 435] on textarea "Notes about this shift" at bounding box center [729, 482] width 1291 height 149
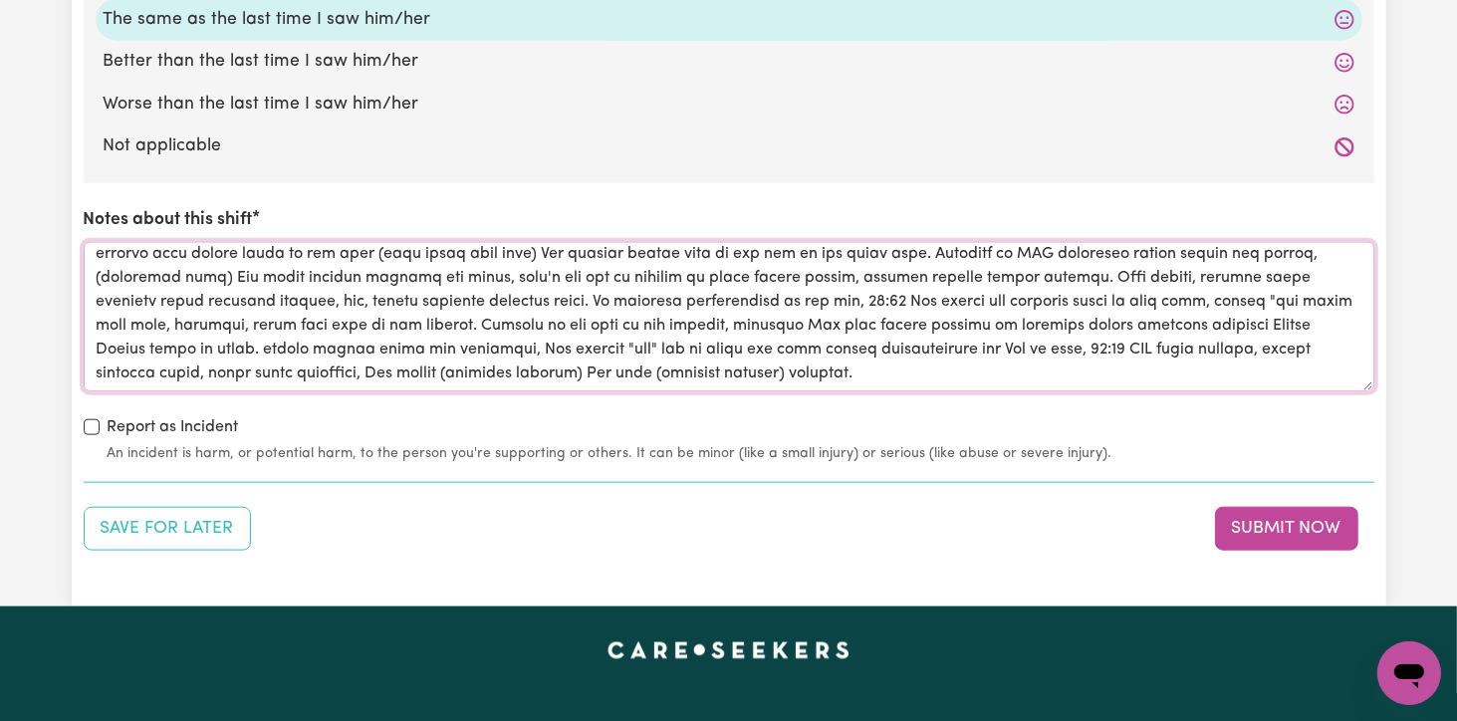
scroll to position [2124, 0]
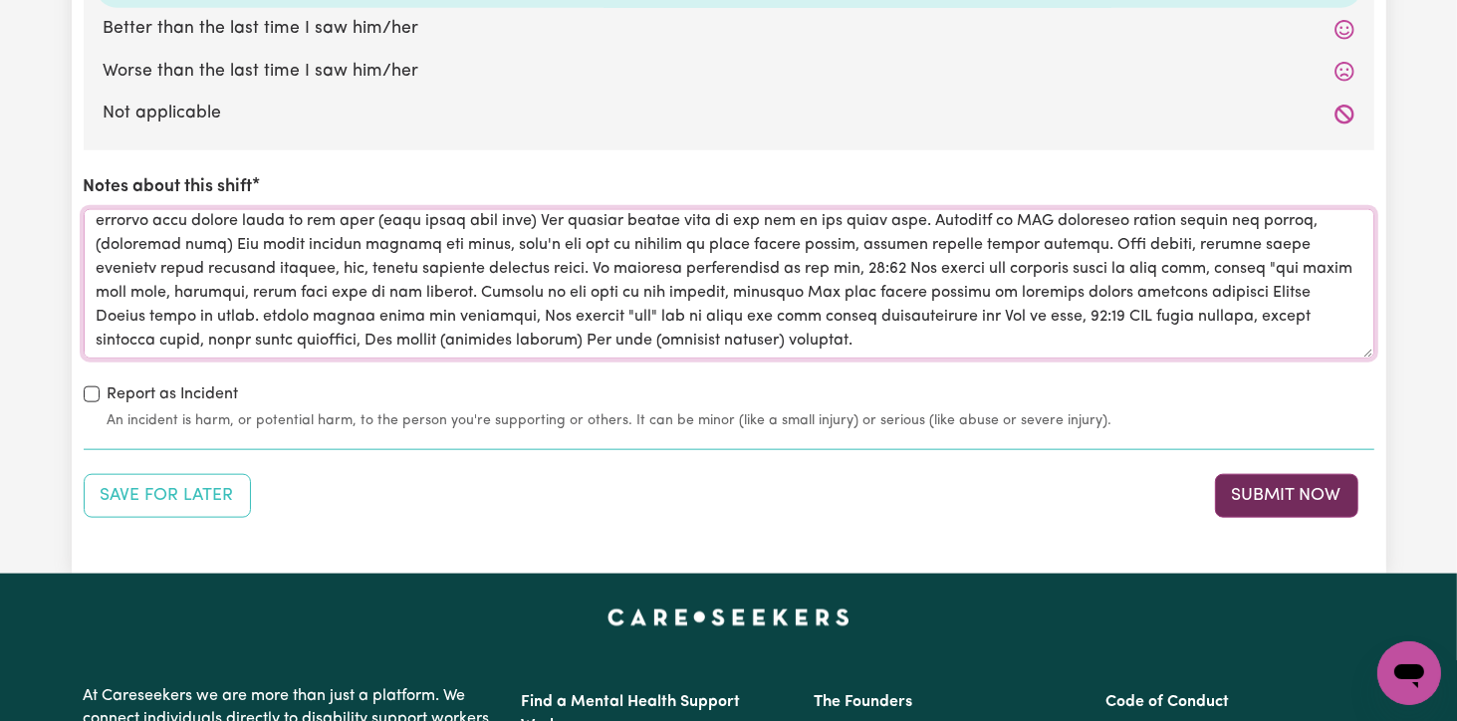
type textarea "[DATE] I (DSW [PERSON_NAME]) arrived at Ben's (client [PERSON_NAME]) SIL reside…"
click at [1279, 496] on button "Submit Now" at bounding box center [1286, 496] width 143 height 44
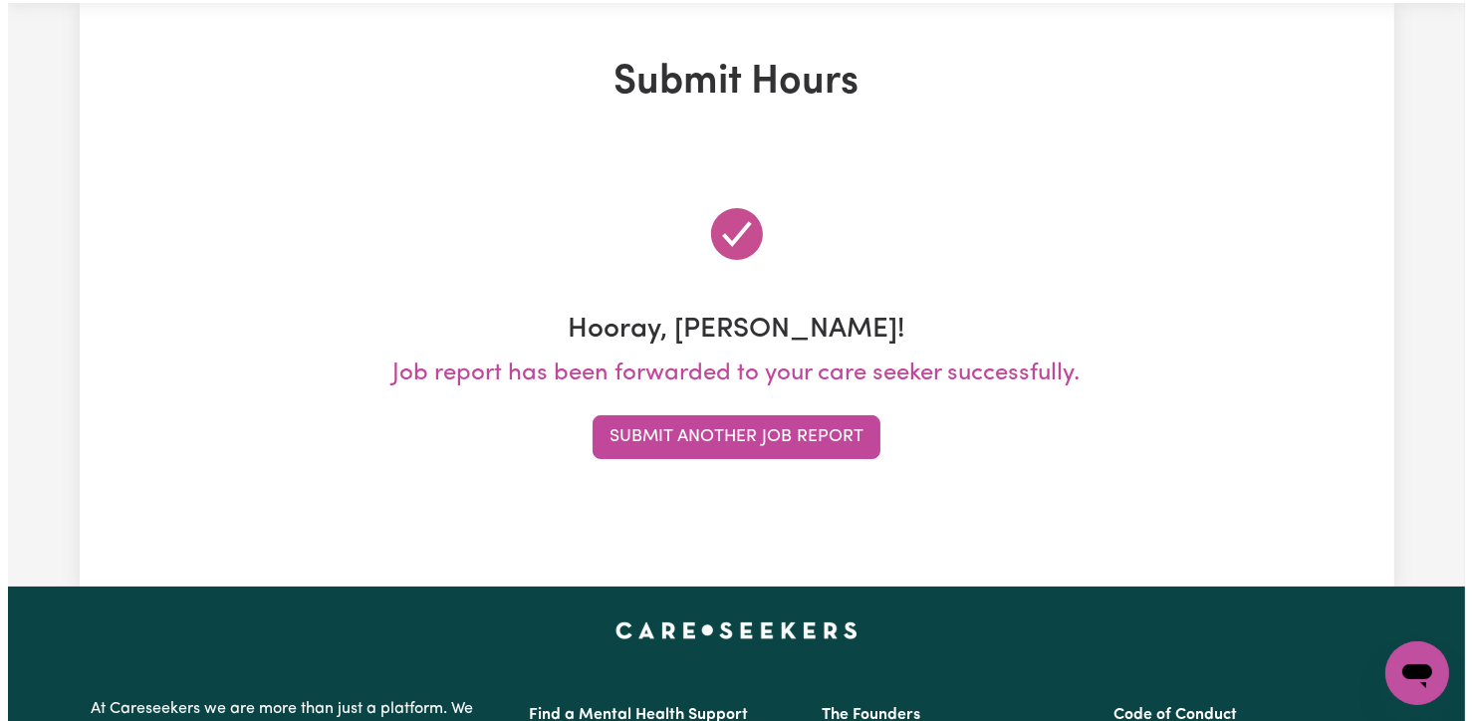
scroll to position [0, 0]
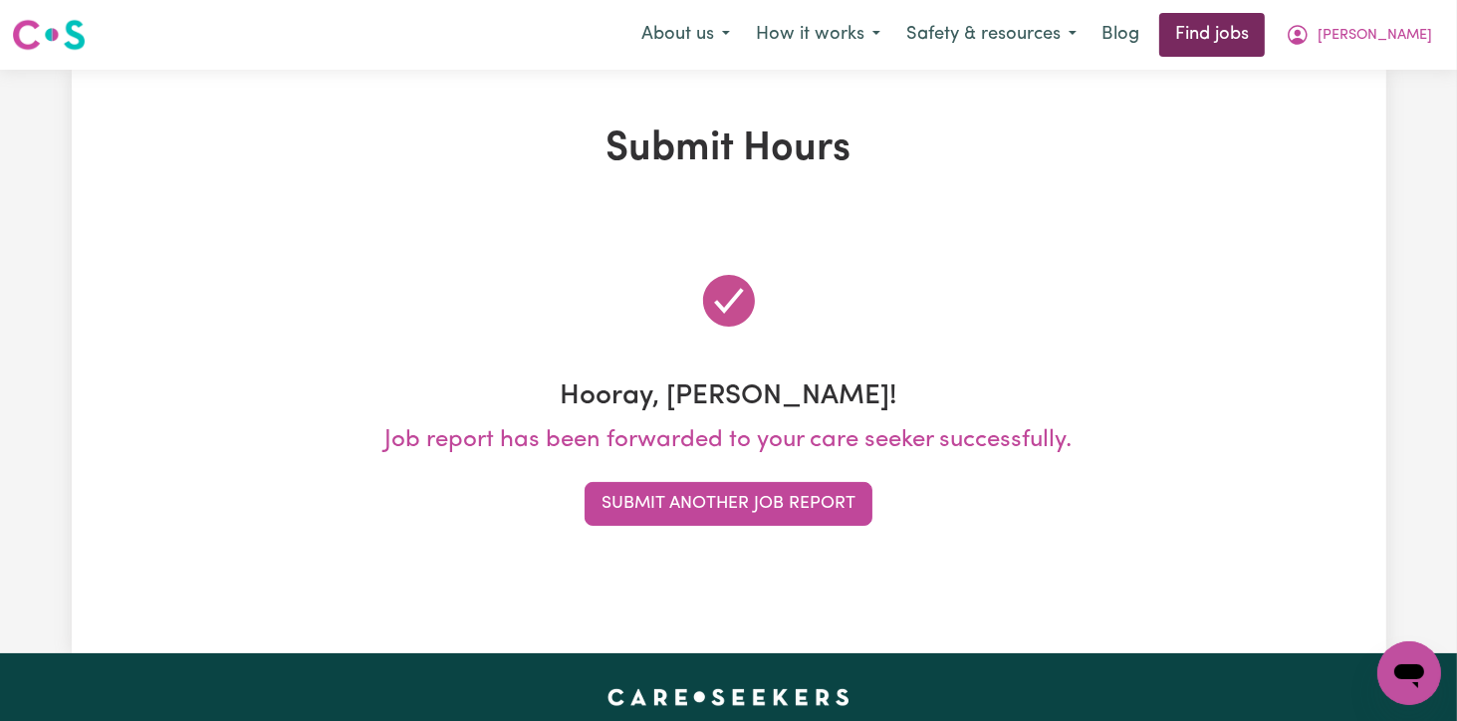
click at [1258, 35] on link "Find jobs" at bounding box center [1212, 35] width 106 height 44
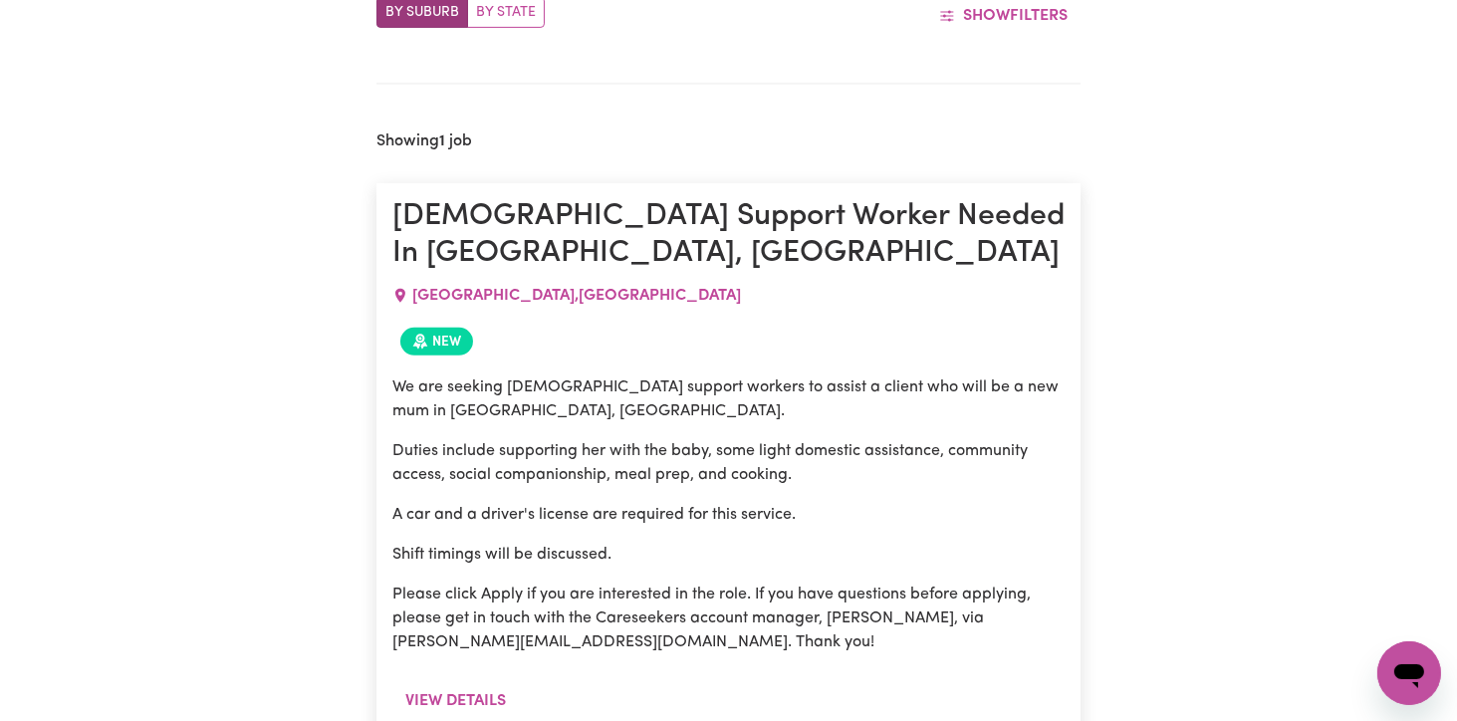
scroll to position [641, 0]
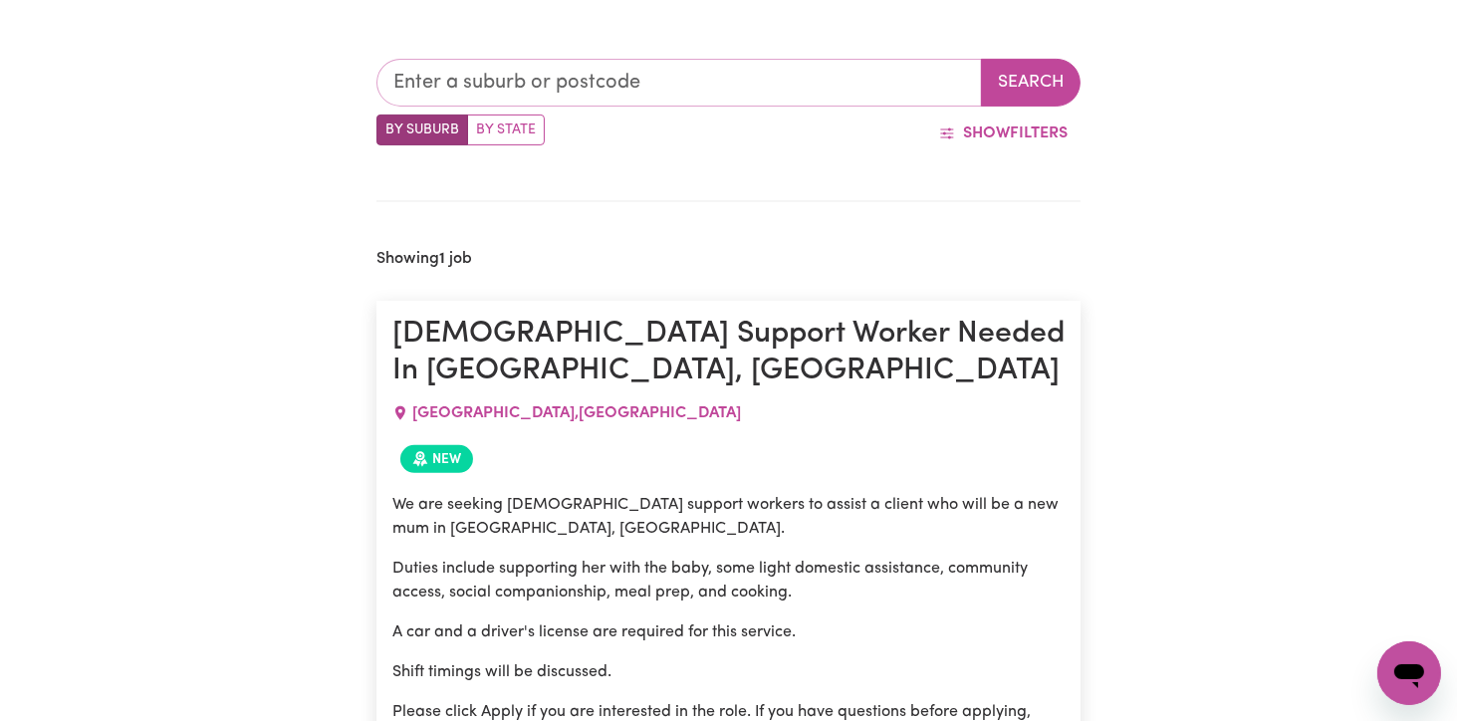
click at [486, 86] on input "text" at bounding box center [680, 83] width 607 height 48
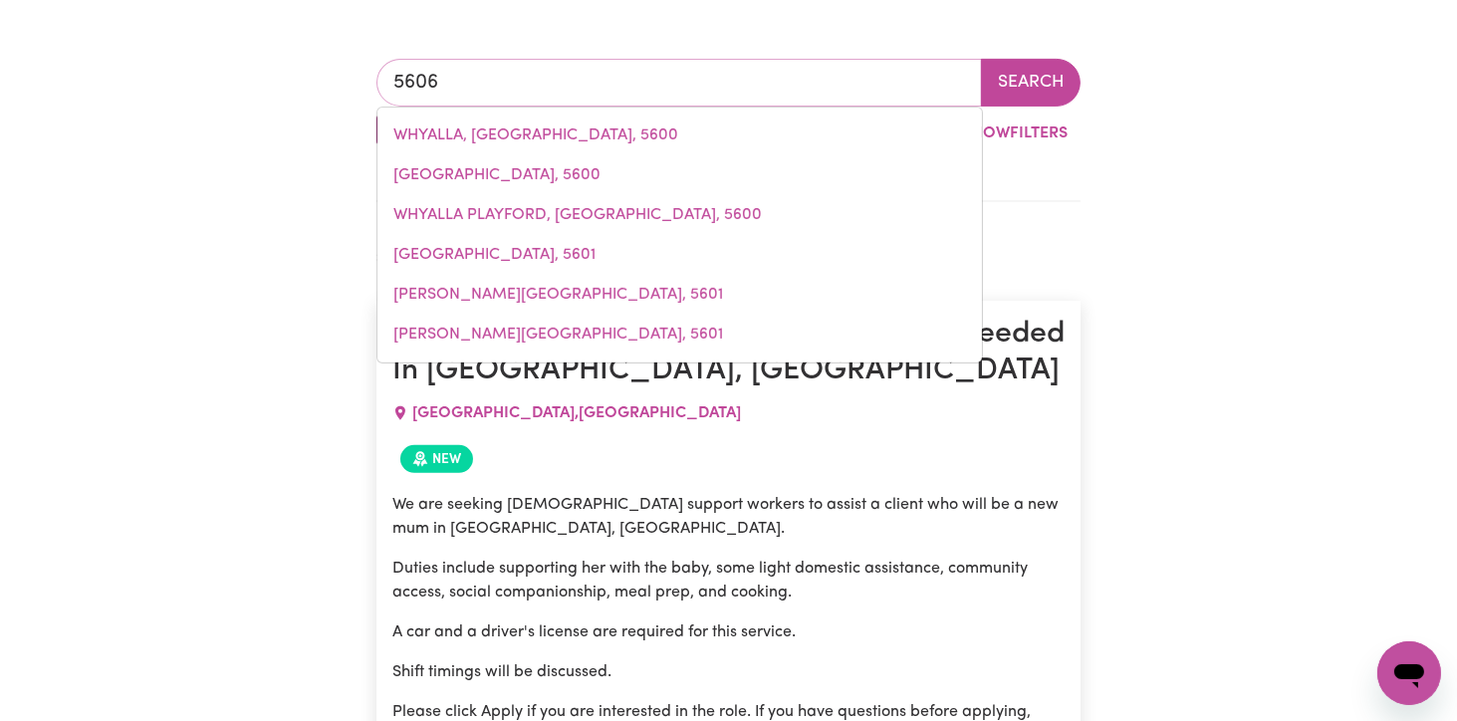
type input "5606"
click at [1168, 248] on div "[GEOGRAPHIC_DATA][PERSON_NAME][STREET_ADDRESS][PERSON_NAME] Search By Suburb By…" at bounding box center [728, 471] width 1457 height 921
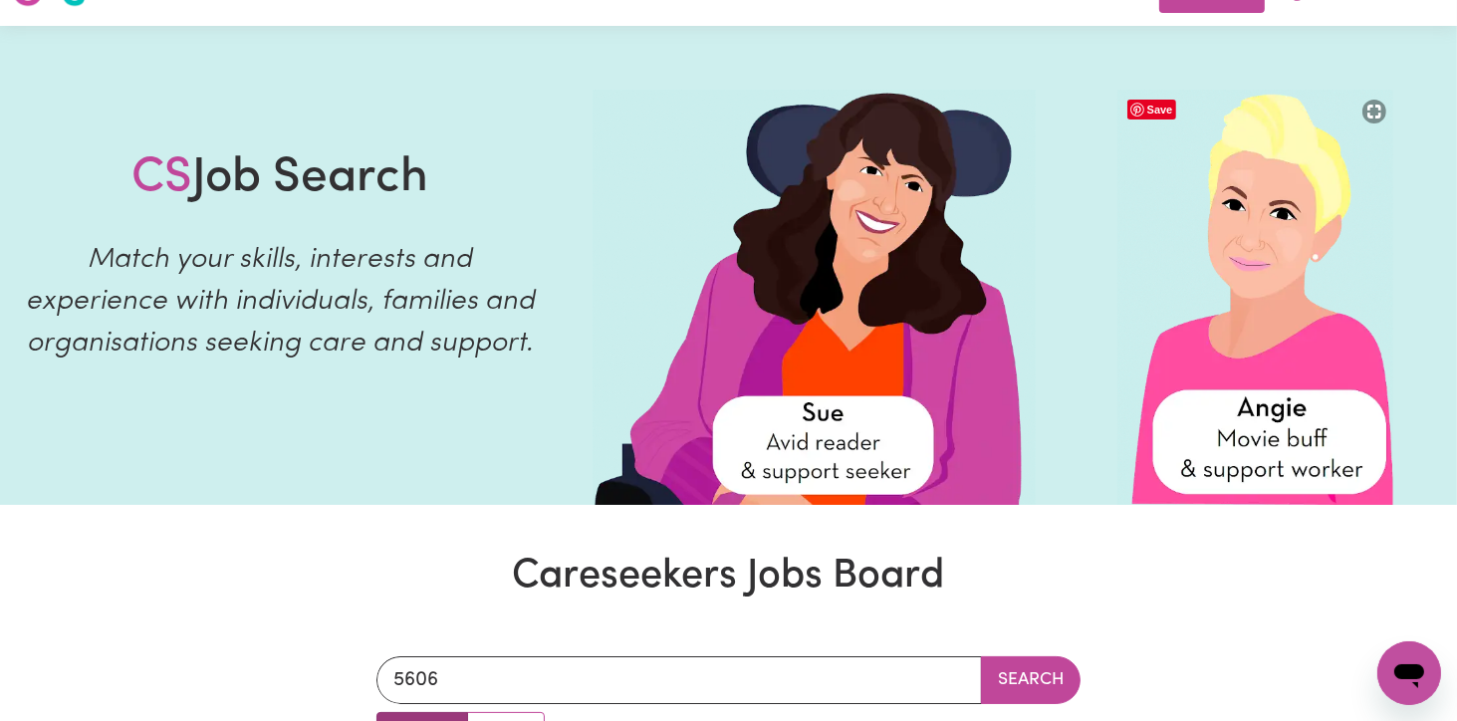
scroll to position [0, 0]
